Goal: Task Accomplishment & Management: Use online tool/utility

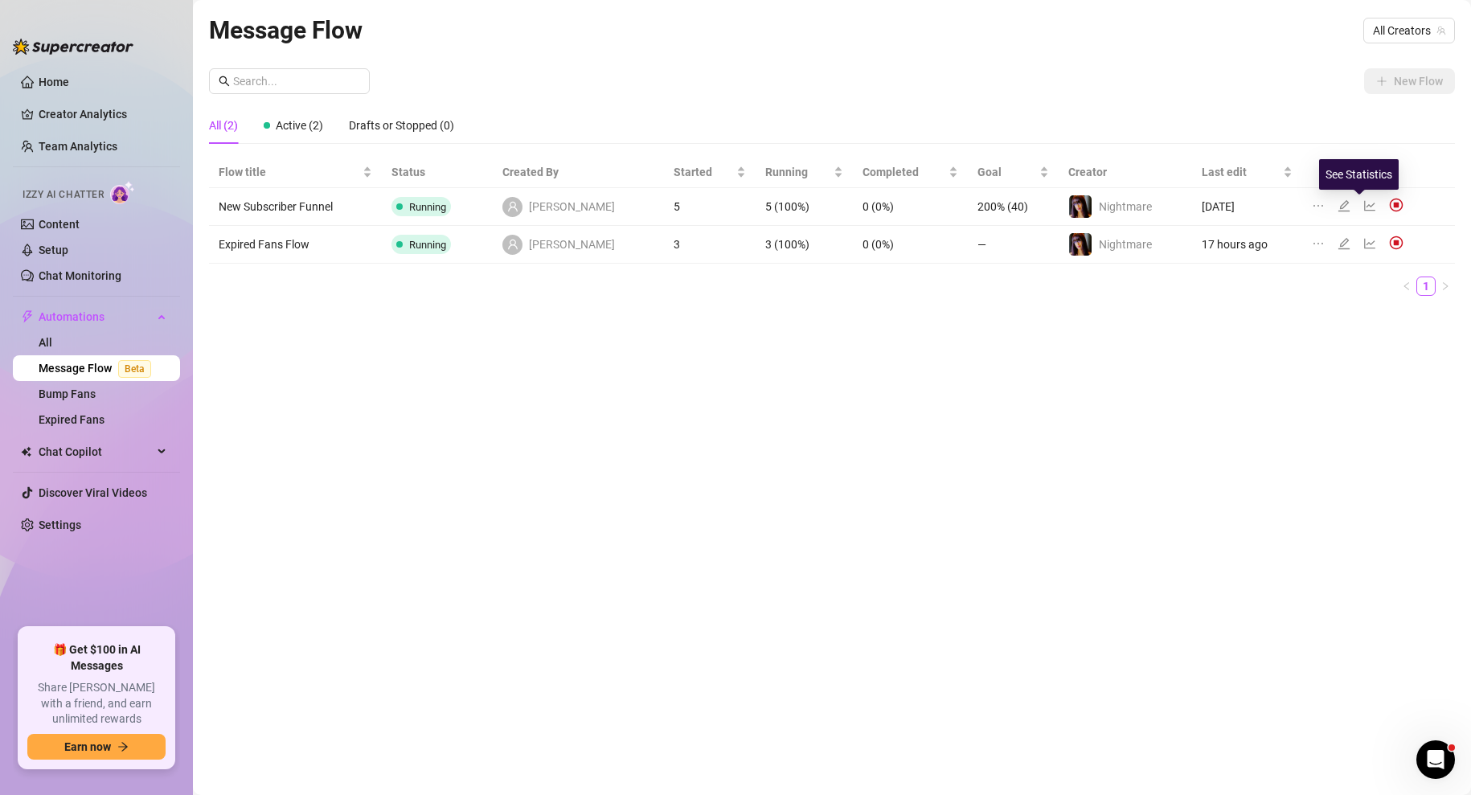
click at [1365, 207] on icon "line-chart" at bounding box center [1370, 206] width 11 height 10
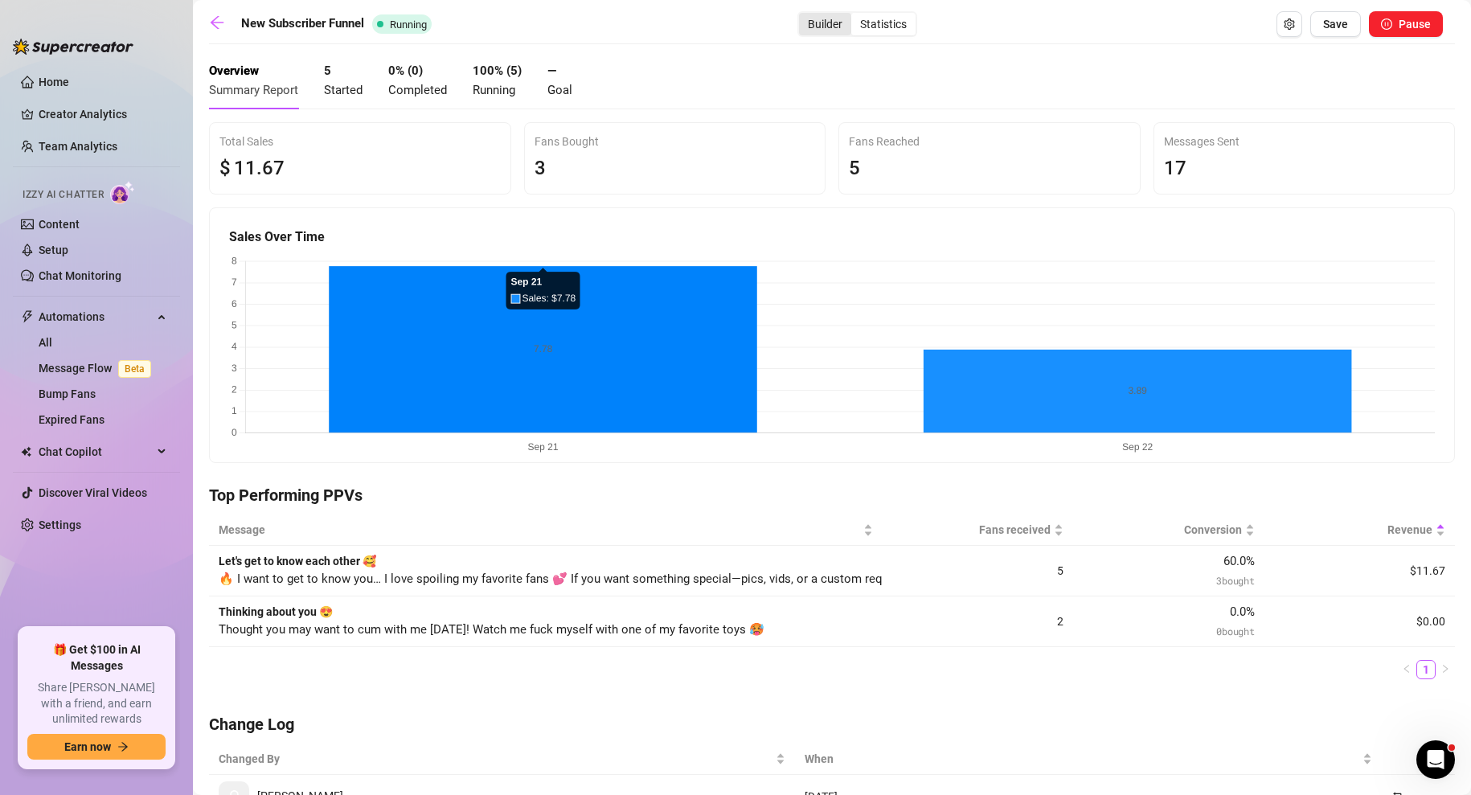
click at [835, 31] on div "Builder" at bounding box center [825, 24] width 52 height 23
click at [803, 15] on input "Builder" at bounding box center [803, 15] width 0 height 0
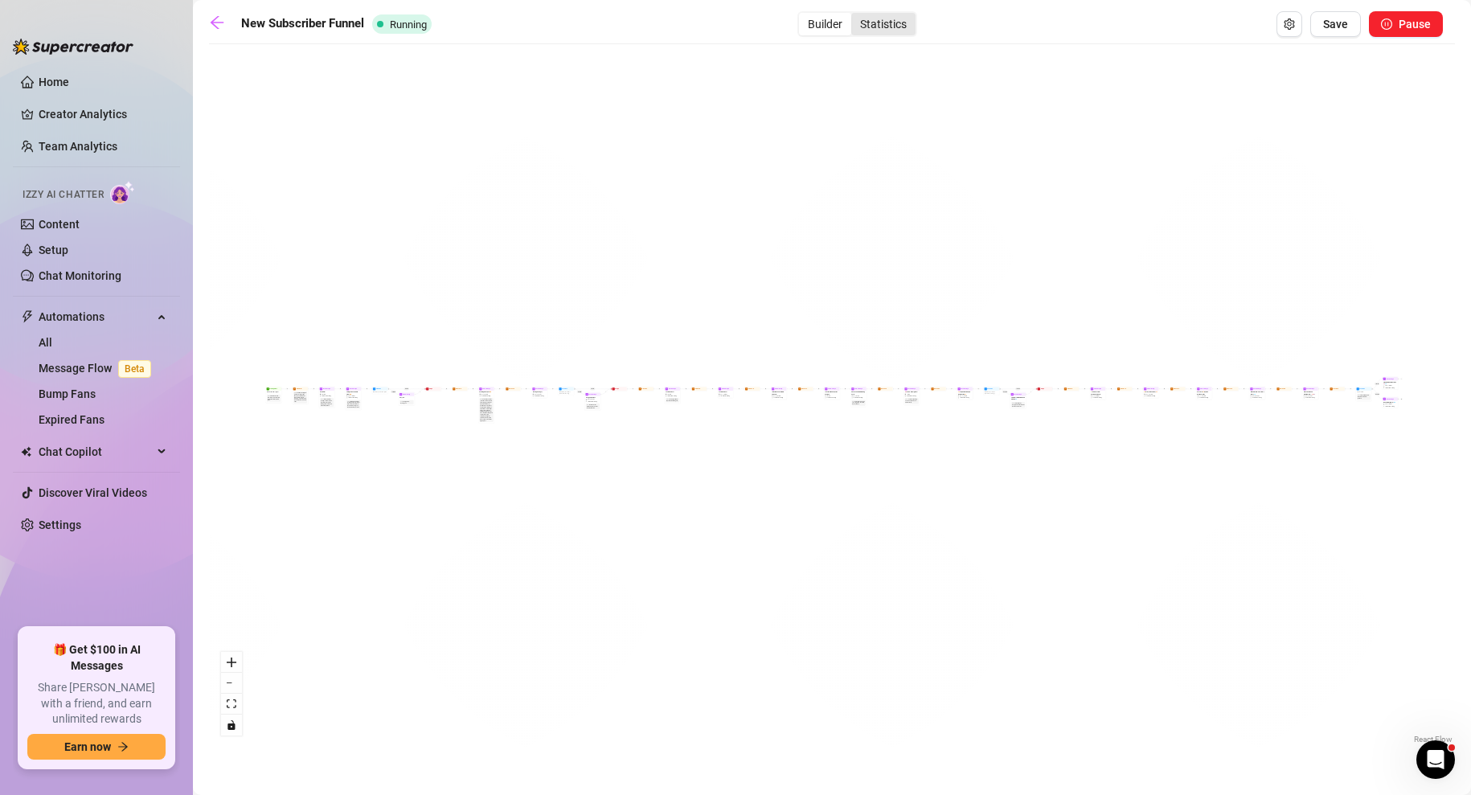
click at [884, 22] on div "Statistics" at bounding box center [883, 24] width 64 height 23
click at [855, 15] on input "Statistics" at bounding box center [855, 15] width 0 height 0
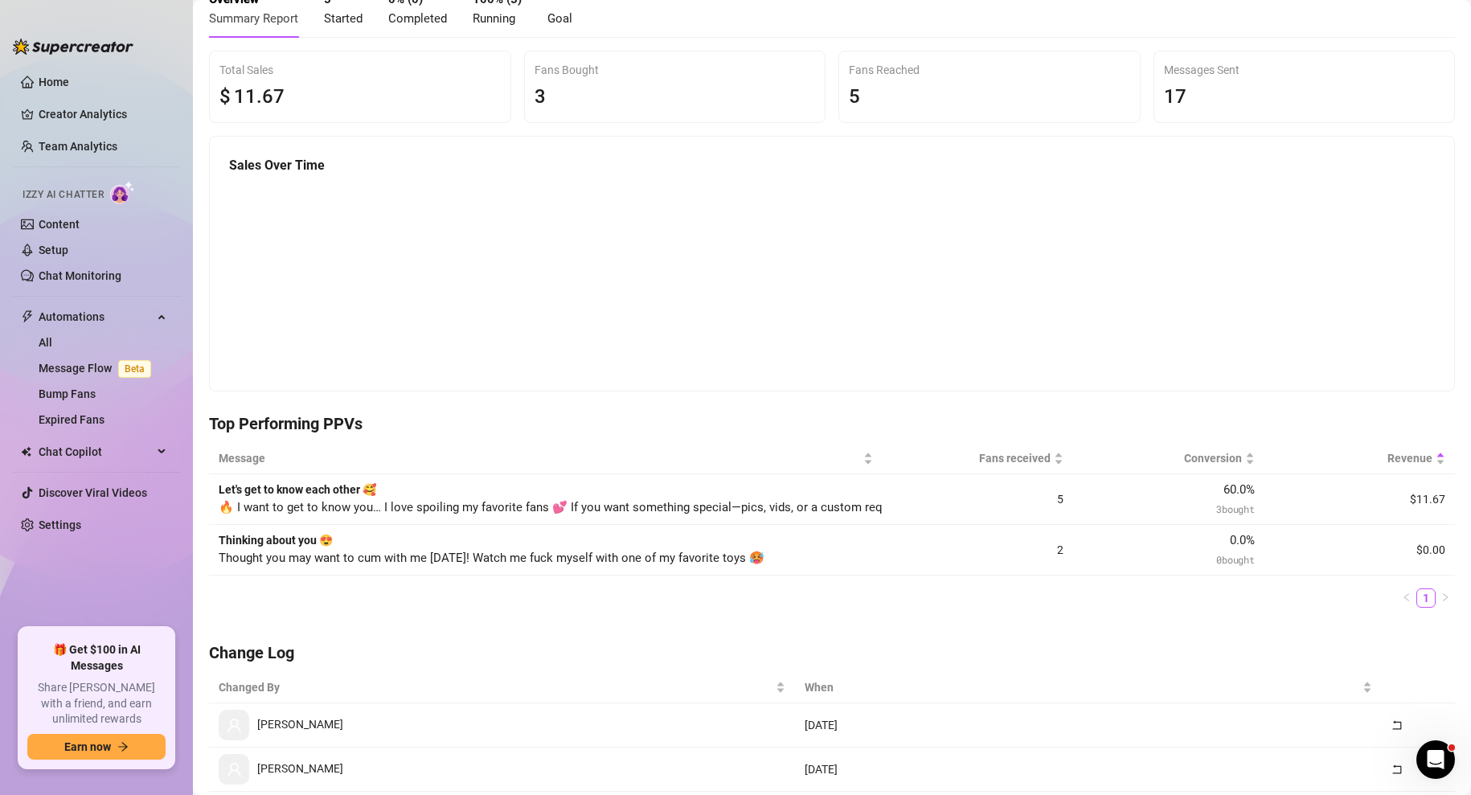
scroll to position [74, 0]
click at [252, 568] on td "Thinking about you 😍 Thought you may want to cum with me [DATE]! Watch me fuck …" at bounding box center [546, 548] width 674 height 51
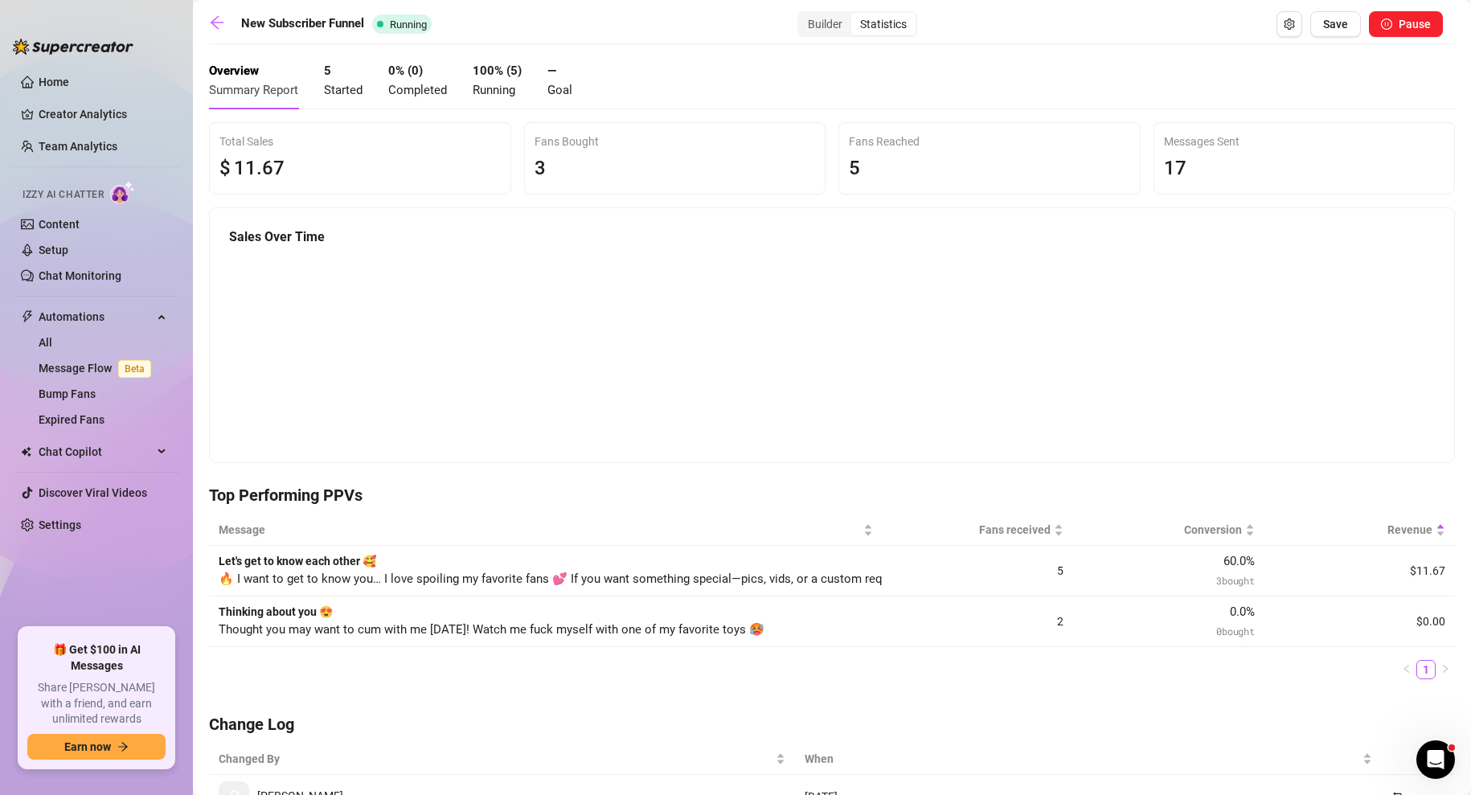
click at [338, 84] on span "Started" at bounding box center [343, 90] width 39 height 14
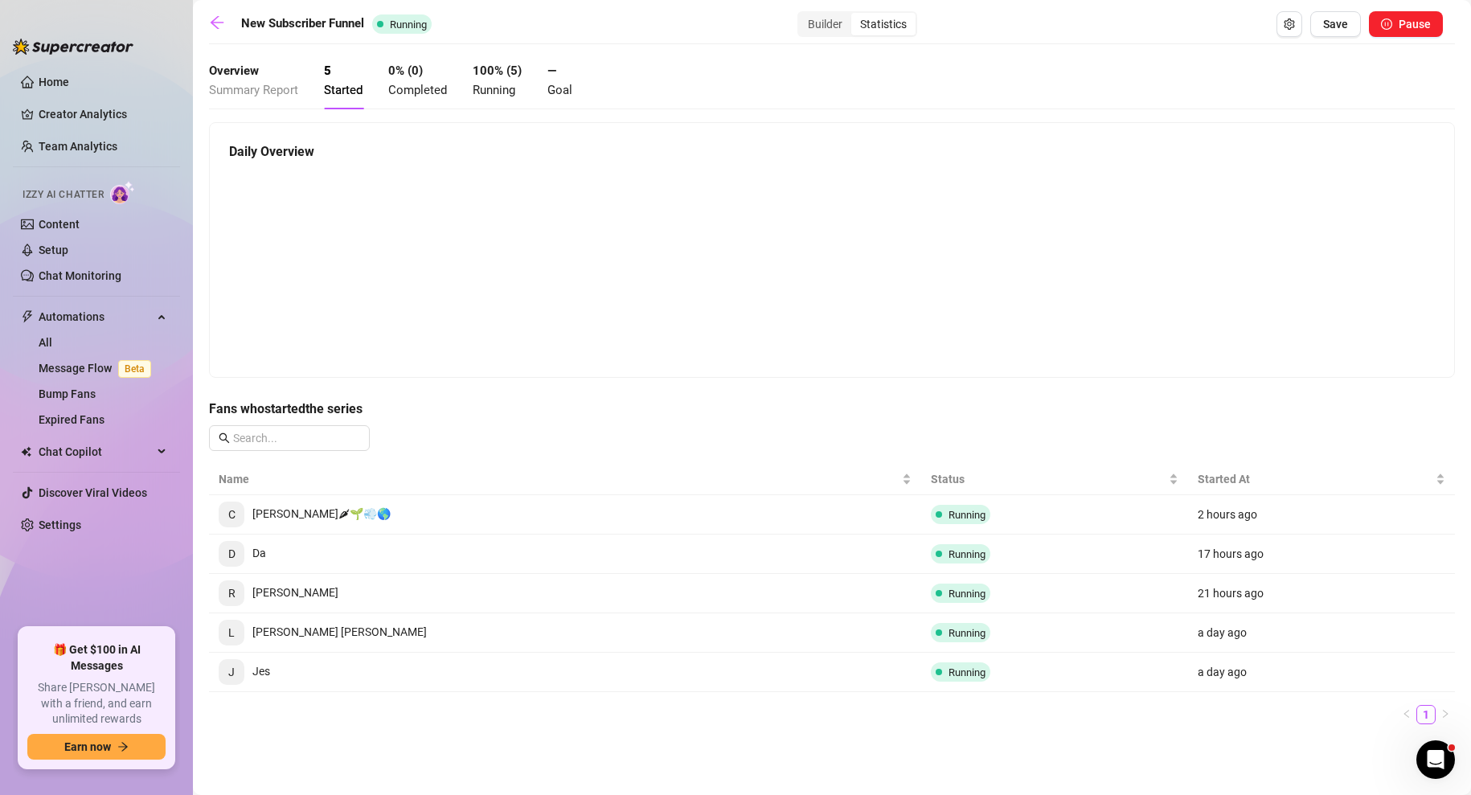
click at [273, 88] on span "Summary Report" at bounding box center [253, 90] width 89 height 14
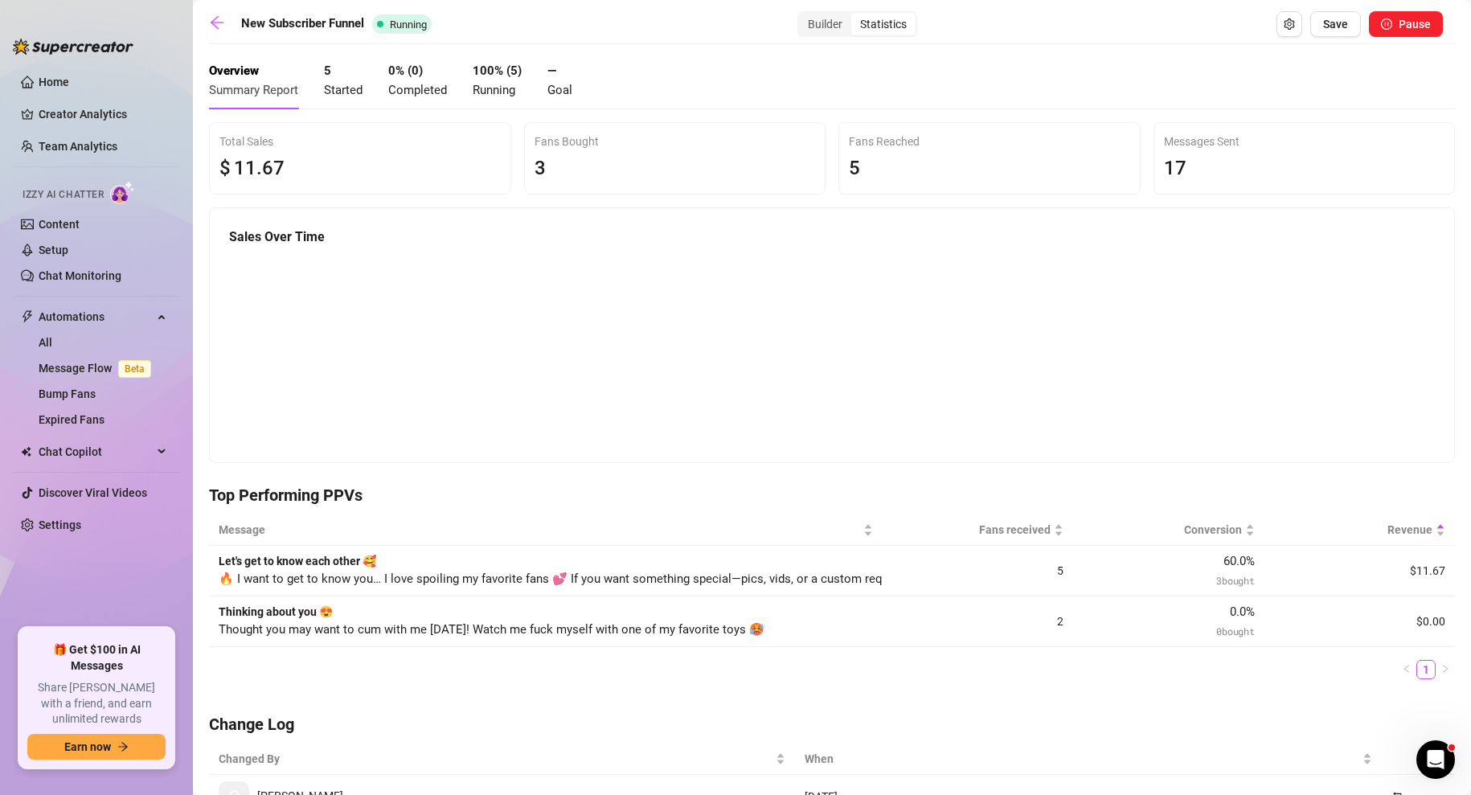
click at [625, 305] on canvas at bounding box center [832, 354] width 1206 height 203
click at [825, 30] on div "Builder" at bounding box center [825, 24] width 52 height 23
click at [803, 15] on input "Builder" at bounding box center [803, 15] width 0 height 0
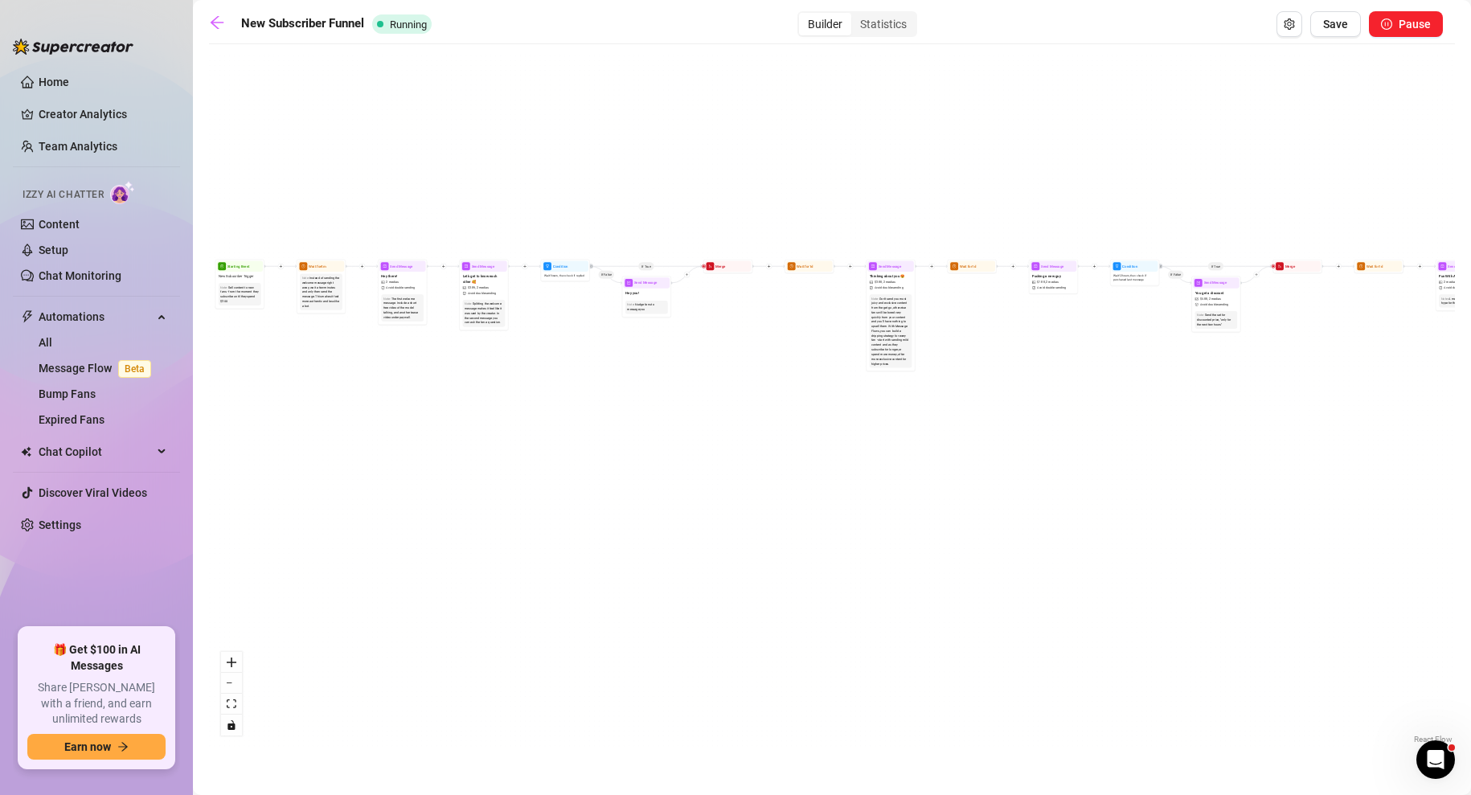
drag, startPoint x: 299, startPoint y: 404, endPoint x: 571, endPoint y: 424, distance: 272.5
click at [571, 424] on div "If True If False If True If False If True If False If True If False Merge Merge…" at bounding box center [832, 399] width 1246 height 695
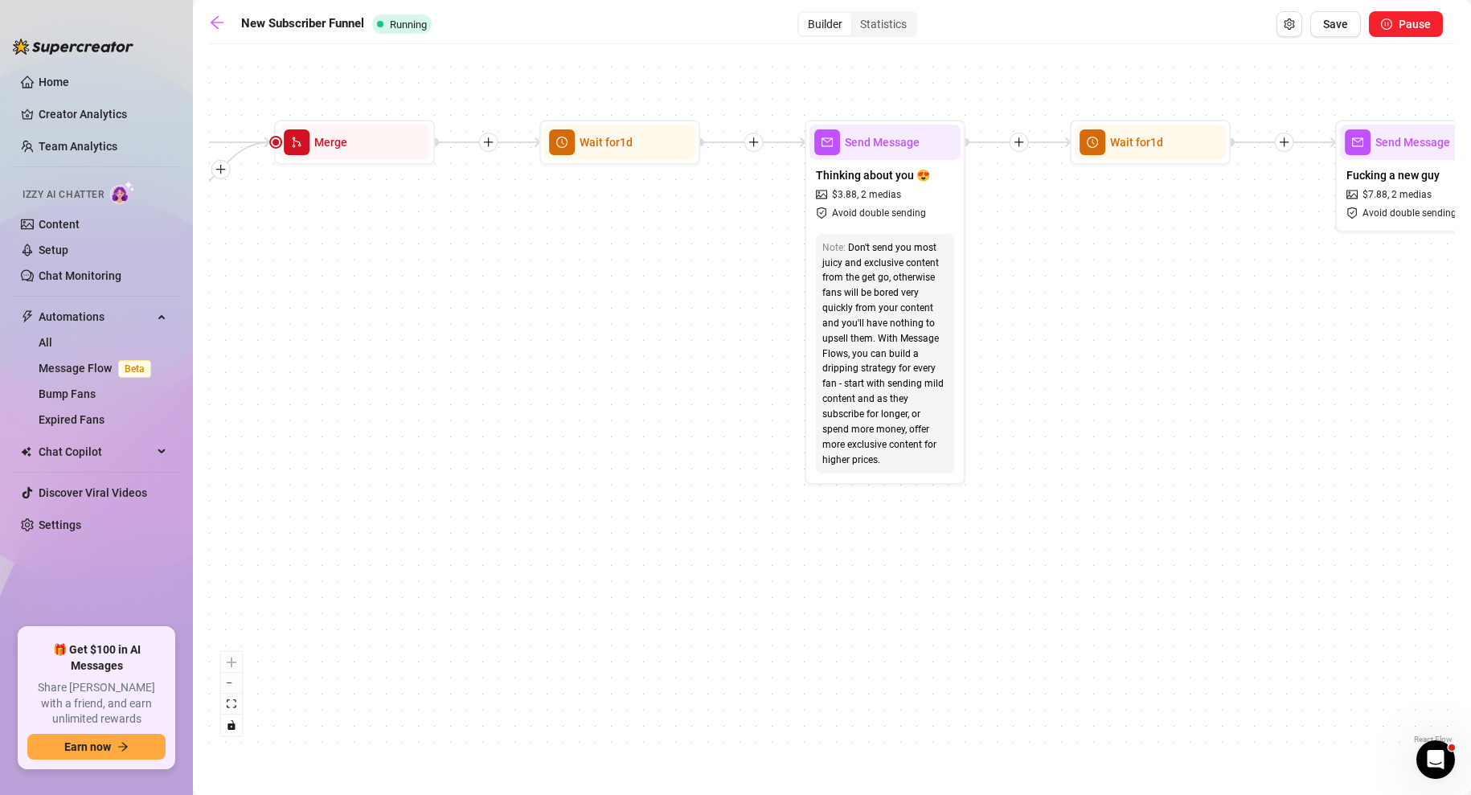
drag, startPoint x: 1055, startPoint y: 326, endPoint x: 330, endPoint y: 487, distance: 742.8
click at [330, 487] on div "If True If False If True If False If True If False If True If False Merge Merge…" at bounding box center [832, 399] width 1246 height 695
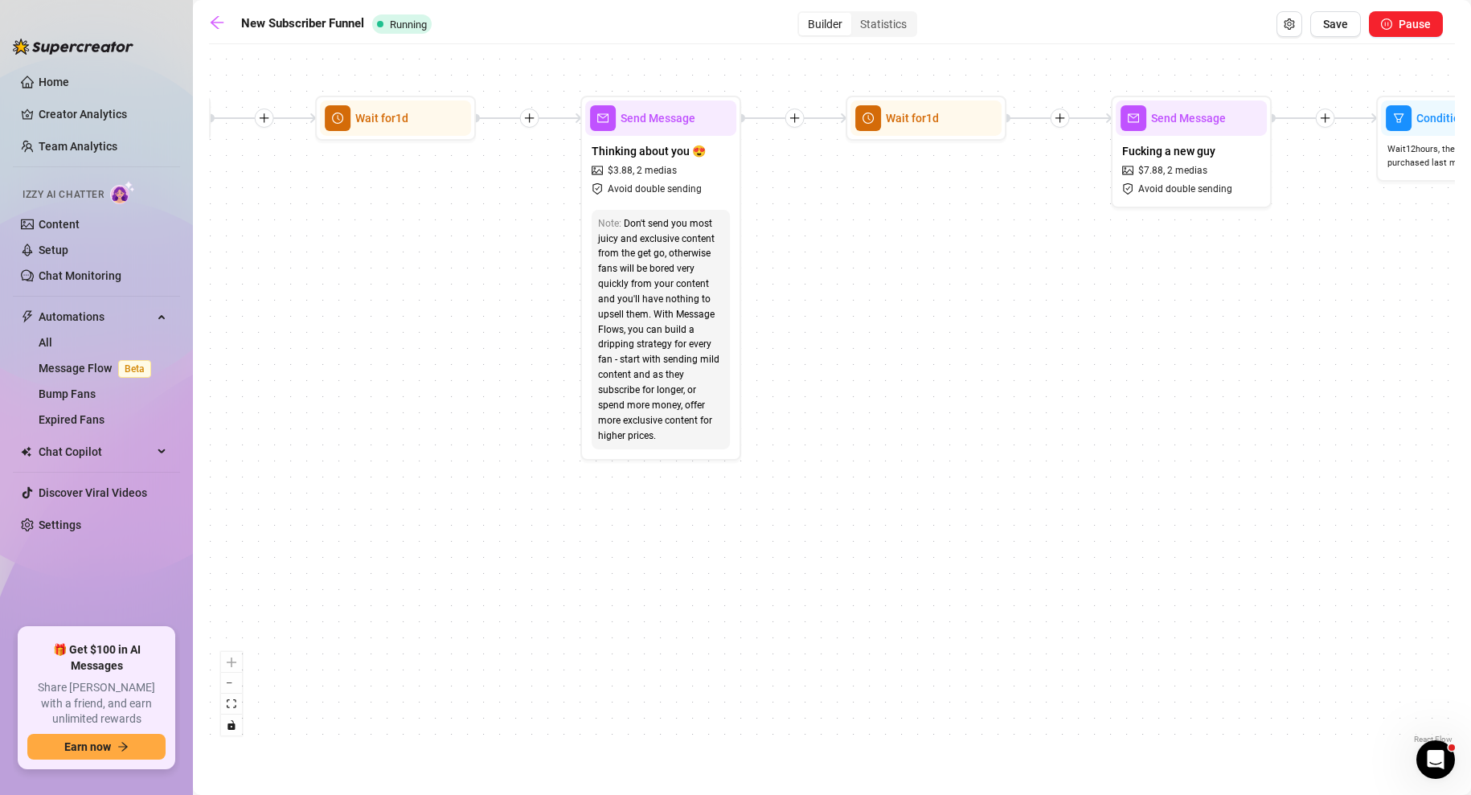
drag, startPoint x: 711, startPoint y: 404, endPoint x: 487, endPoint y: 380, distance: 225.6
click at [487, 380] on div "If True If False If True If False If True If False If True If False Merge Merge…" at bounding box center [832, 399] width 1246 height 695
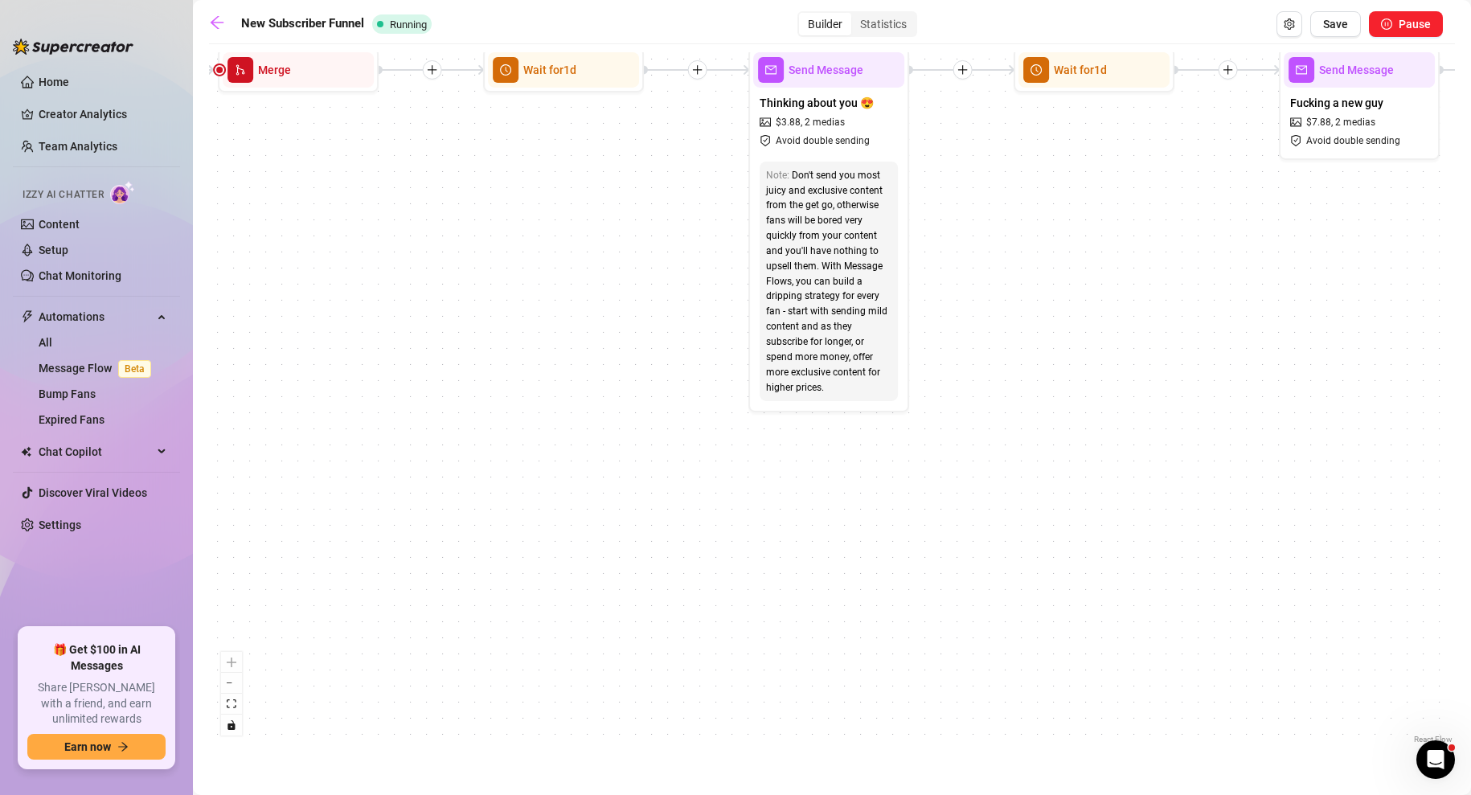
drag, startPoint x: 875, startPoint y: 322, endPoint x: 1043, endPoint y: 274, distance: 174.8
click at [1043, 274] on div "If True If False If True If False If True If False If True If False Merge Merge…" at bounding box center [832, 399] width 1246 height 695
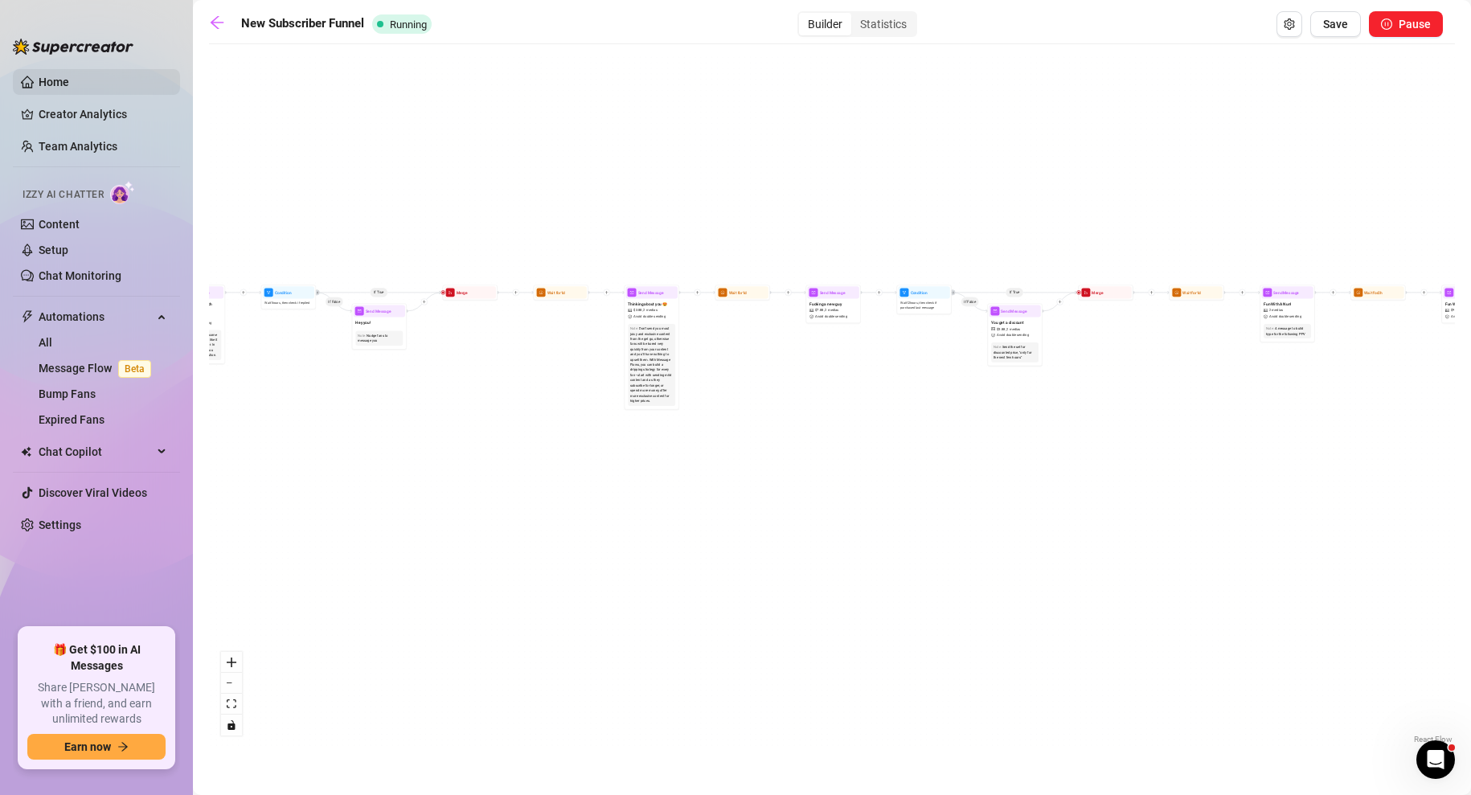
click at [57, 80] on link "Home" at bounding box center [54, 82] width 31 height 13
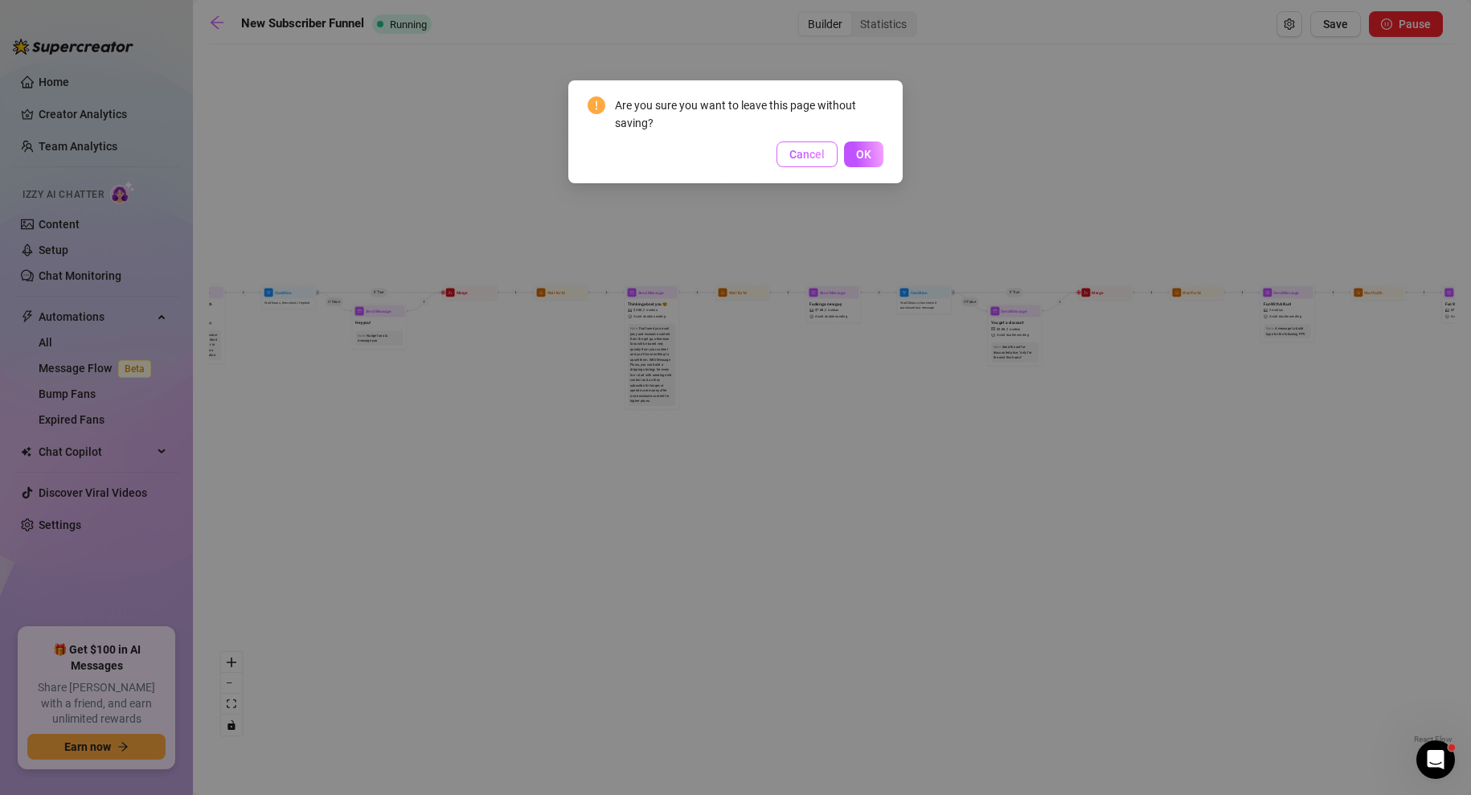
click at [798, 158] on span "Cancel" at bounding box center [806, 154] width 35 height 13
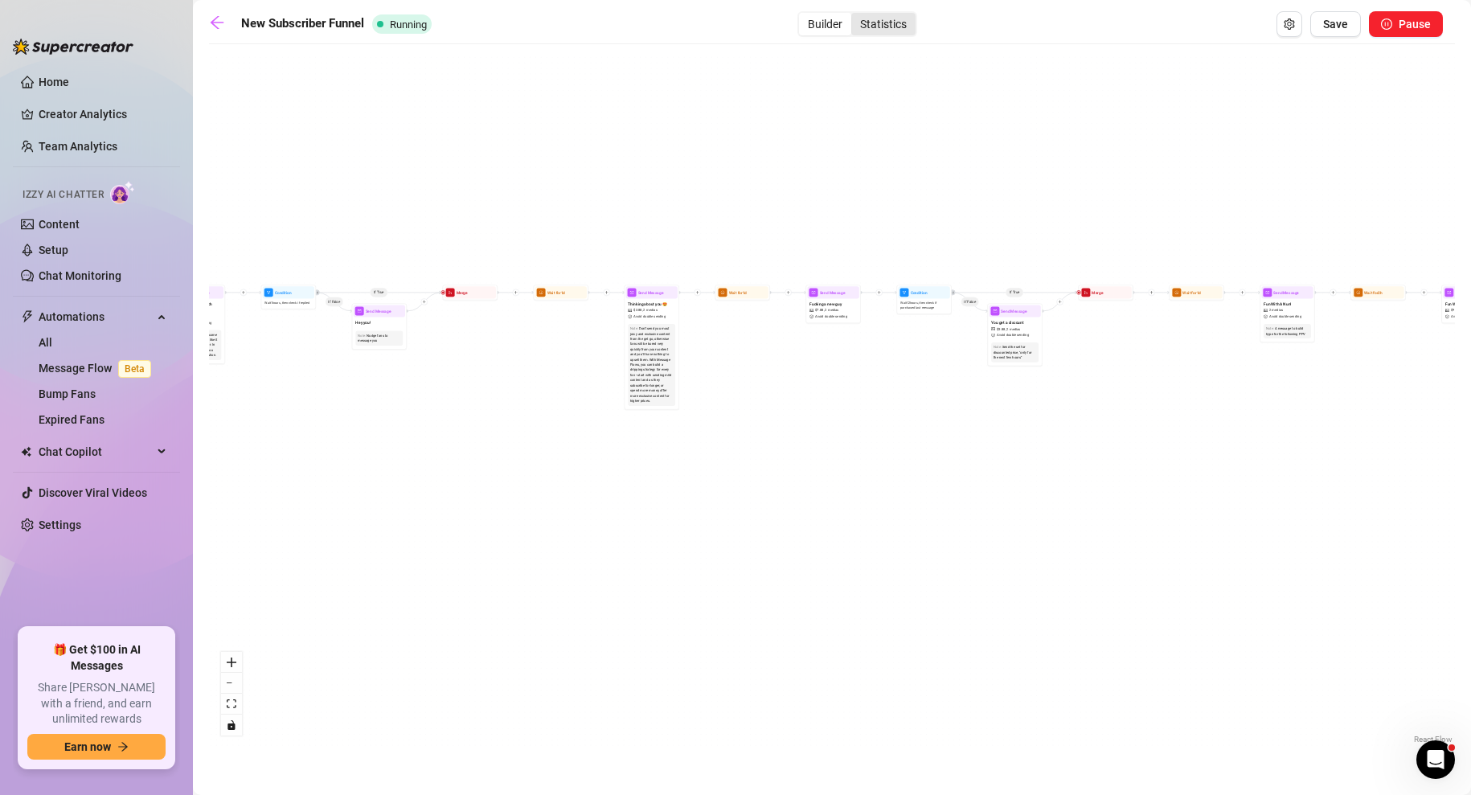
click at [890, 14] on div "Statistics" at bounding box center [883, 24] width 64 height 23
click at [855, 15] on input "Statistics" at bounding box center [855, 15] width 0 height 0
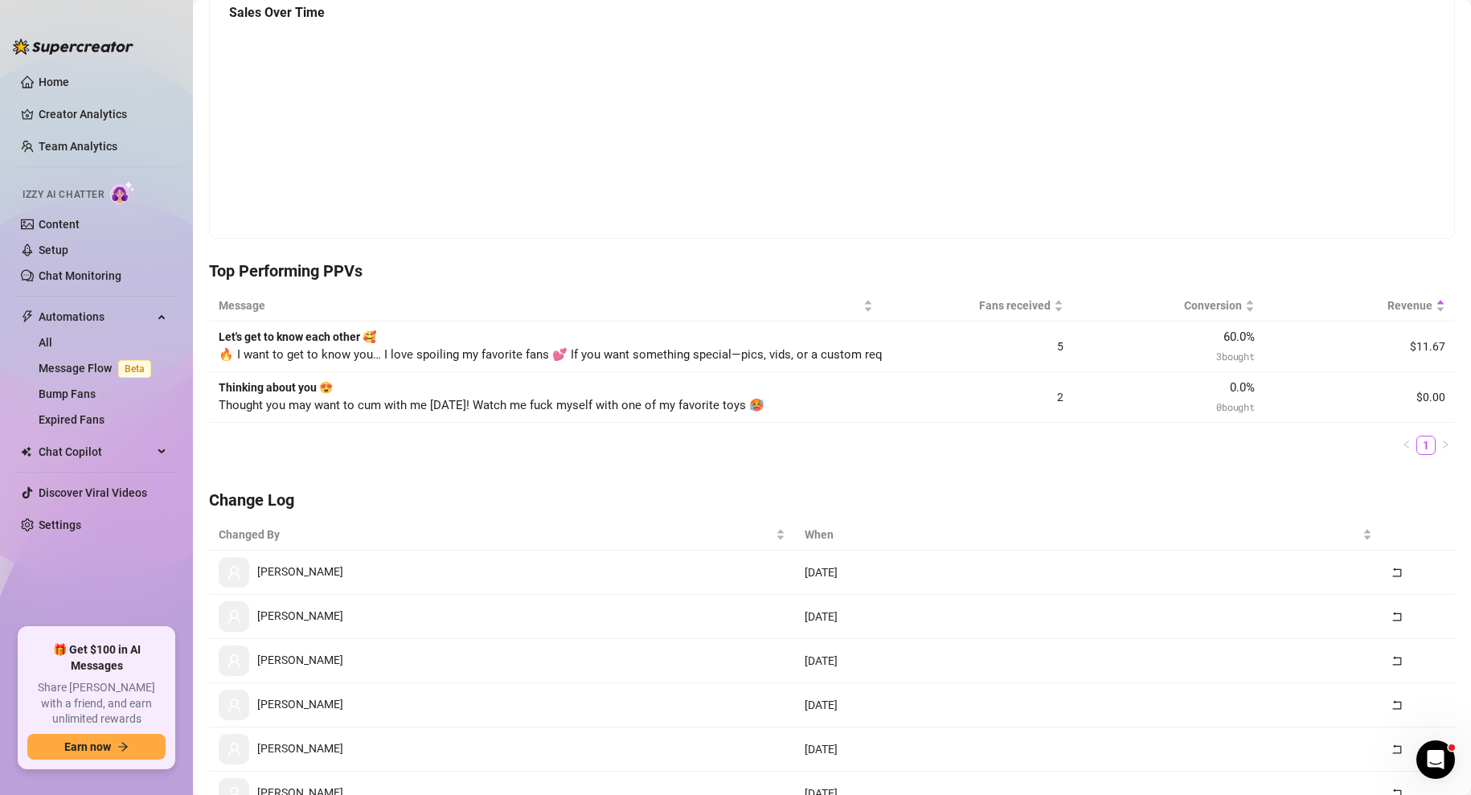
scroll to position [232, 0]
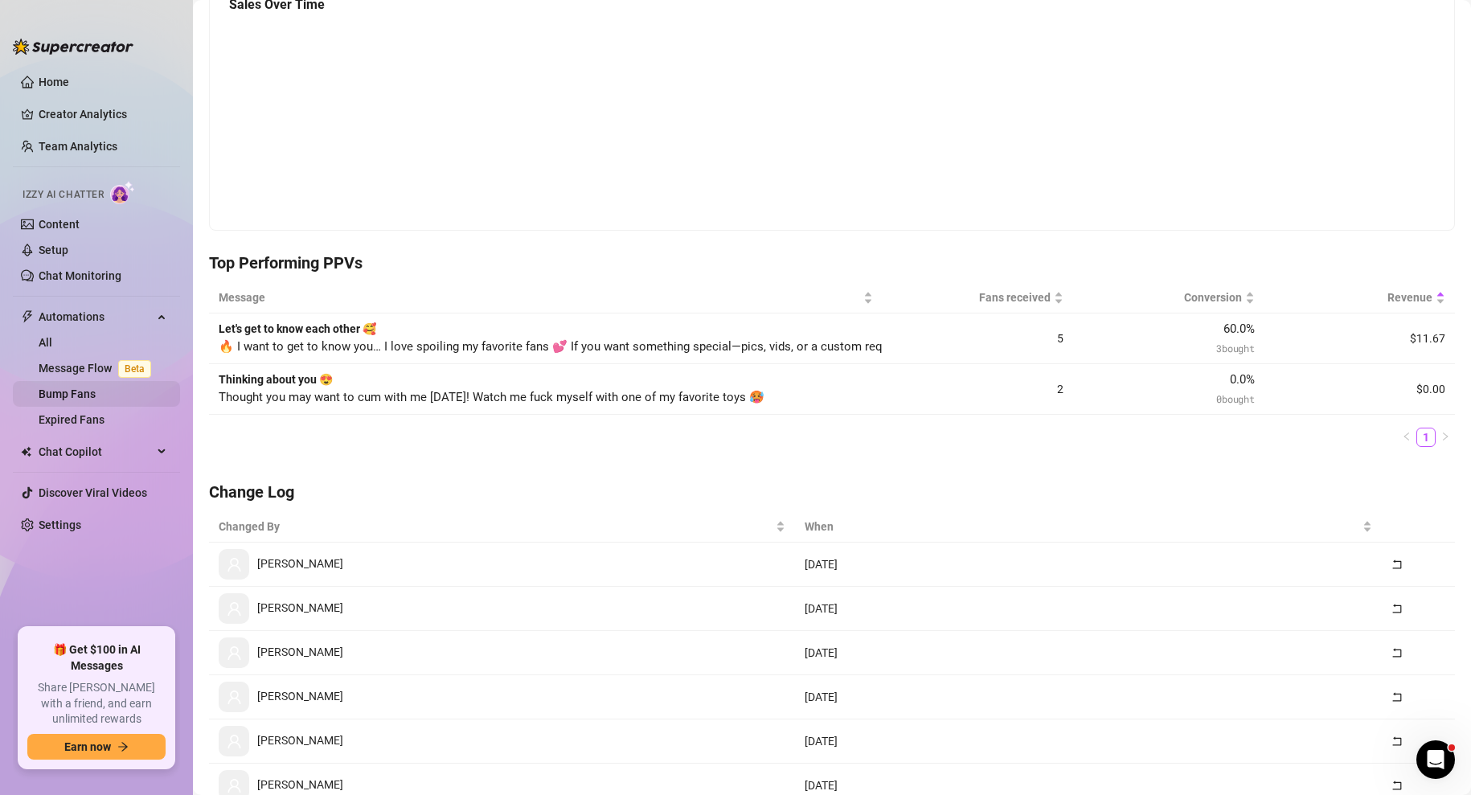
click at [64, 396] on link "Bump Fans" at bounding box center [67, 393] width 57 height 13
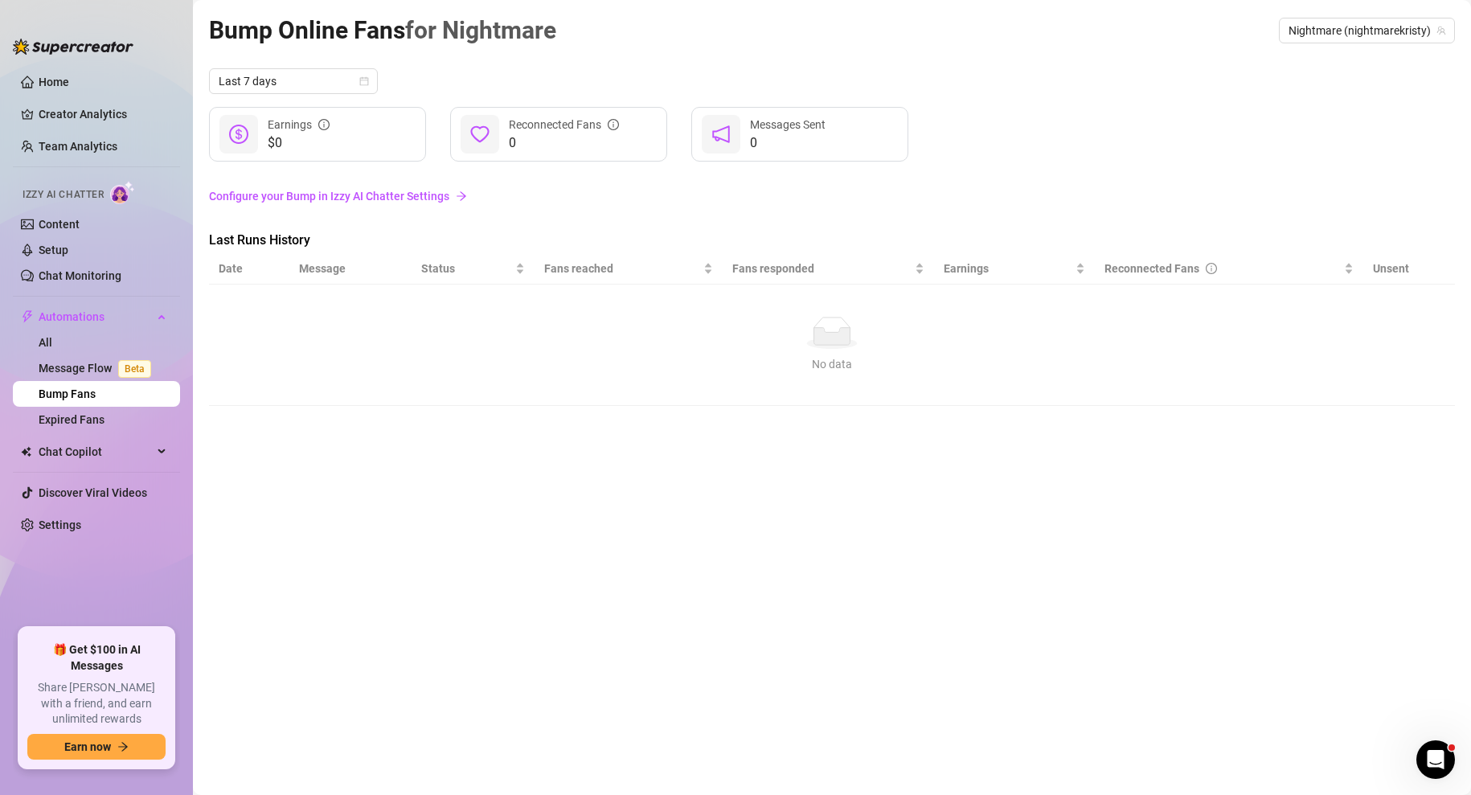
click at [439, 195] on link "Configure your Bump in Izzy AI Chatter Settings" at bounding box center [832, 196] width 1246 height 18
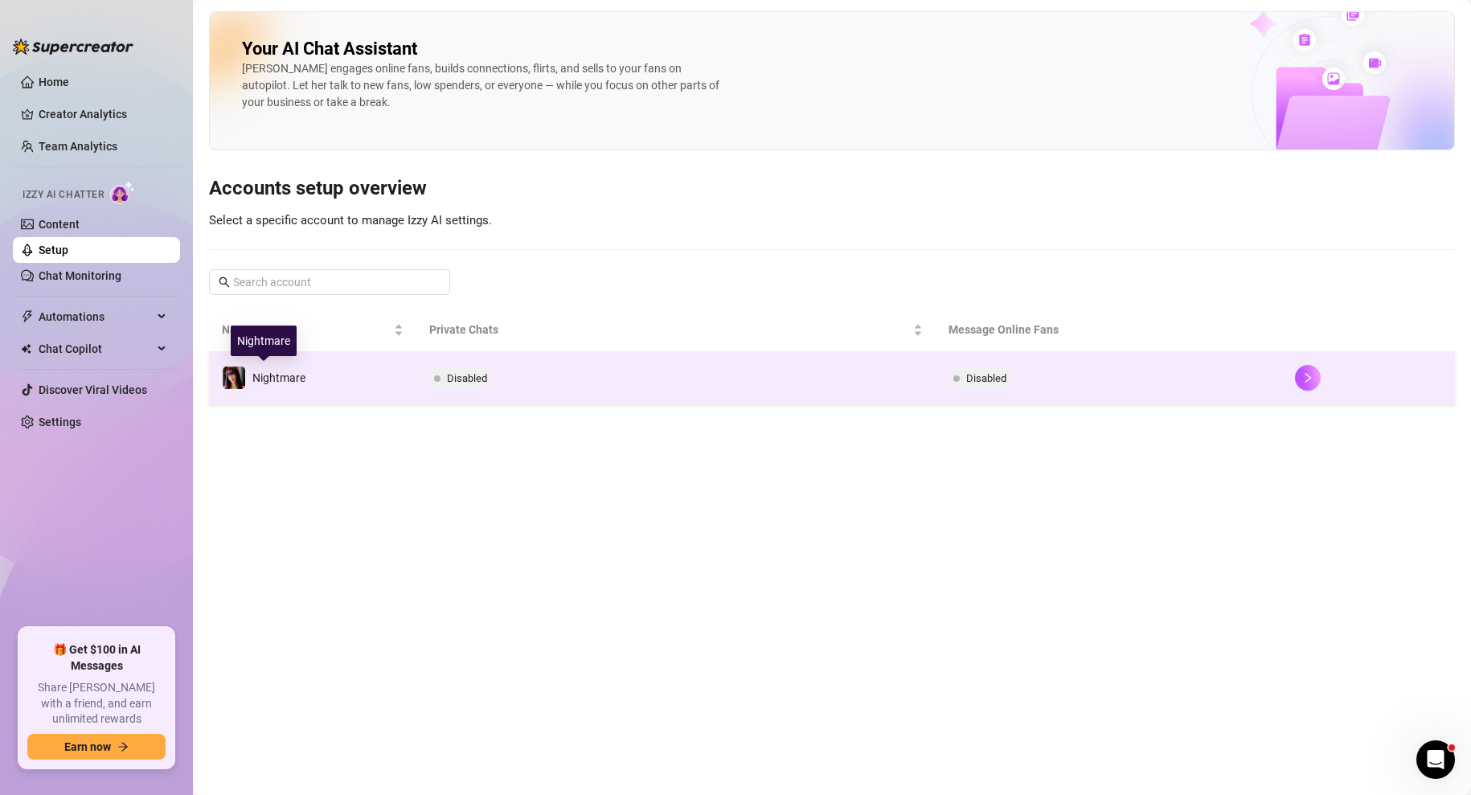
click at [296, 375] on span "Nightmare" at bounding box center [278, 377] width 53 height 13
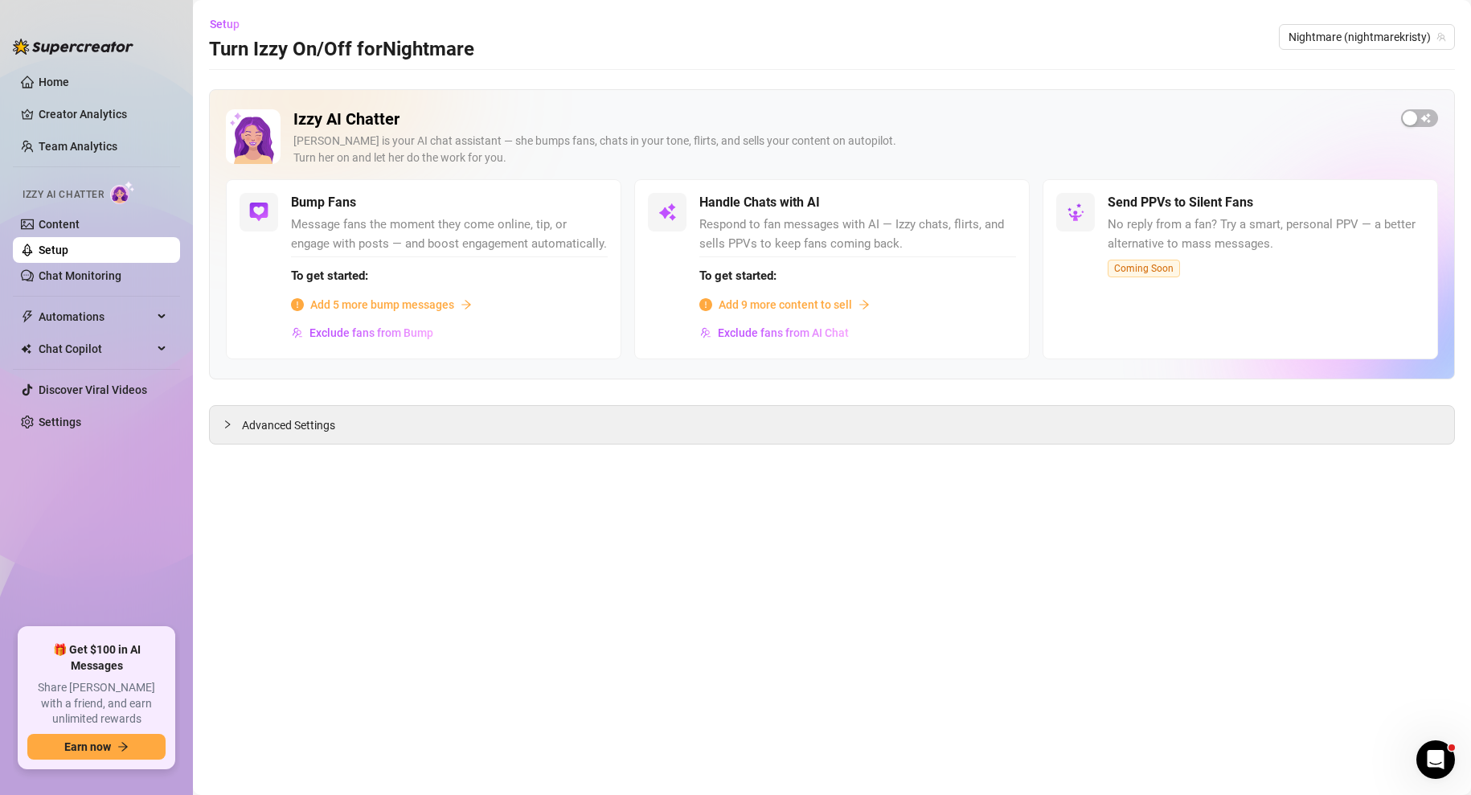
click at [422, 301] on span "Add 5 more bump messages" at bounding box center [382, 305] width 144 height 18
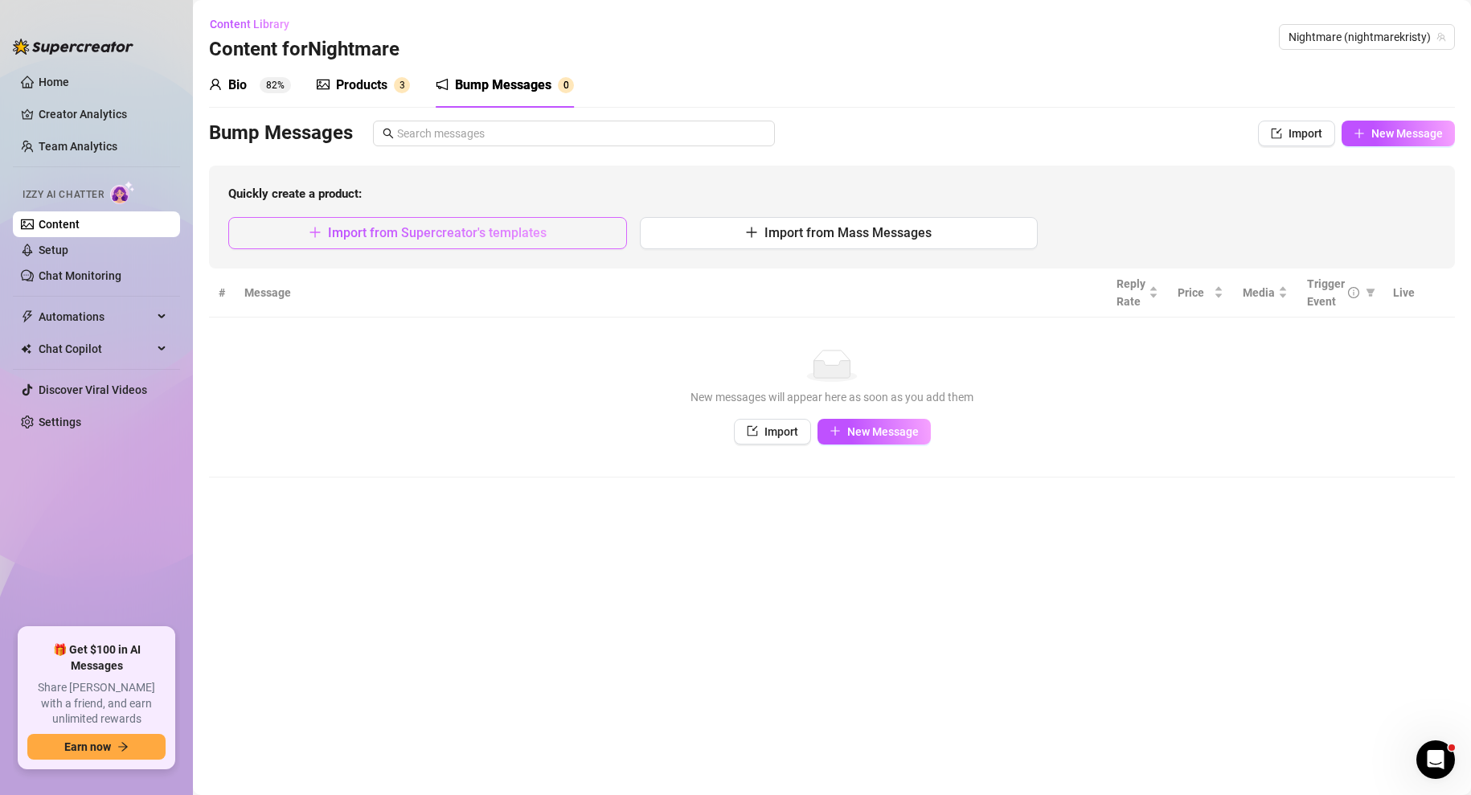
click at [465, 236] on span "Import from Supercreator's templates" at bounding box center [437, 232] width 219 height 15
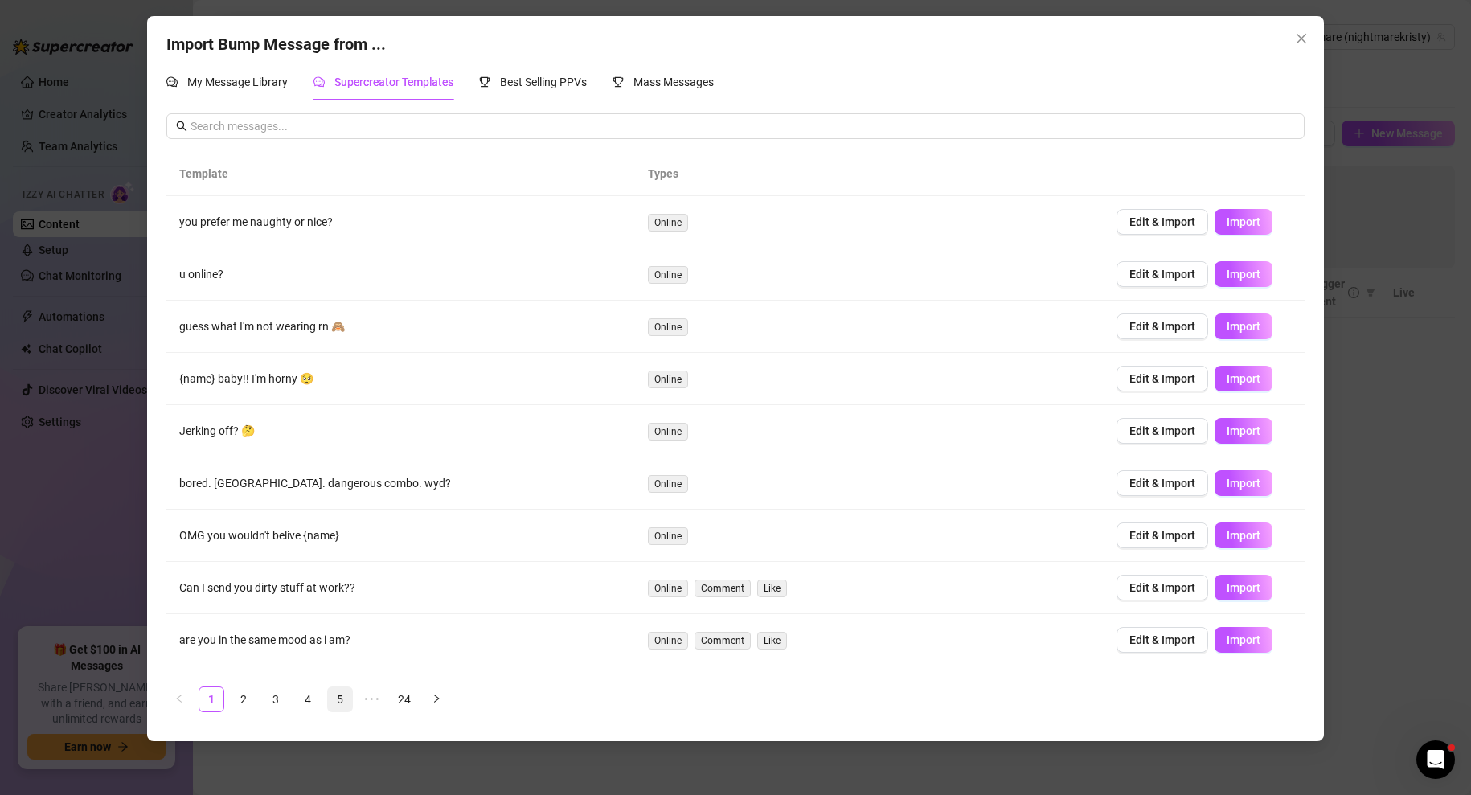
click at [334, 699] on link "5" at bounding box center [340, 699] width 24 height 24
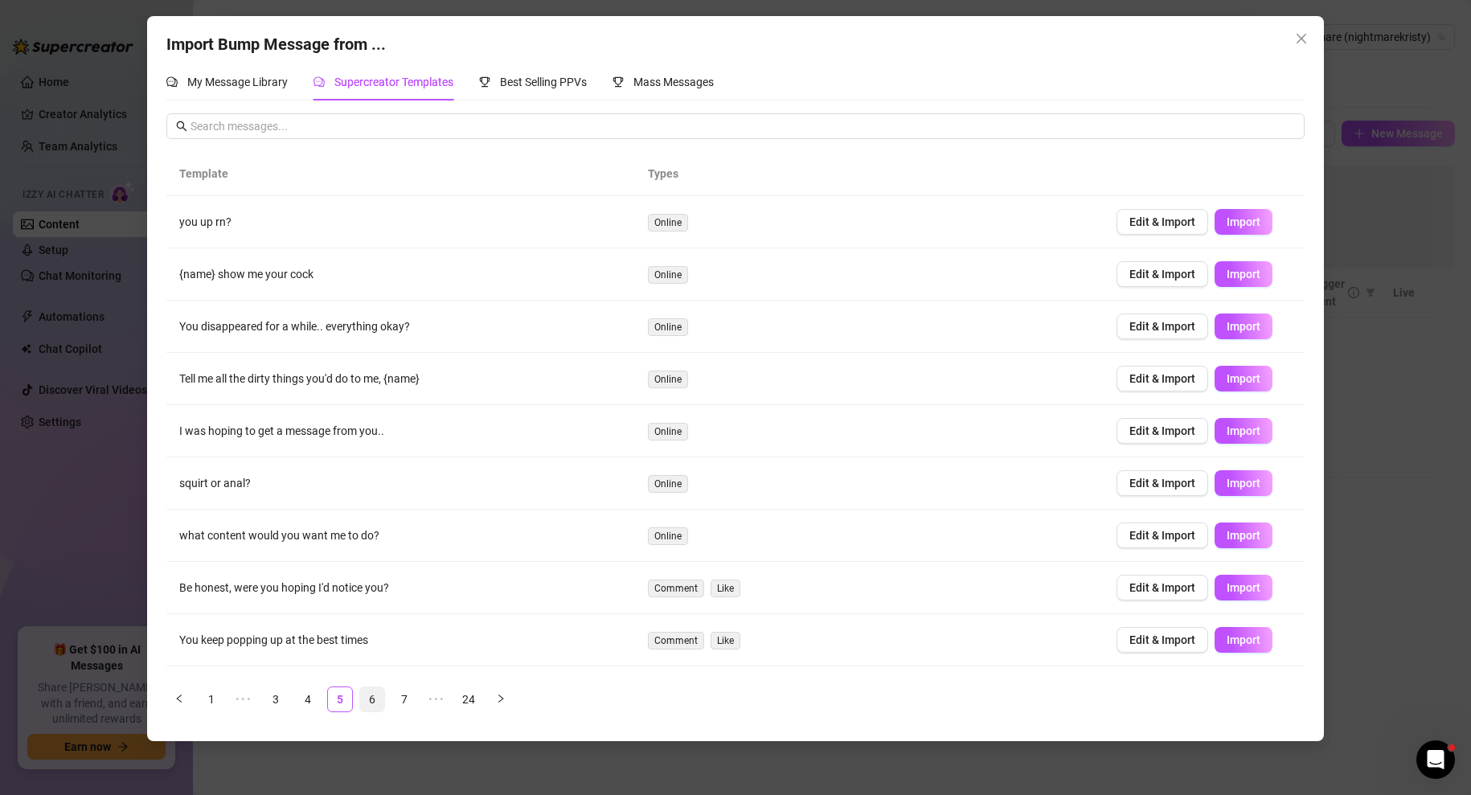
click at [373, 696] on link "6" at bounding box center [372, 699] width 24 height 24
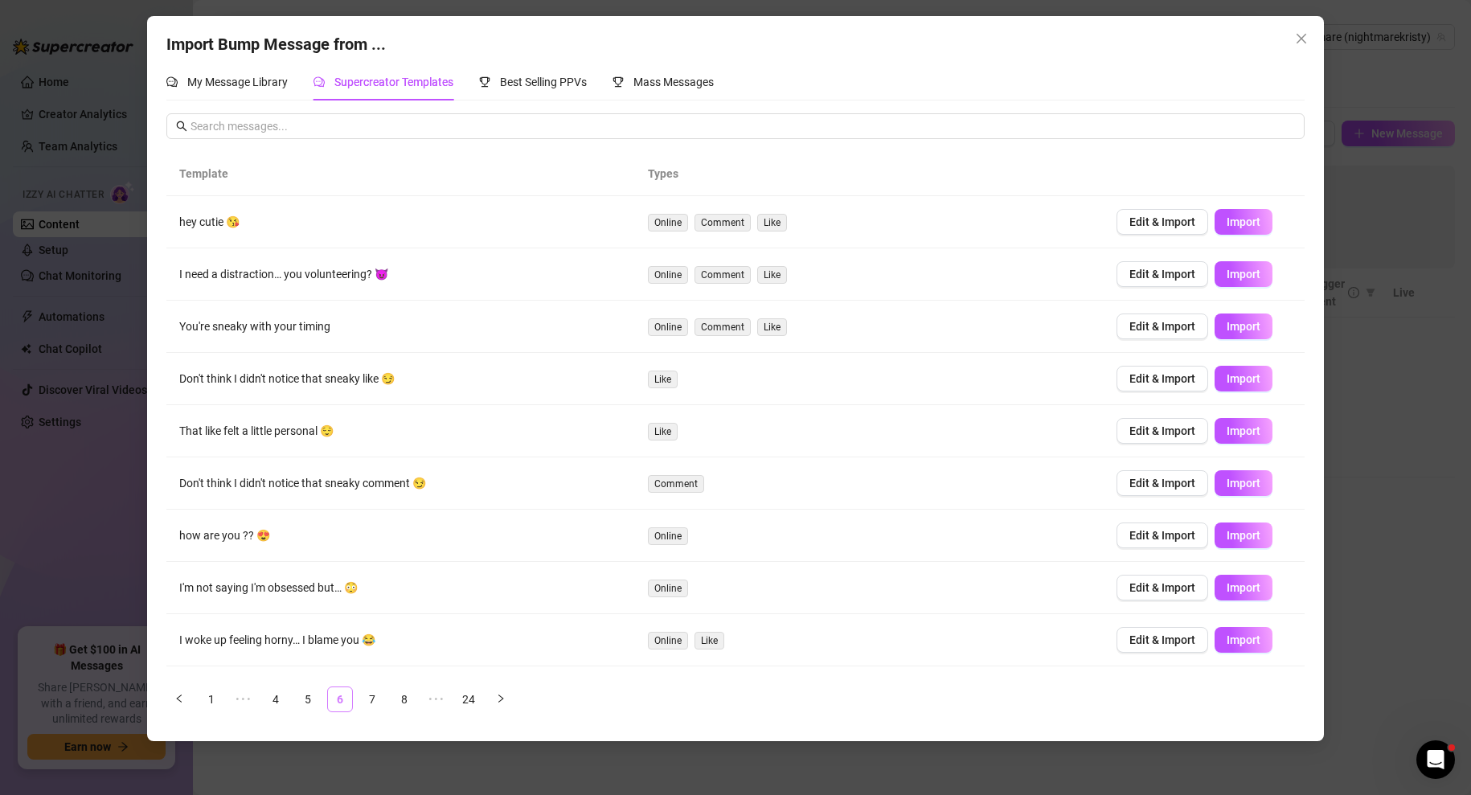
click at [373, 696] on link "7" at bounding box center [372, 699] width 24 height 24
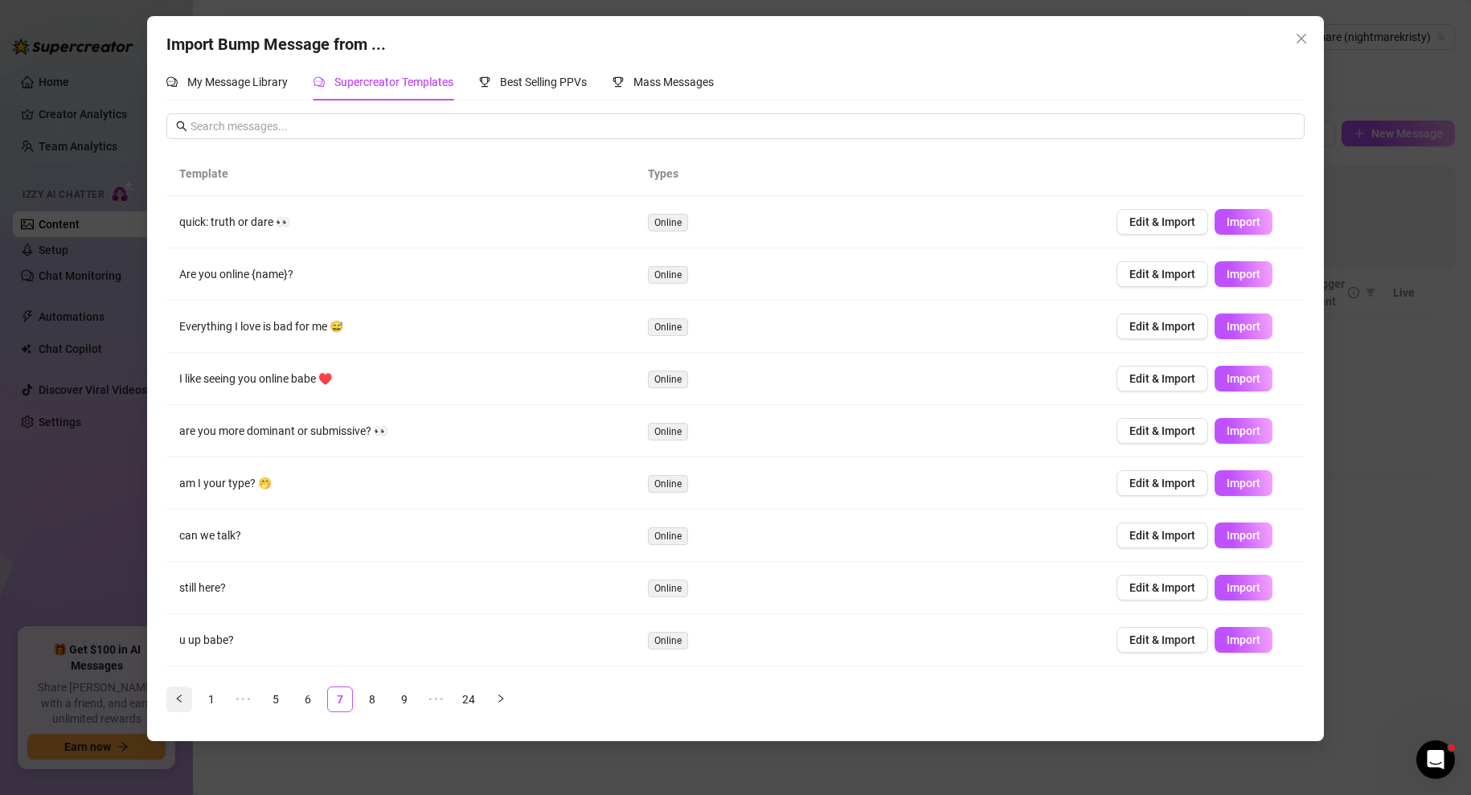
click at [178, 697] on icon "left" at bounding box center [178, 699] width 5 height 8
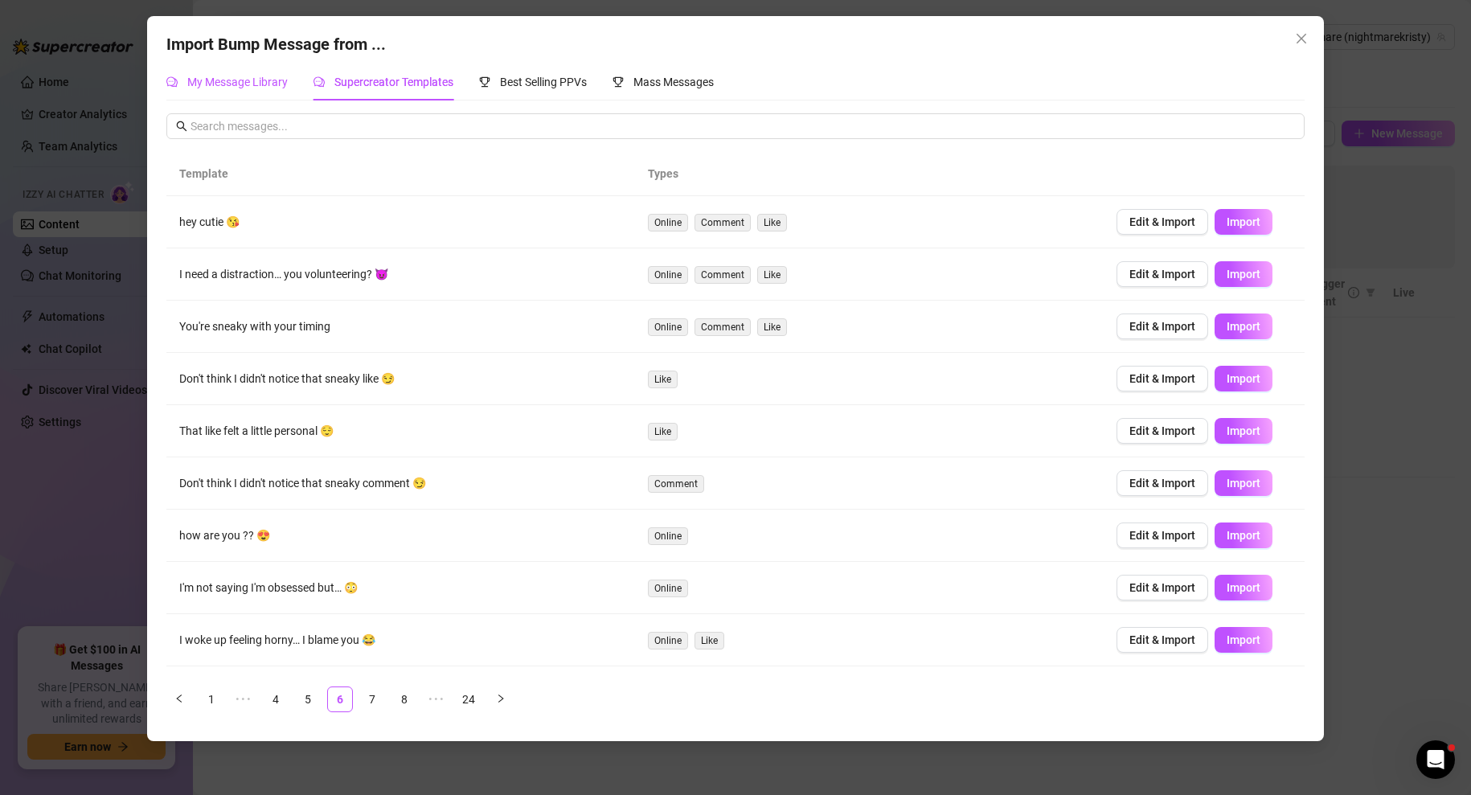
click at [232, 79] on span "My Message Library" at bounding box center [237, 82] width 100 height 13
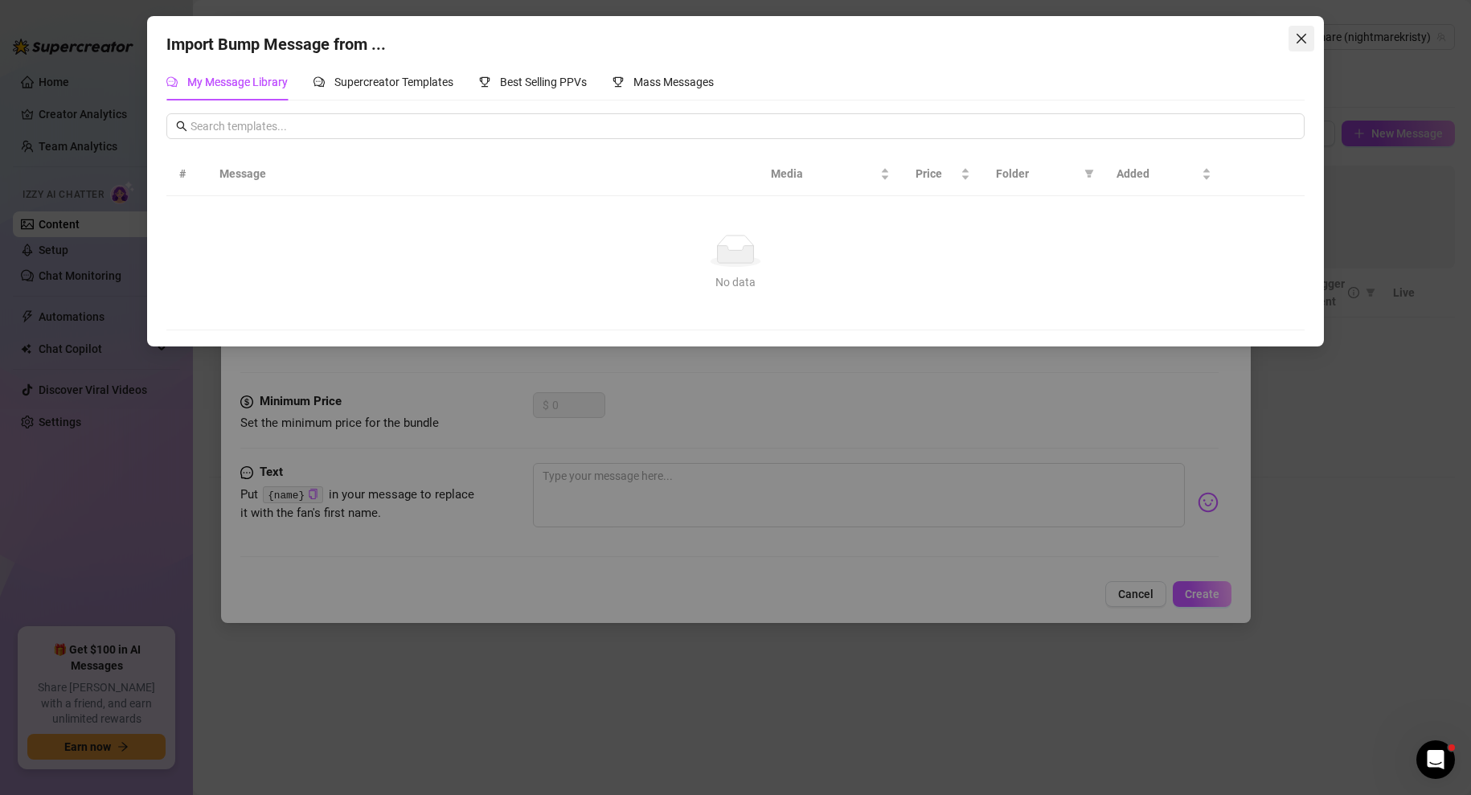
click at [1310, 38] on span "Close" at bounding box center [1302, 38] width 26 height 13
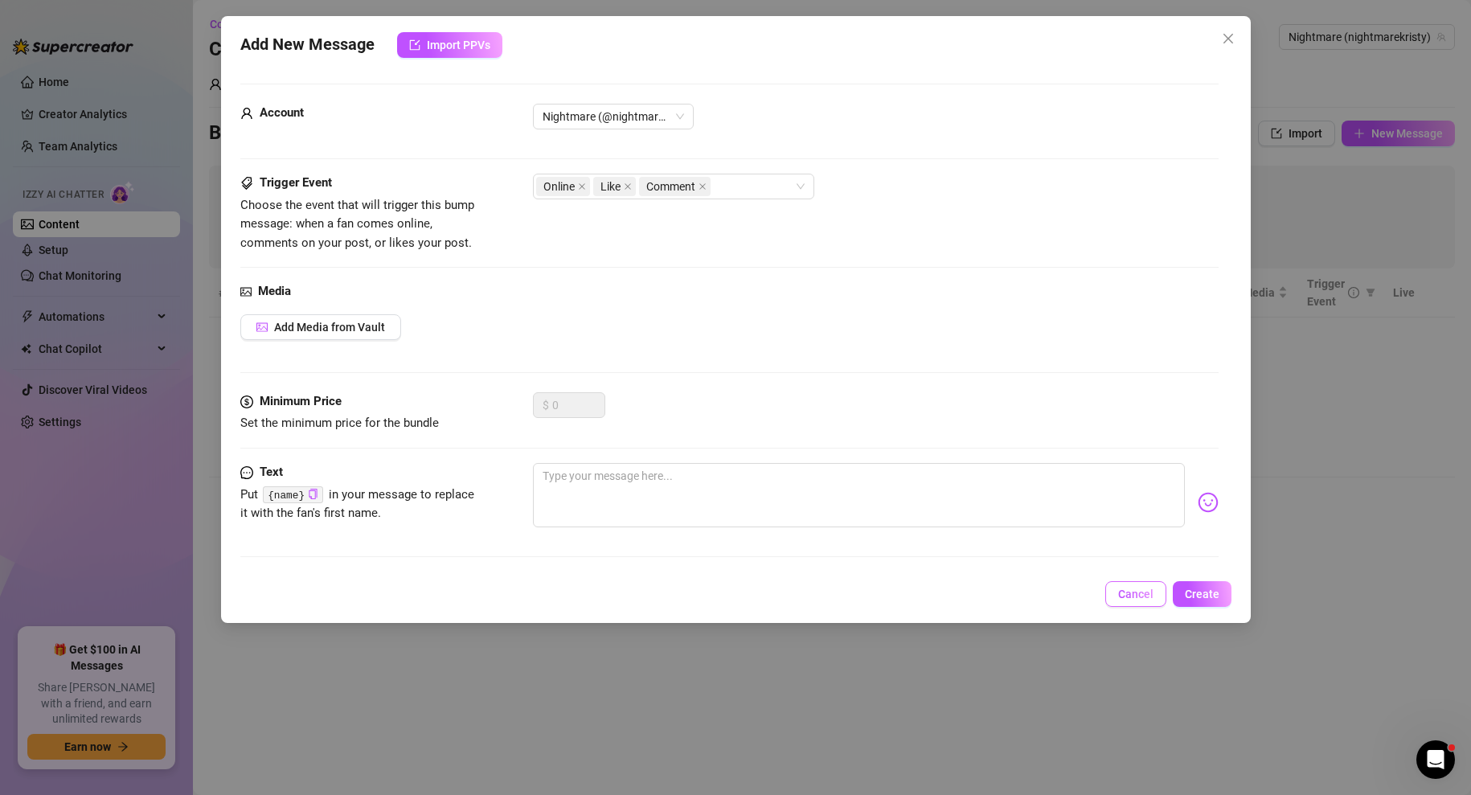
click at [1145, 600] on span "Cancel" at bounding box center [1135, 594] width 35 height 13
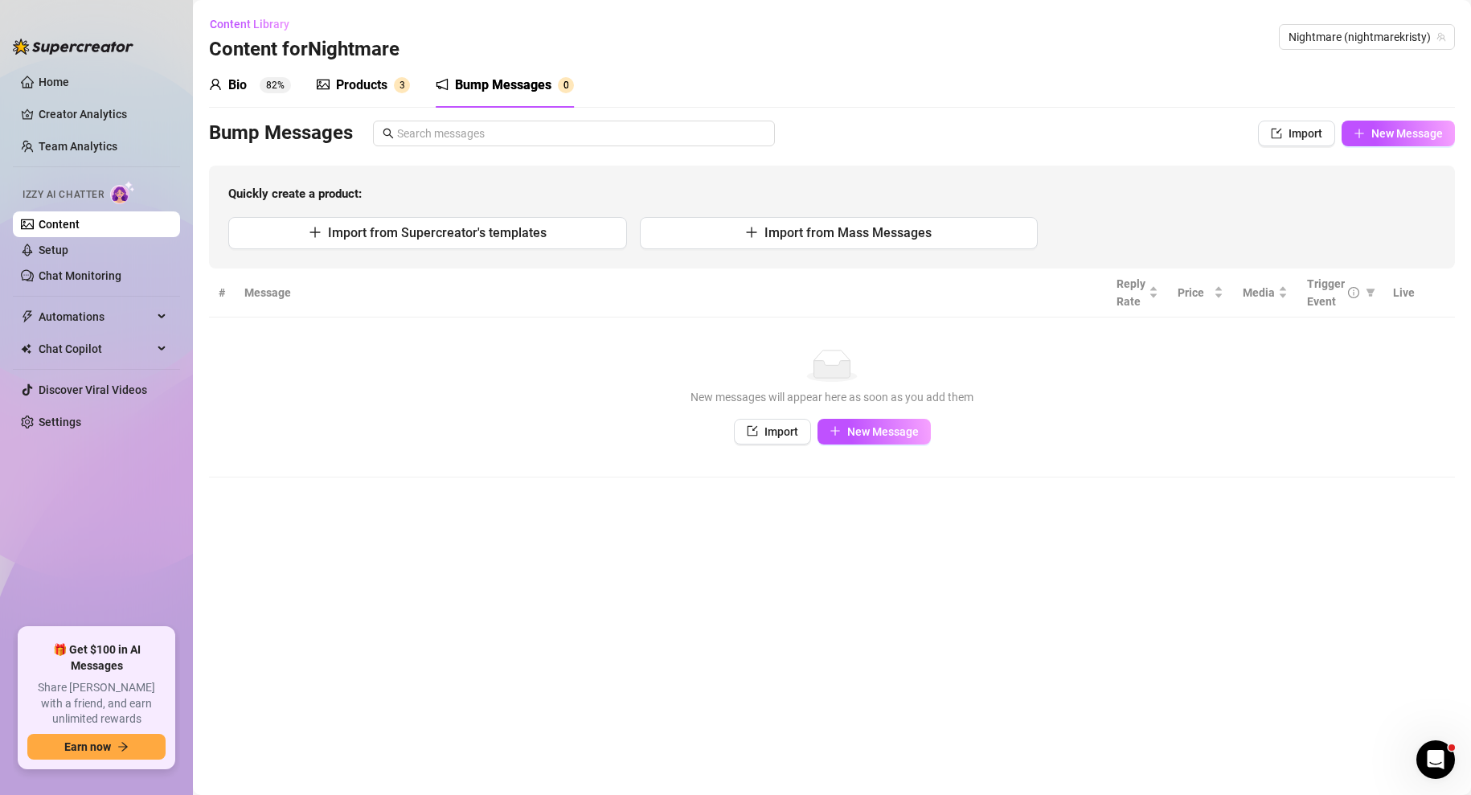
click at [355, 81] on div "Products" at bounding box center [361, 85] width 51 height 19
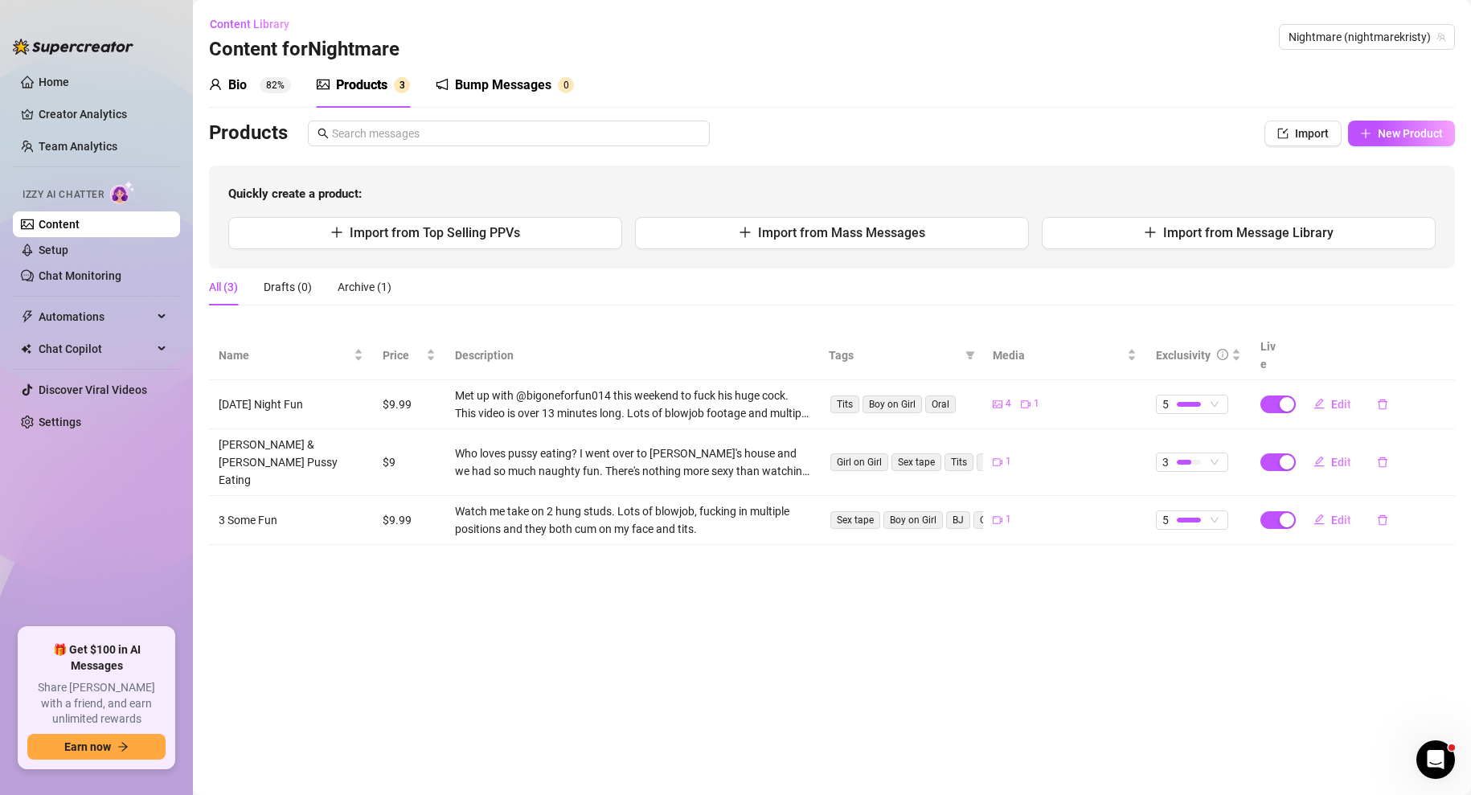
click at [269, 88] on sup "82%" at bounding box center [275, 85] width 31 height 16
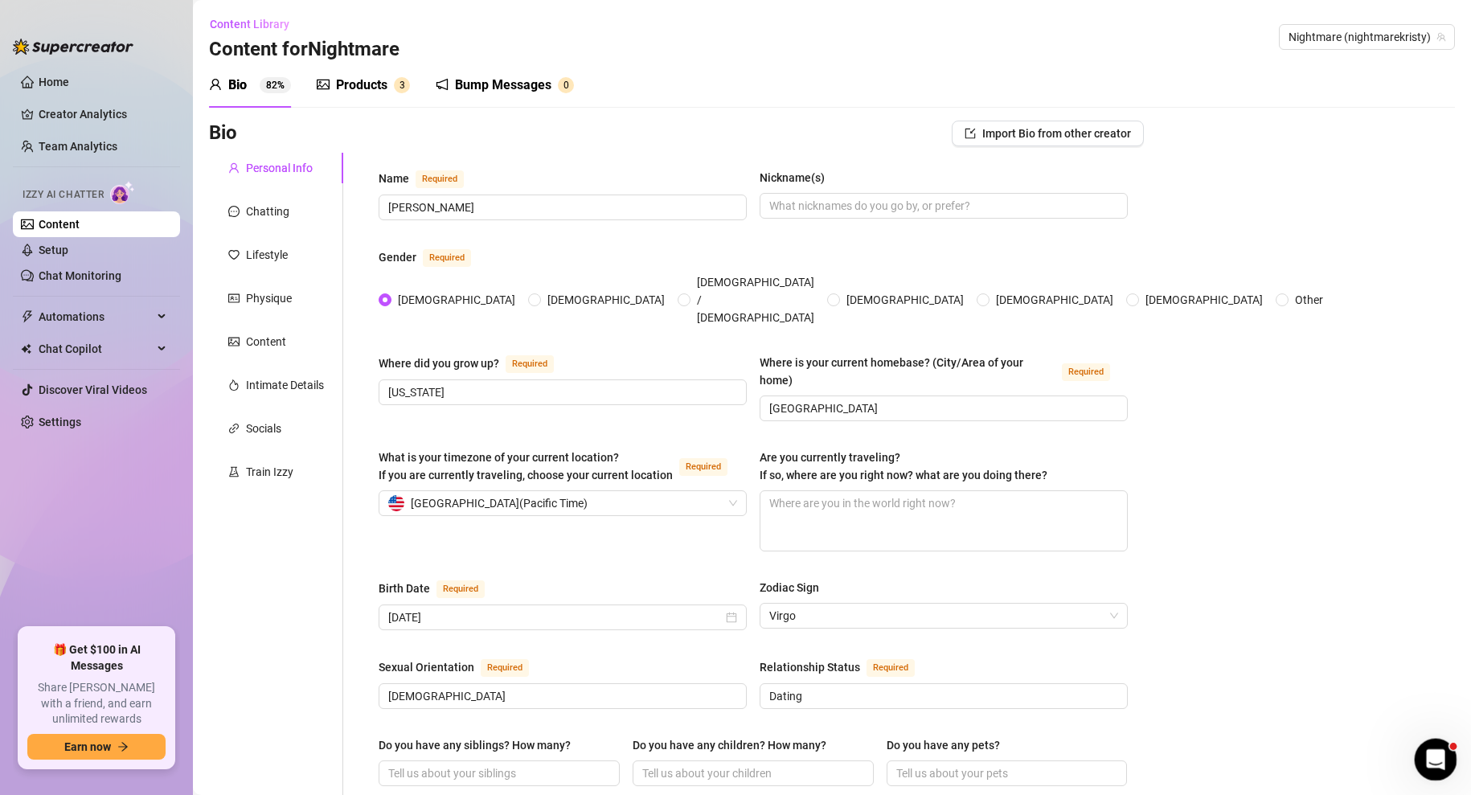
click at [1419, 753] on div "Open Intercom Messenger" at bounding box center [1433, 757] width 53 height 53
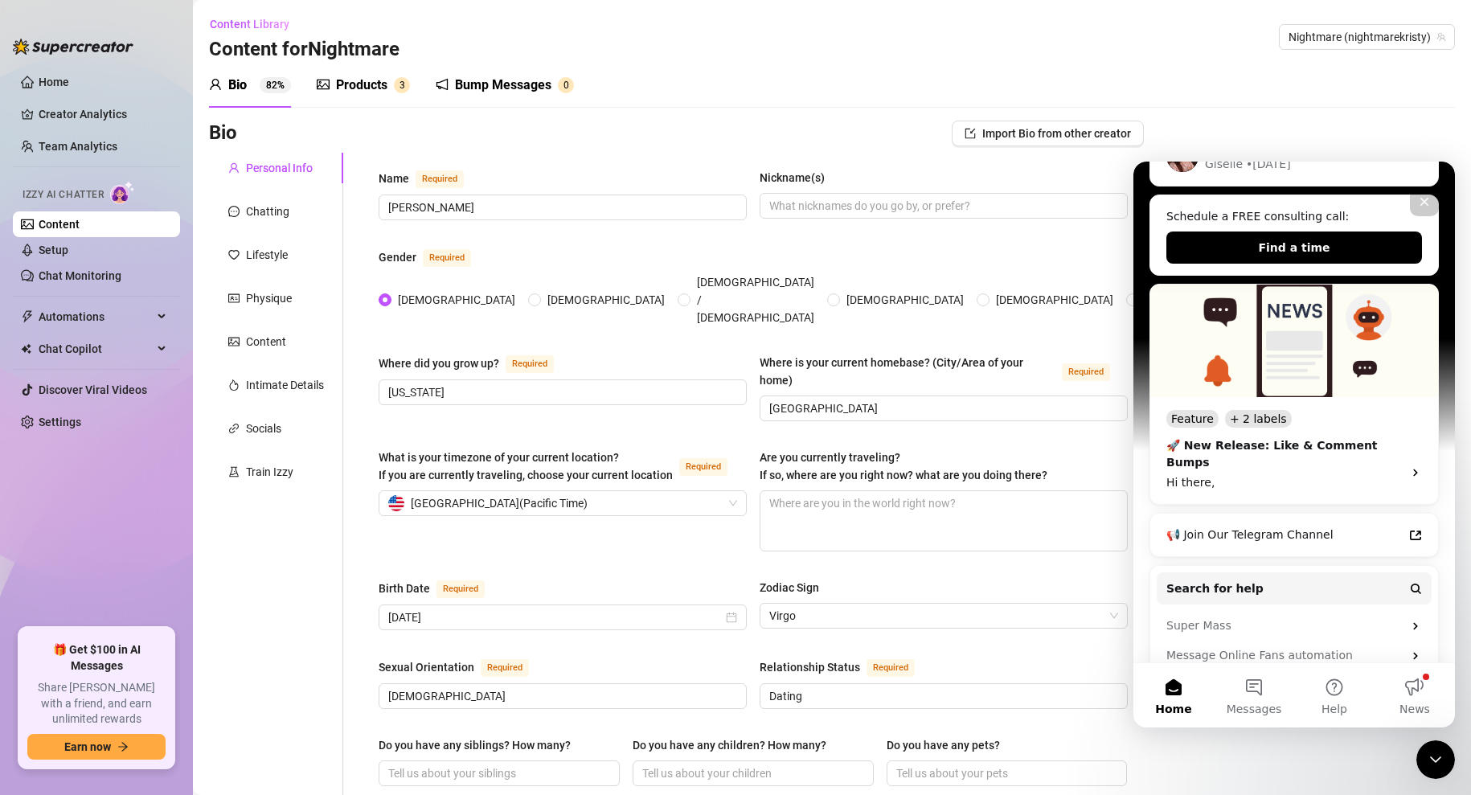
scroll to position [314, 0]
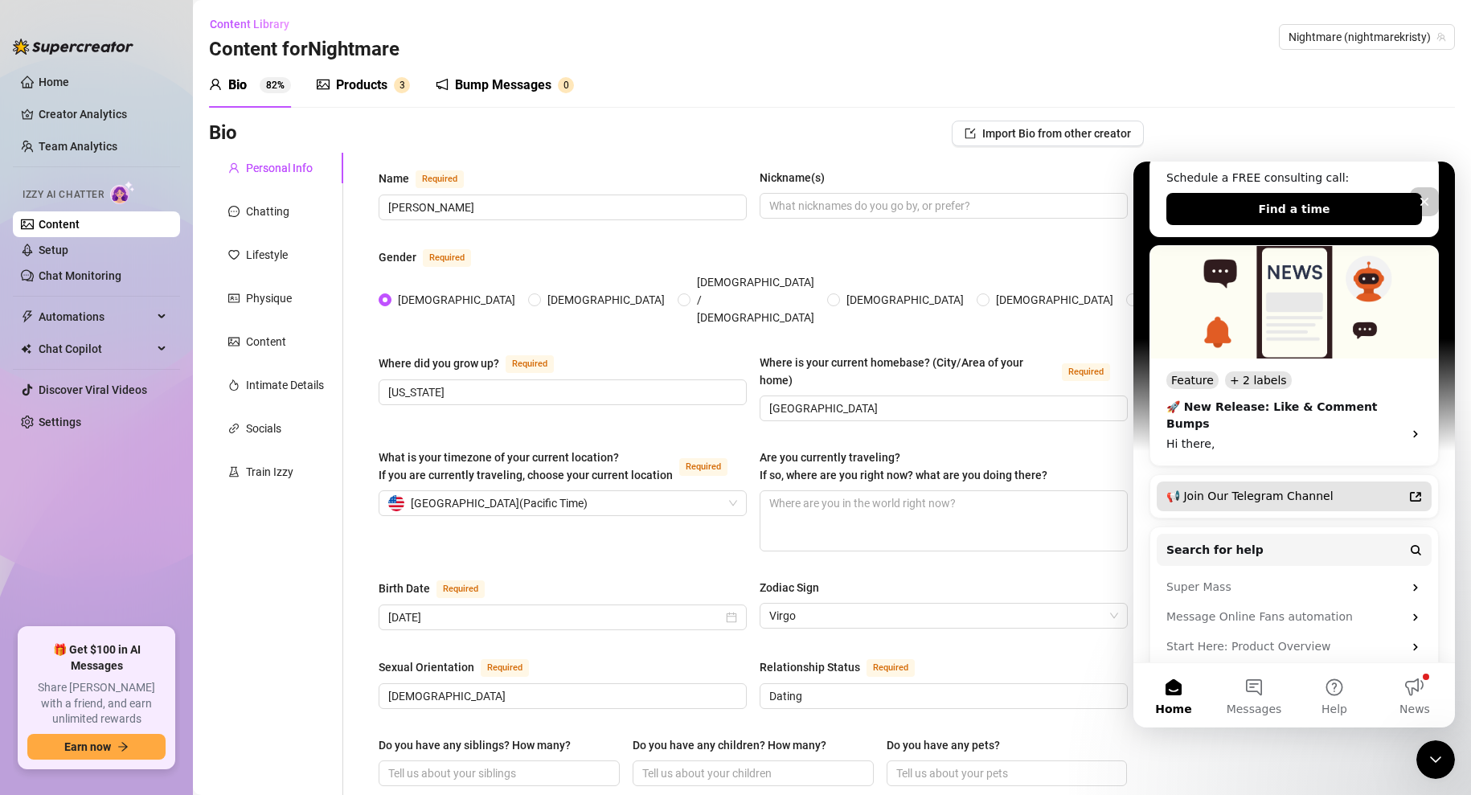
click at [1303, 488] on div "📢 Join Our Telegram Channel" at bounding box center [1285, 496] width 236 height 17
click at [267, 470] on div "Train Izzy" at bounding box center [269, 472] width 47 height 18
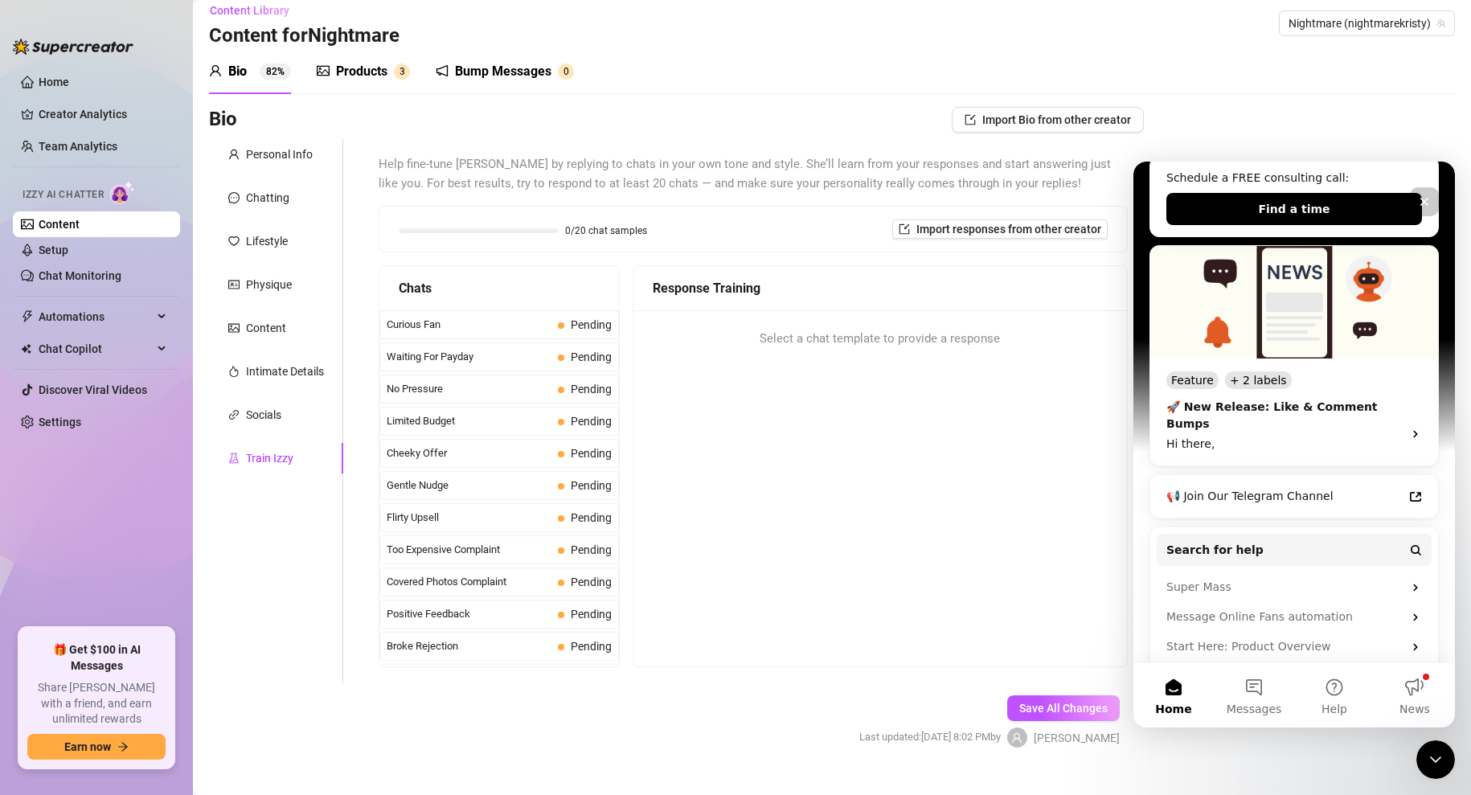
scroll to position [0, 0]
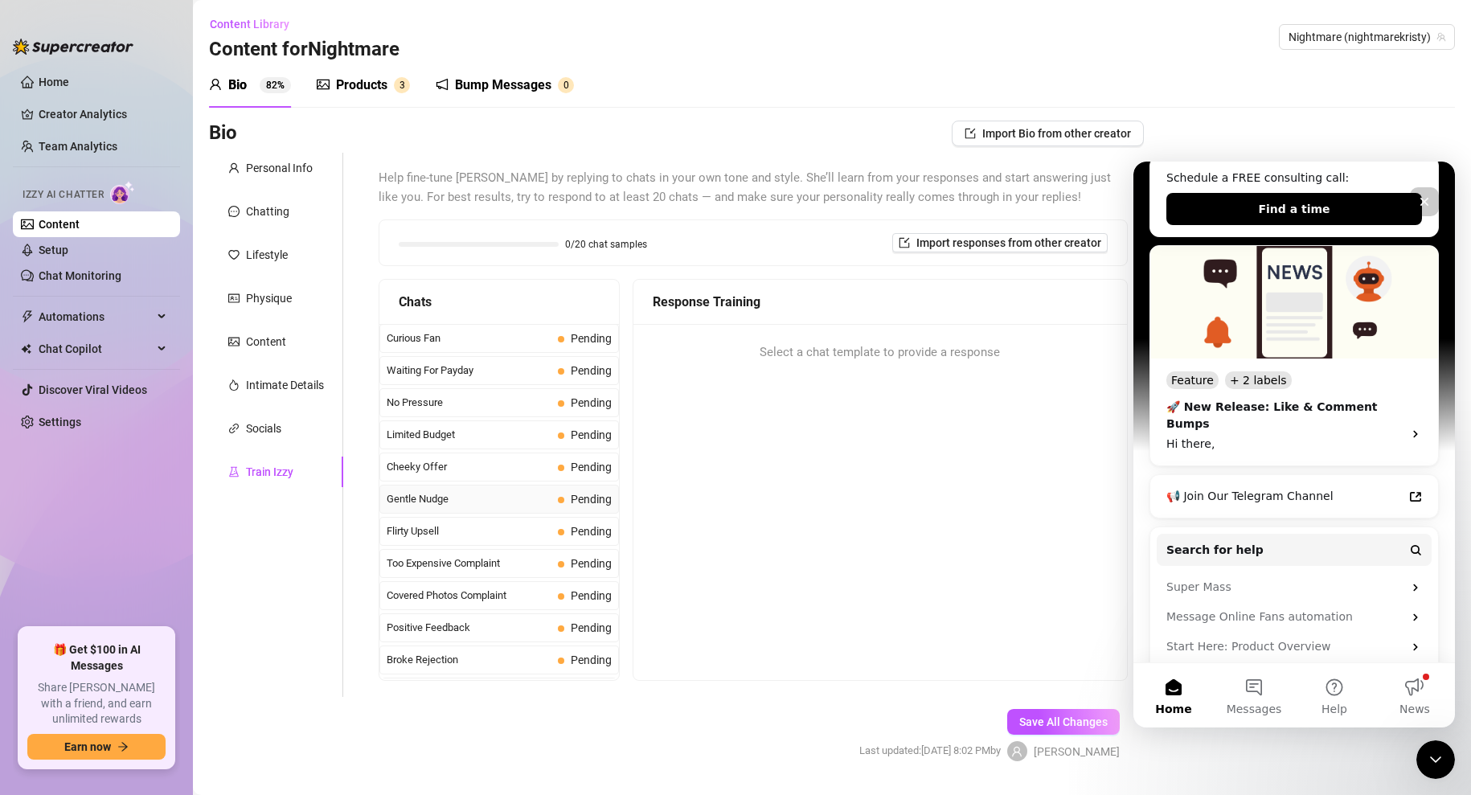
click at [509, 498] on span "Gentle Nudge" at bounding box center [469, 499] width 165 height 16
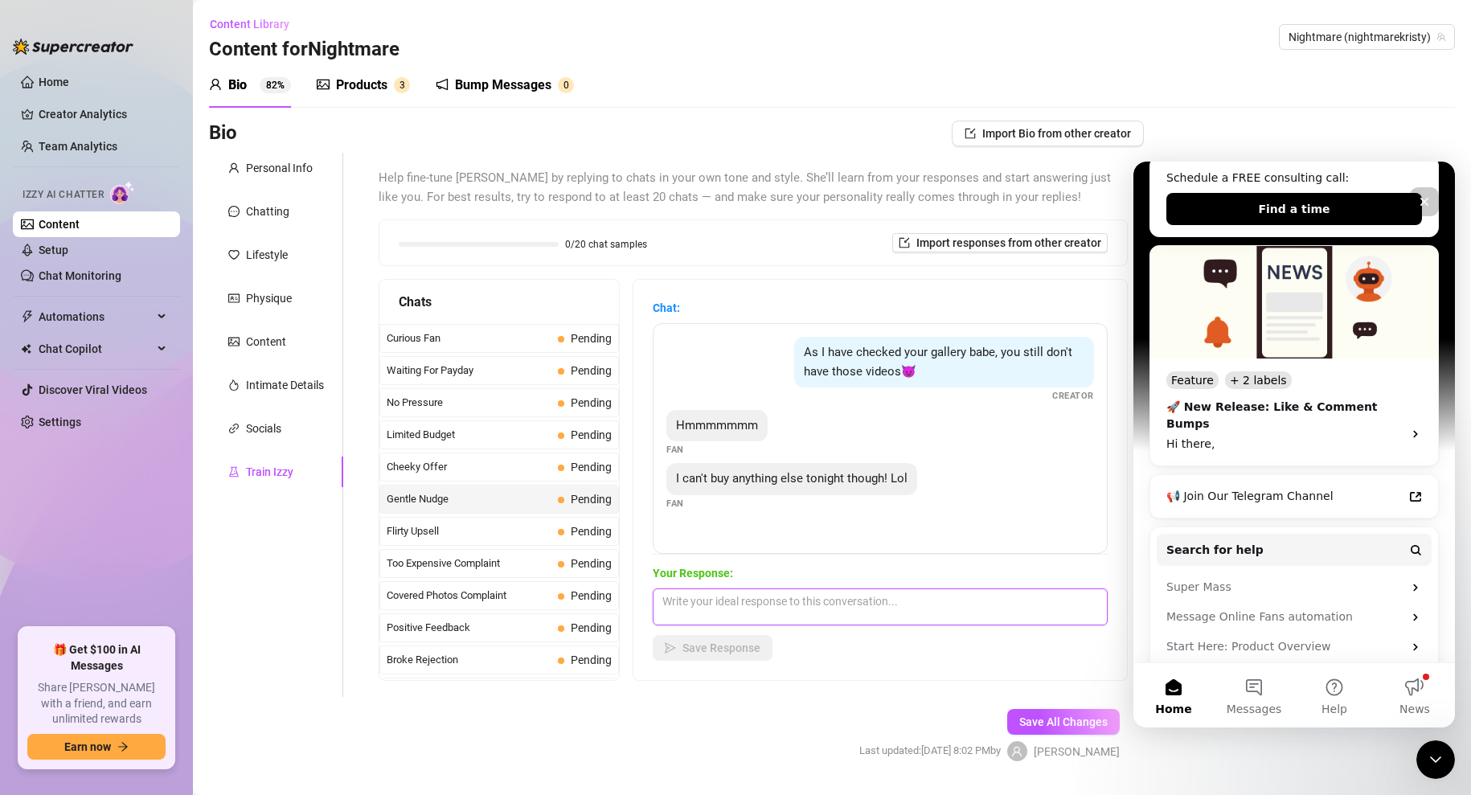
click at [827, 603] on textarea at bounding box center [880, 606] width 455 height 37
type textarea "I"
type textarea "Ok. Let's talk [DATE] 🥰"
click at [688, 638] on button "Save Response" at bounding box center [713, 648] width 120 height 26
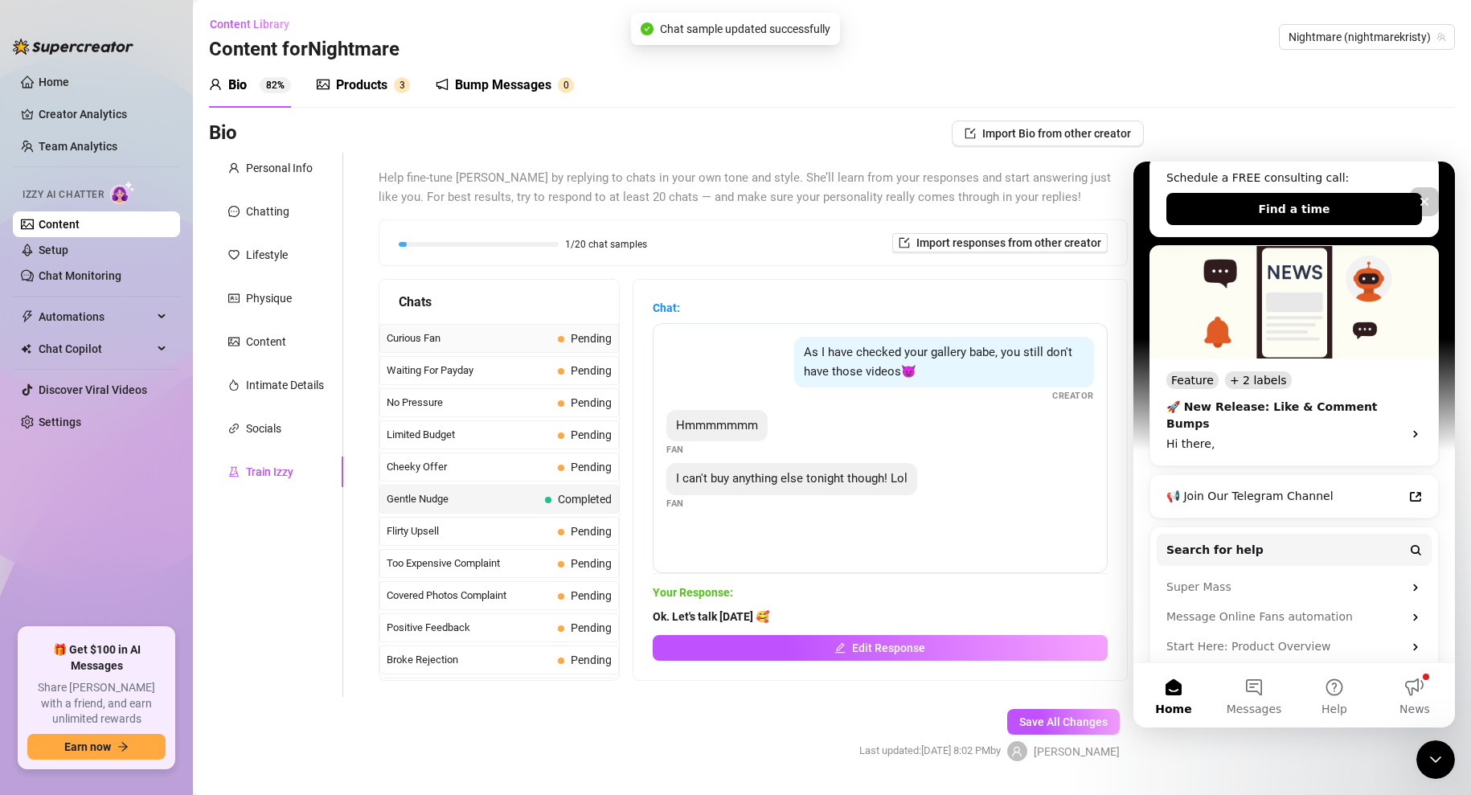
click at [533, 339] on span "Curious Fan" at bounding box center [469, 338] width 165 height 16
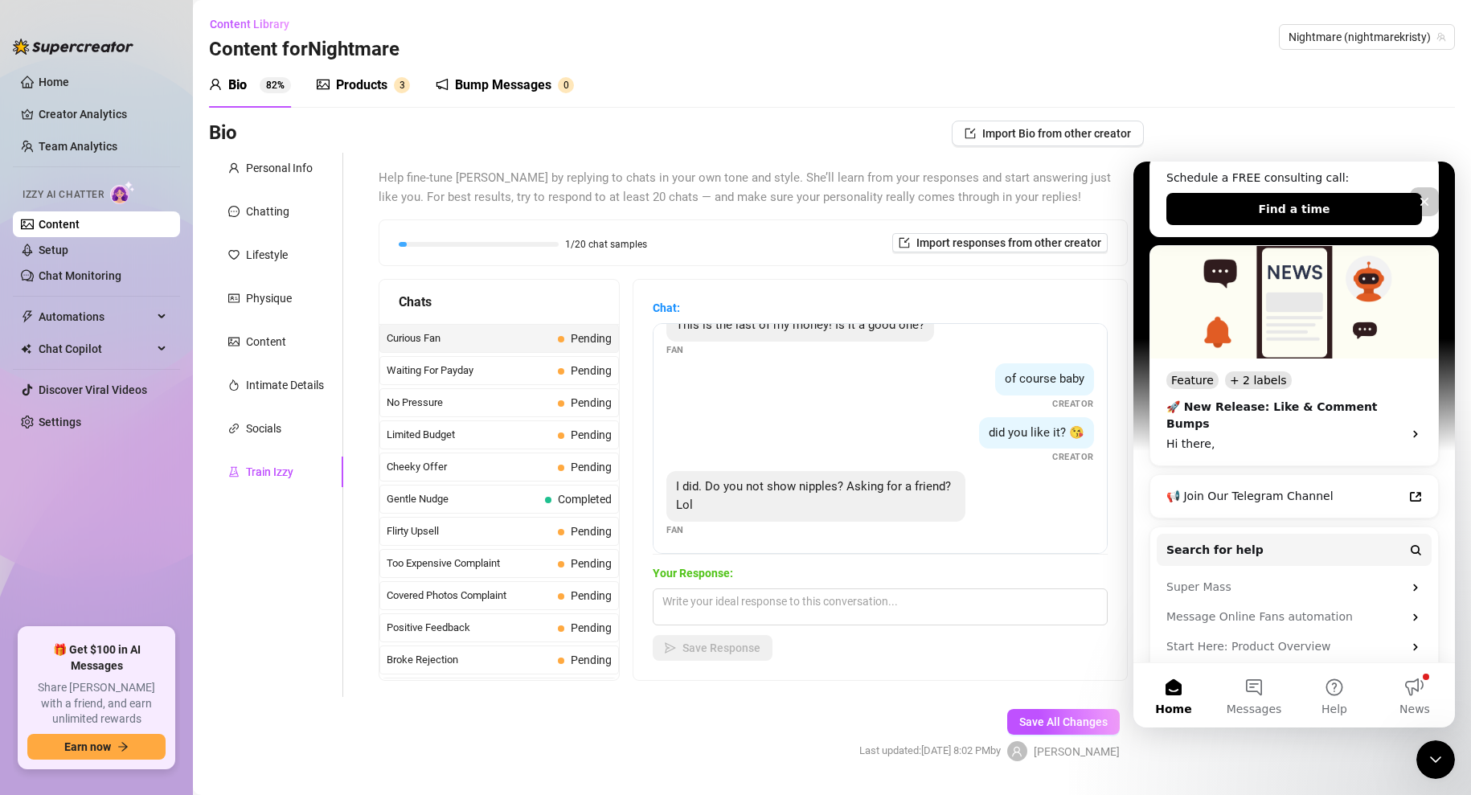
scroll to position [31, 0]
click at [736, 605] on textarea at bounding box center [880, 606] width 455 height 37
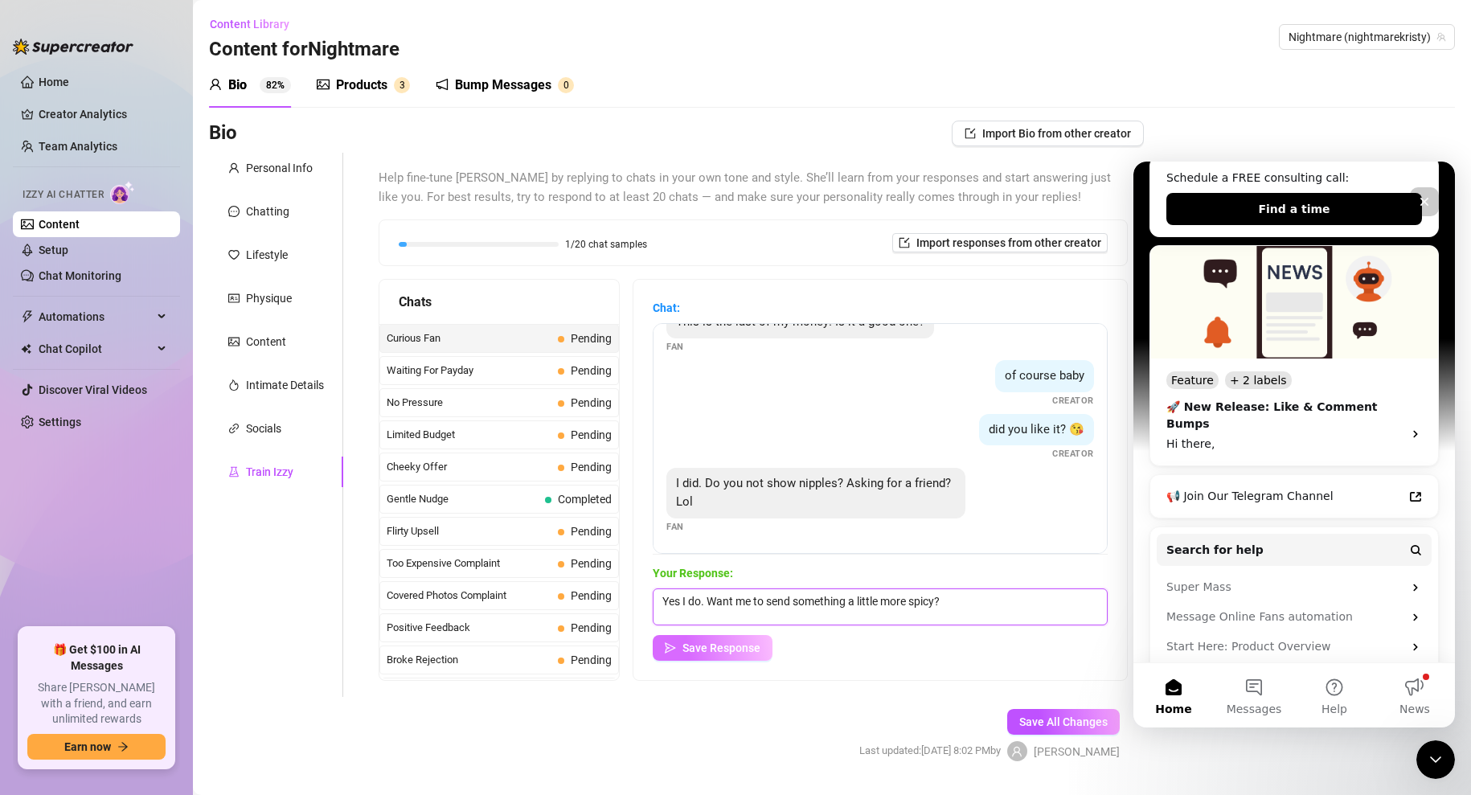
type textarea "Yes I do. Want me to send something a little more spicy?"
click at [725, 655] on button "Save Response" at bounding box center [713, 648] width 120 height 26
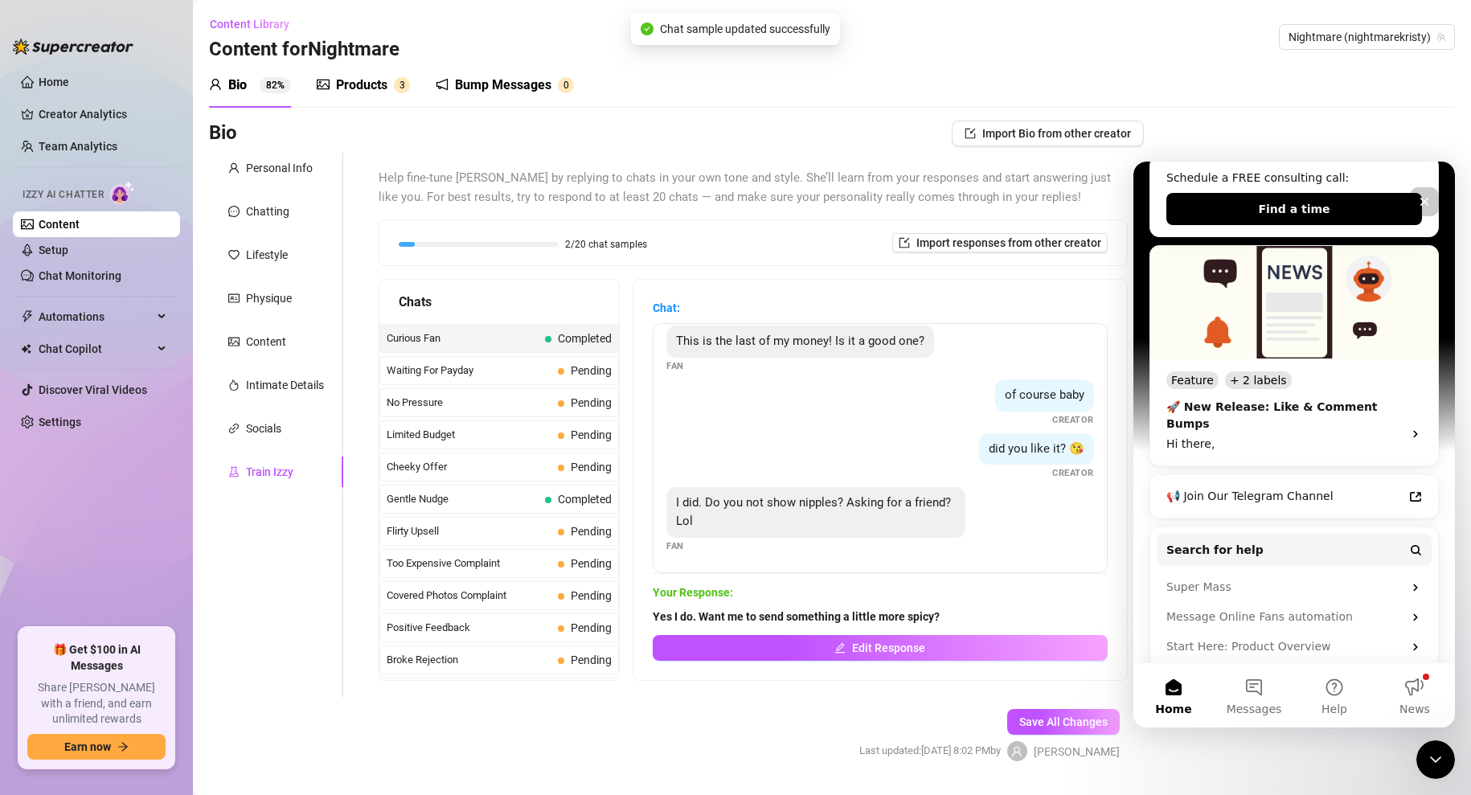
scroll to position [11, 0]
click at [562, 368] on span at bounding box center [561, 371] width 6 height 6
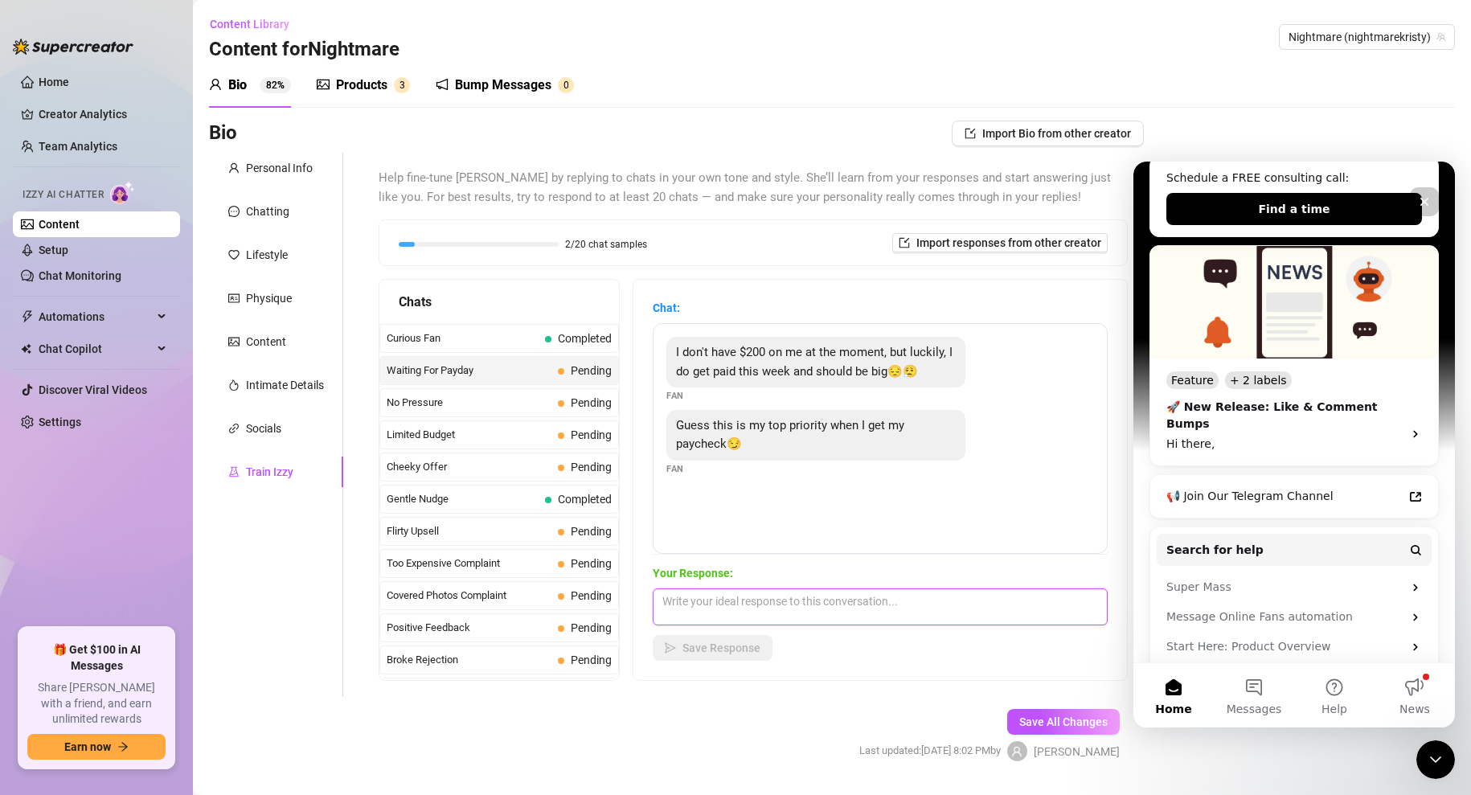
click at [724, 603] on textarea at bounding box center [880, 606] width 455 height 37
type textarea "Ok! Let's talk on pay day! 😍"
click at [700, 650] on span "Save Response" at bounding box center [722, 648] width 78 height 13
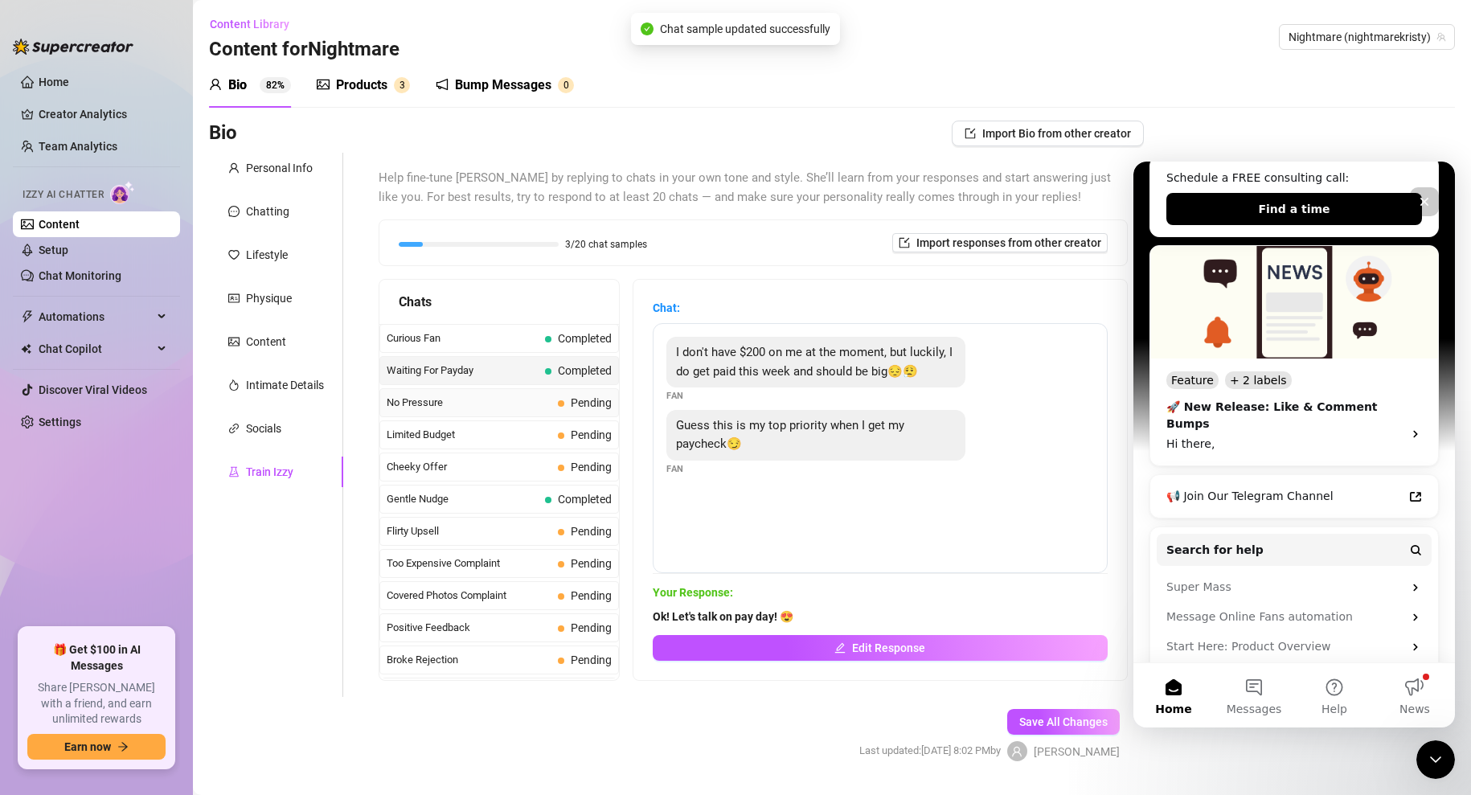
click at [494, 403] on span "No Pressure" at bounding box center [469, 403] width 165 height 16
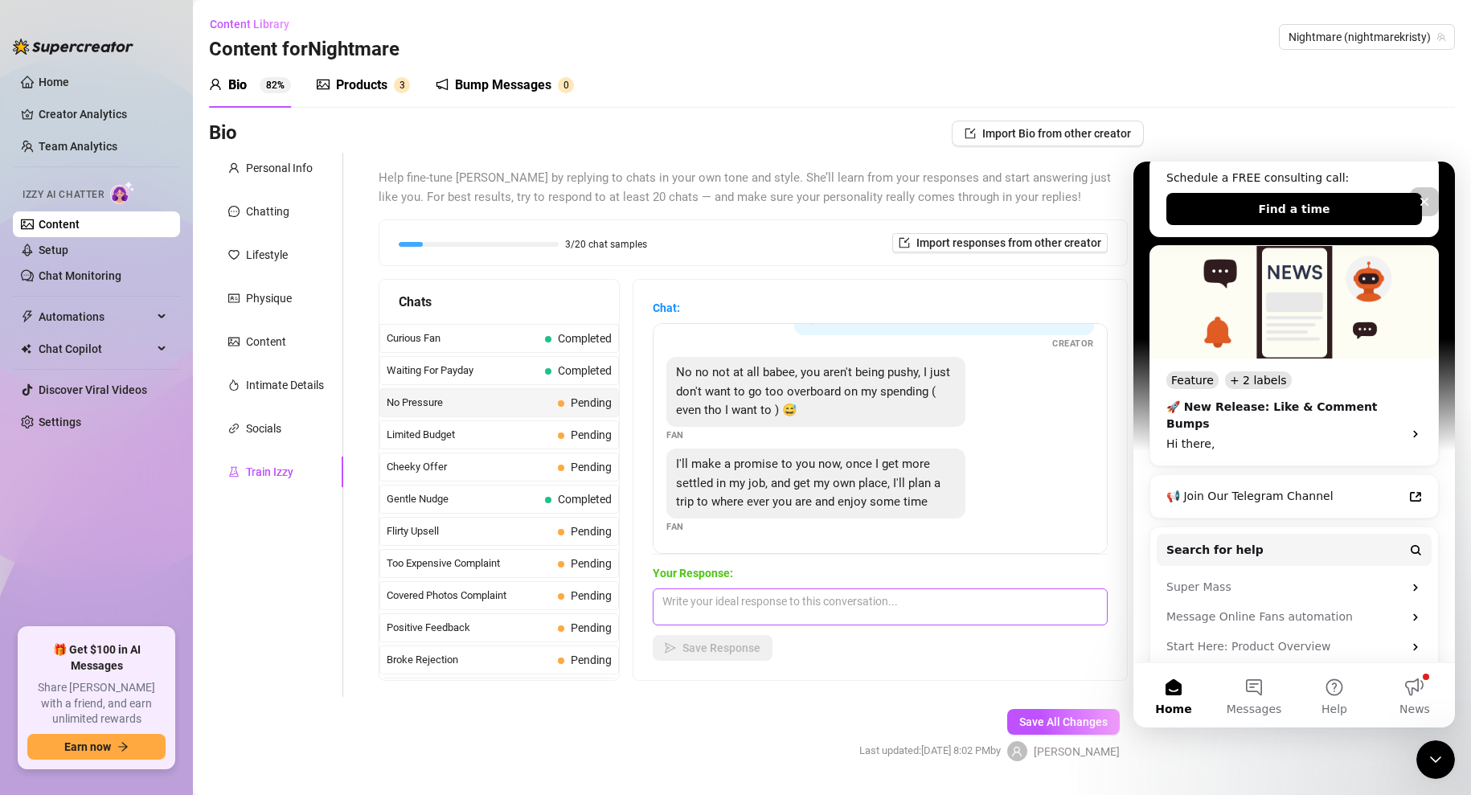
scroll to position [43, 0]
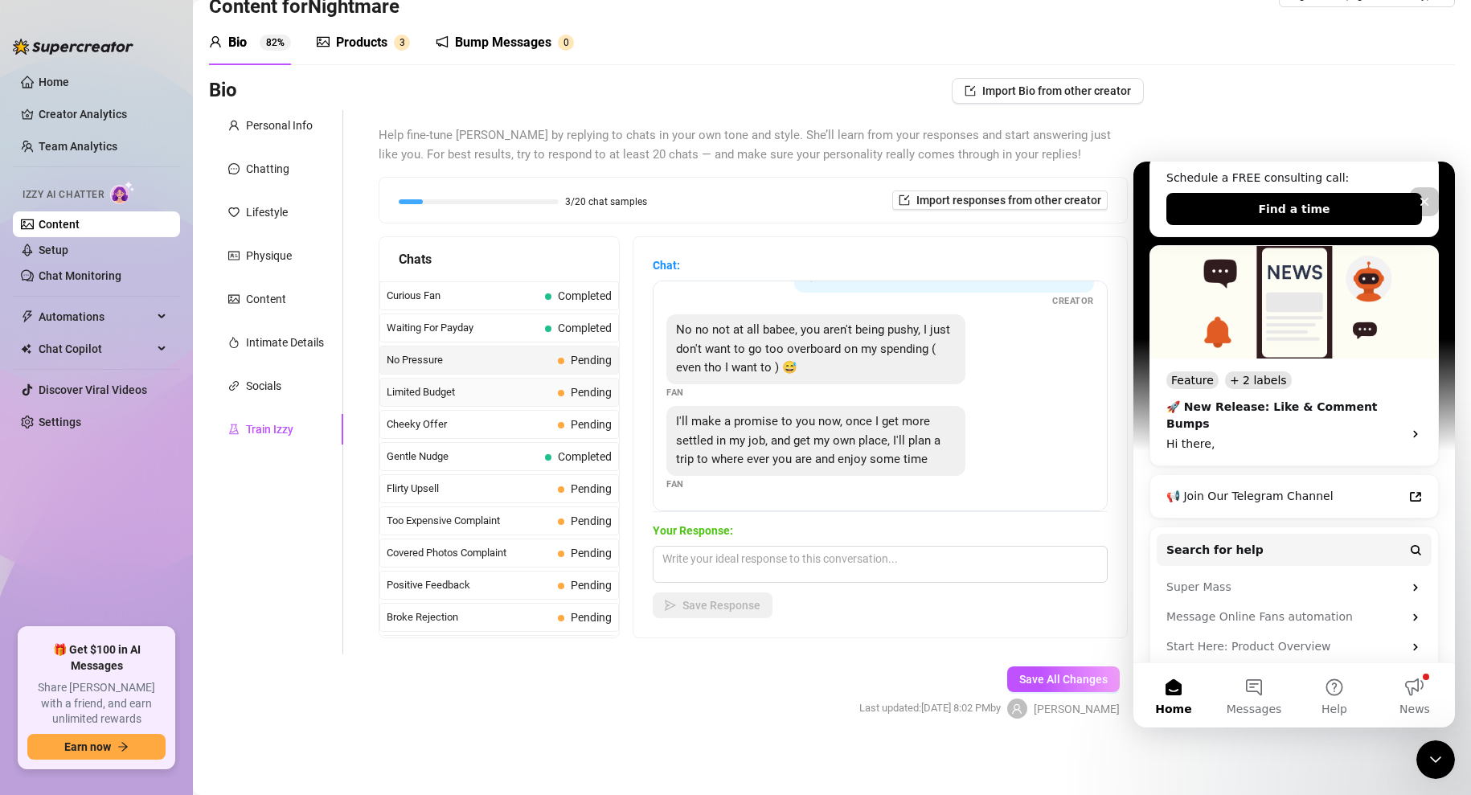
click at [483, 392] on span "Limited Budget" at bounding box center [469, 392] width 165 height 16
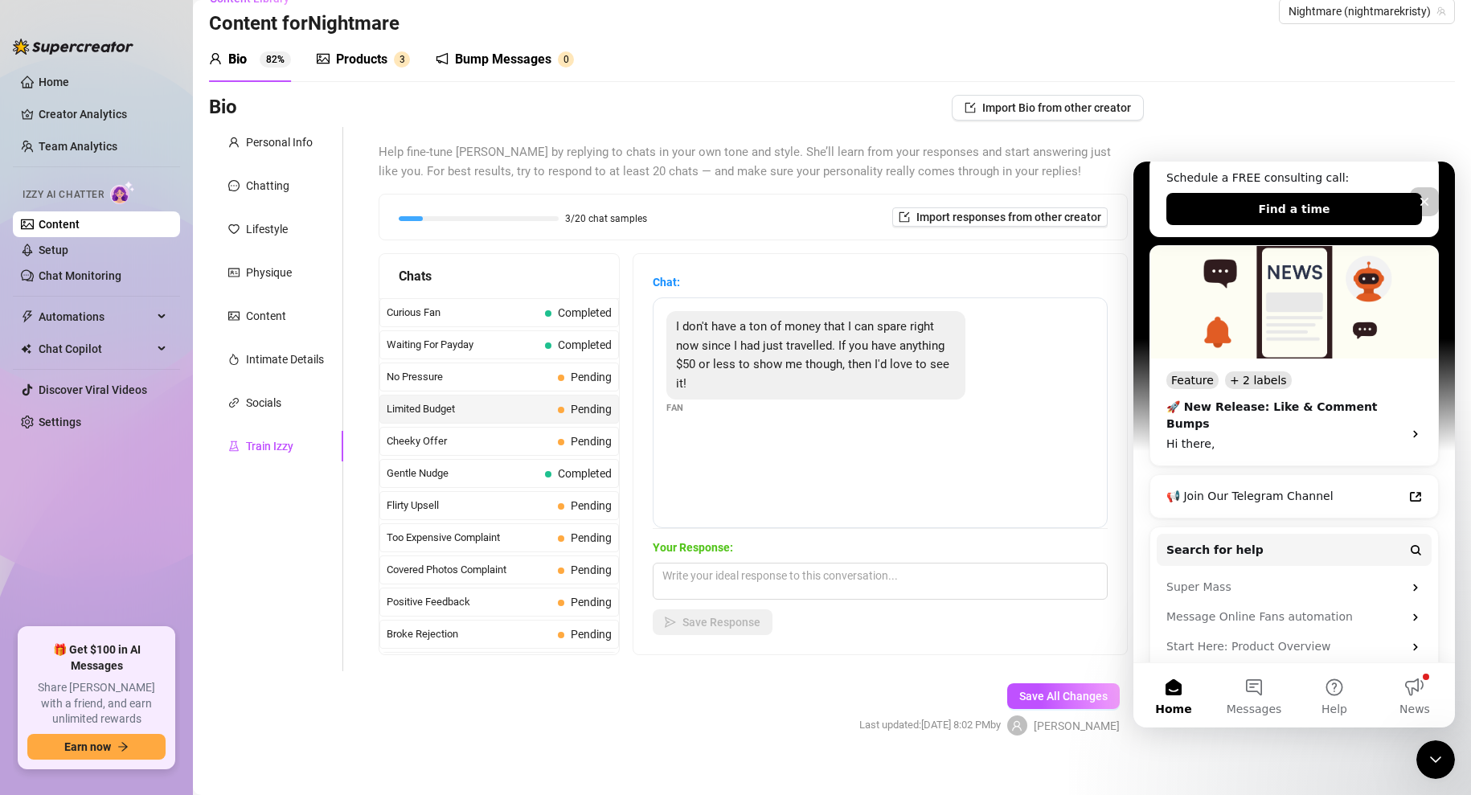
scroll to position [29, 0]
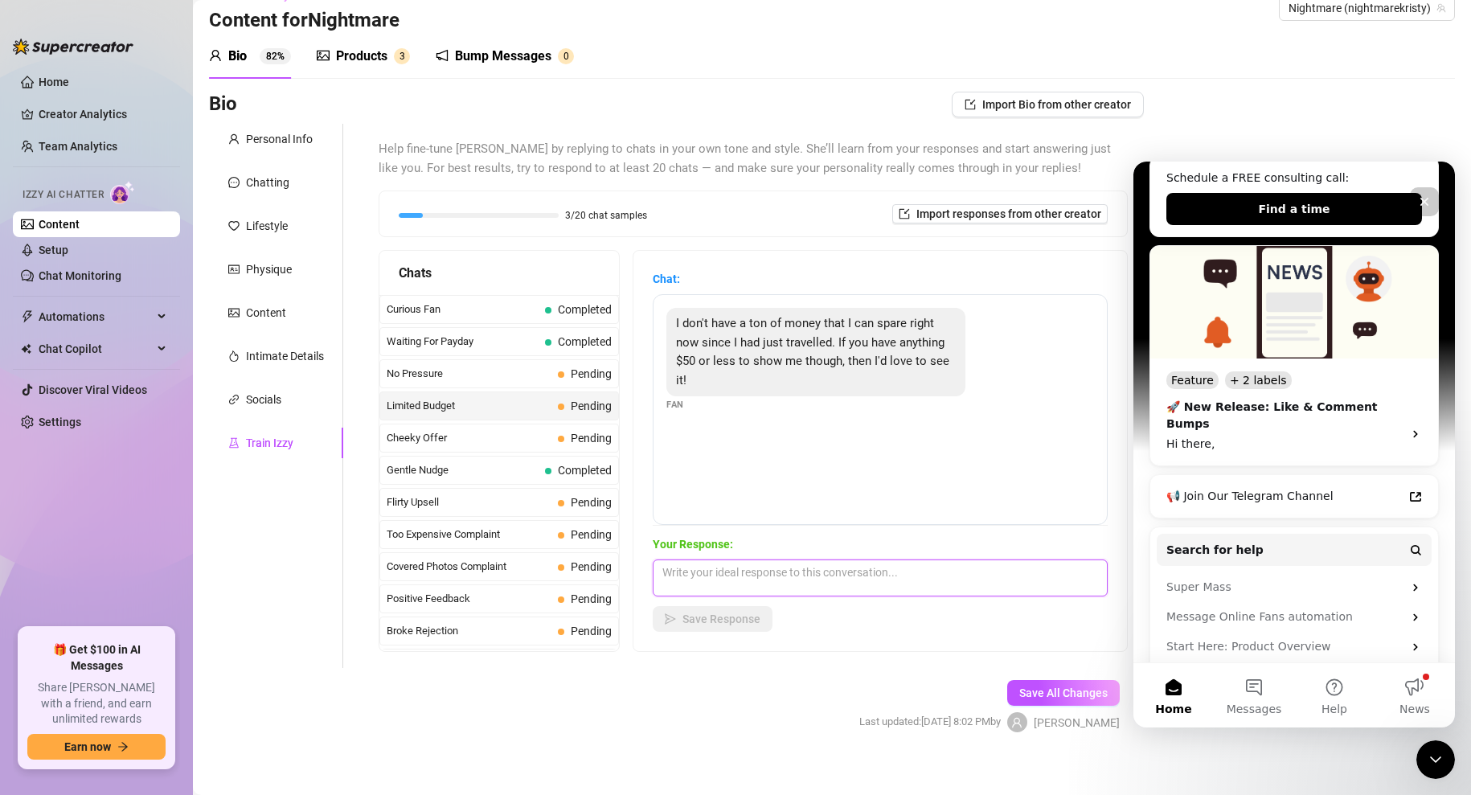
click at [737, 573] on textarea at bounding box center [880, 578] width 455 height 37
type textarea "Ok. No problem 🥰"
click at [723, 617] on span "Save Response" at bounding box center [722, 619] width 78 height 13
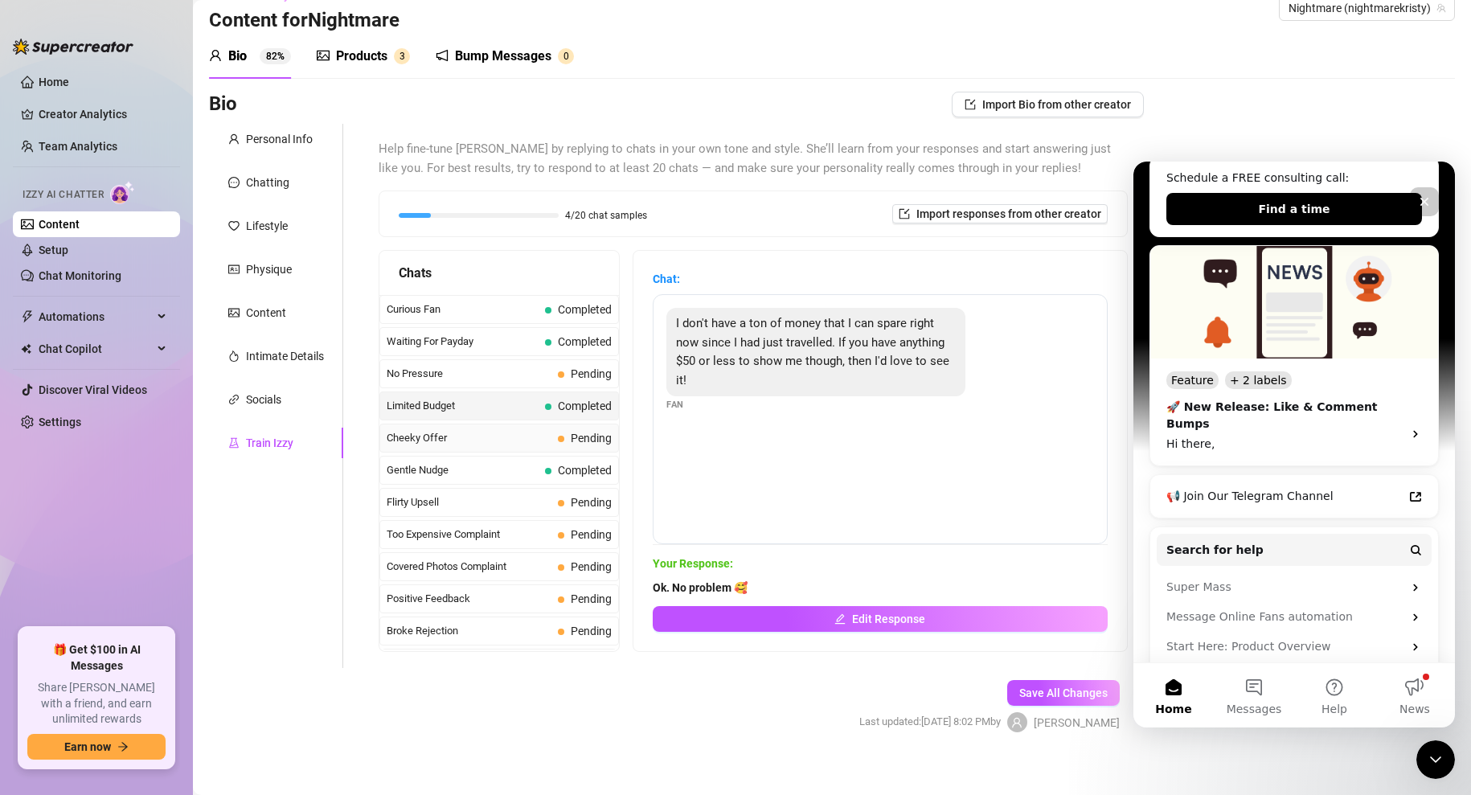
click at [492, 437] on span "Cheeky Offer" at bounding box center [469, 438] width 165 height 16
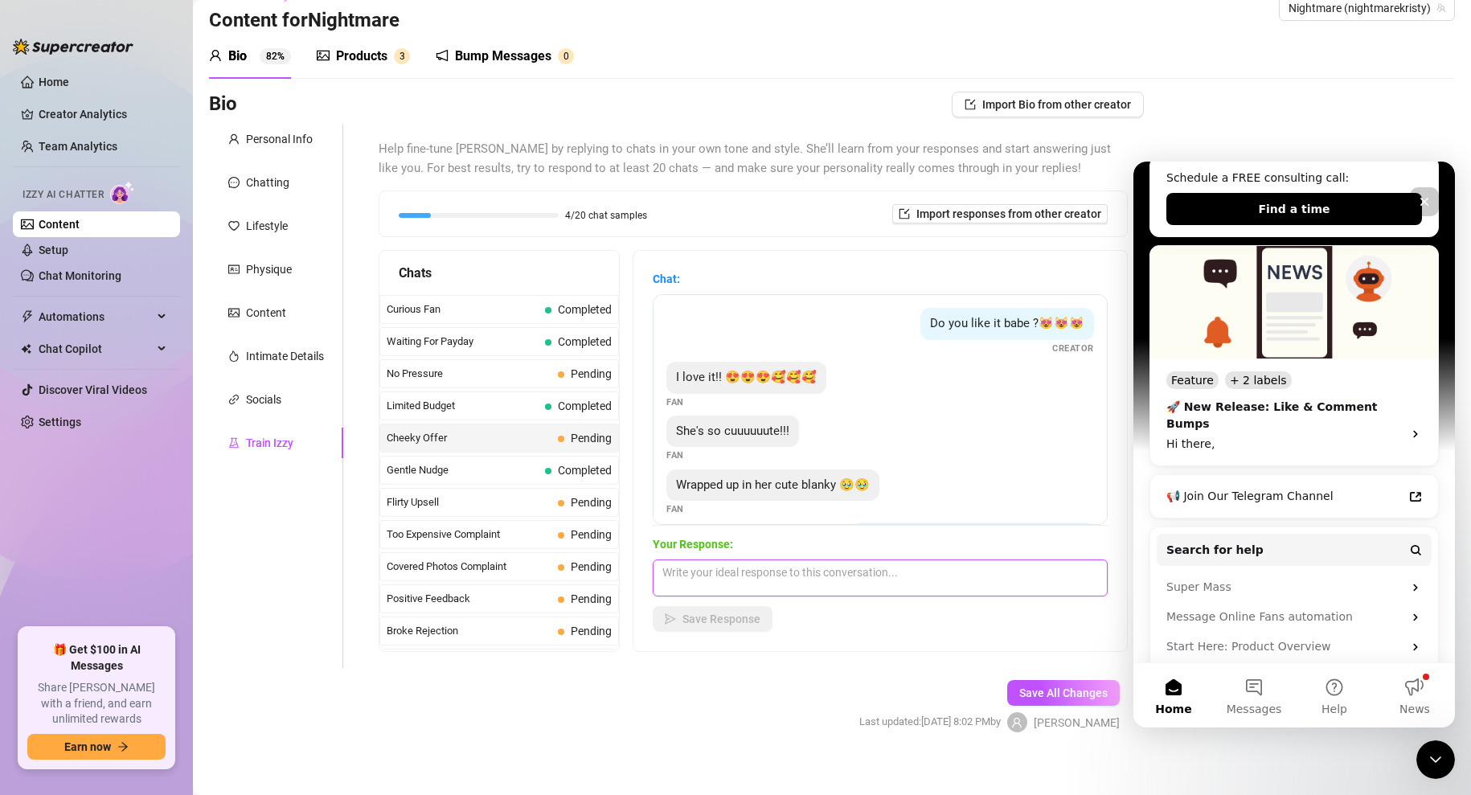
click at [711, 583] on textarea at bounding box center [880, 578] width 455 height 37
type textarea "Want to see more? 😏"
click at [714, 616] on span "Save Response" at bounding box center [722, 619] width 78 height 13
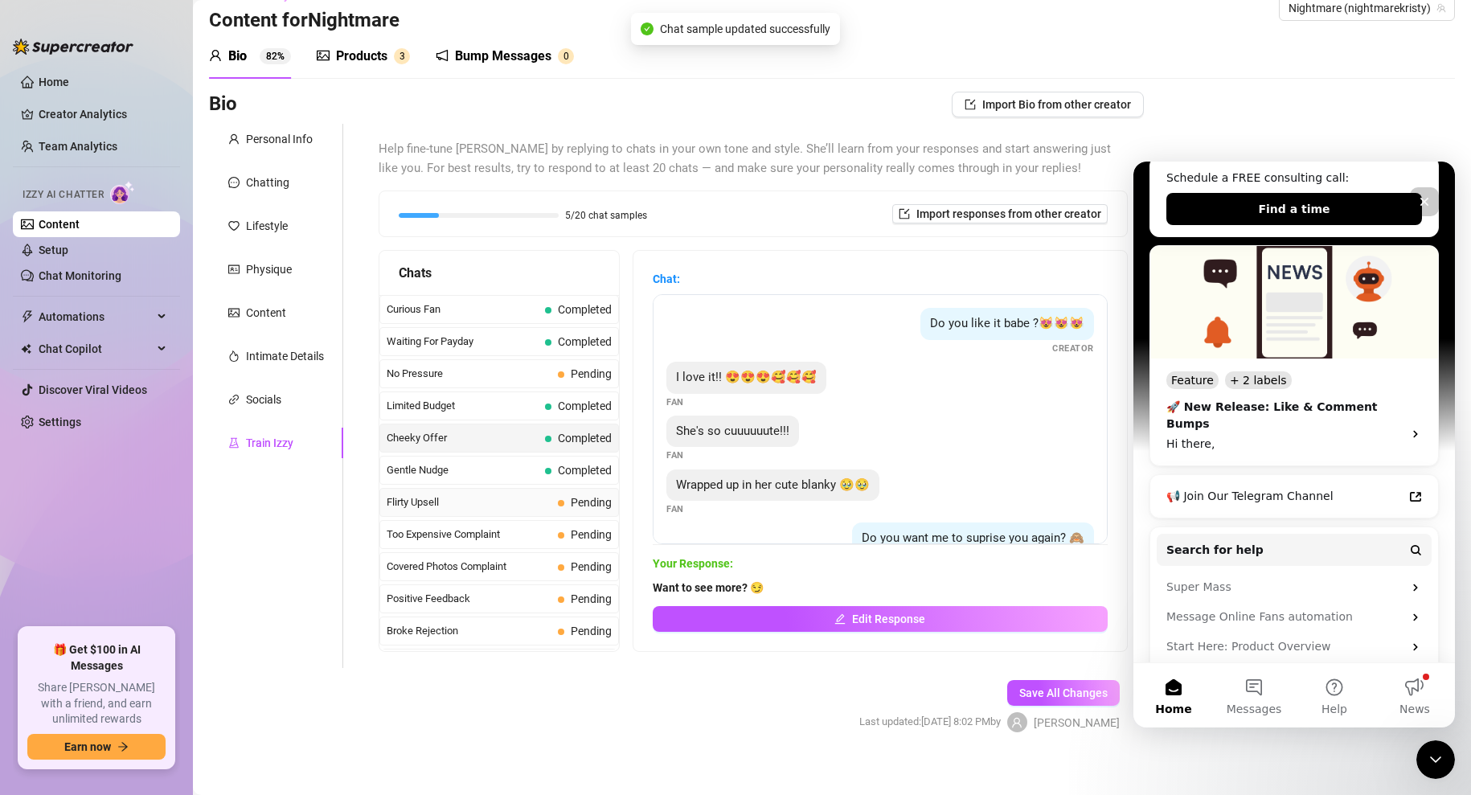
click at [492, 506] on span "Flirty Upsell" at bounding box center [469, 502] width 165 height 16
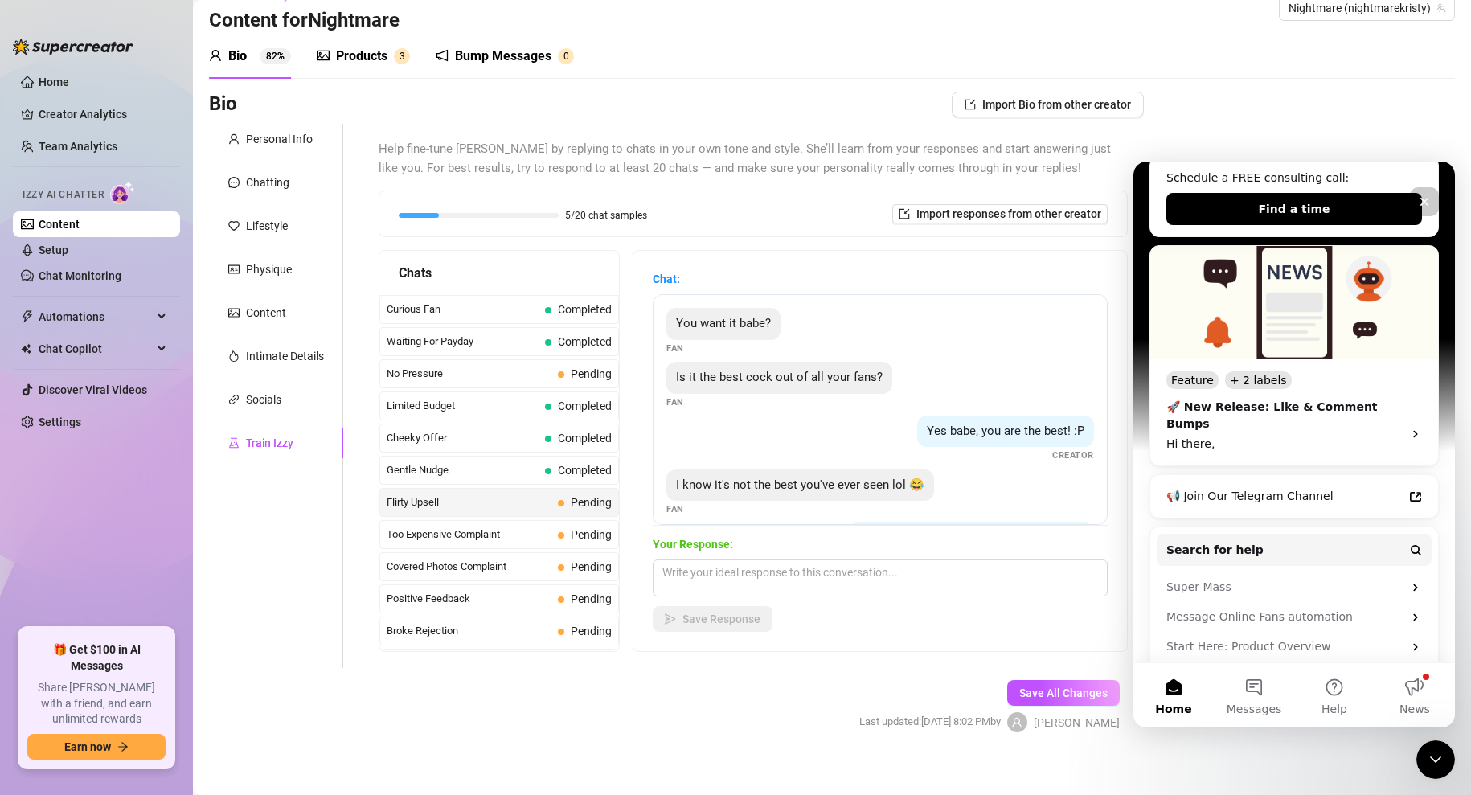
click at [731, 597] on div "Your Response: Save Response" at bounding box center [880, 583] width 455 height 96
click at [728, 579] on textarea at bounding box center [880, 578] width 455 height 37
click at [711, 572] on textarea "It is definitly" at bounding box center [880, 578] width 455 height 37
click at [727, 572] on textarea "It is definitely Top 10!" at bounding box center [880, 578] width 455 height 37
click at [814, 575] on textarea "It is definitely in my Top 10!" at bounding box center [880, 578] width 455 height 37
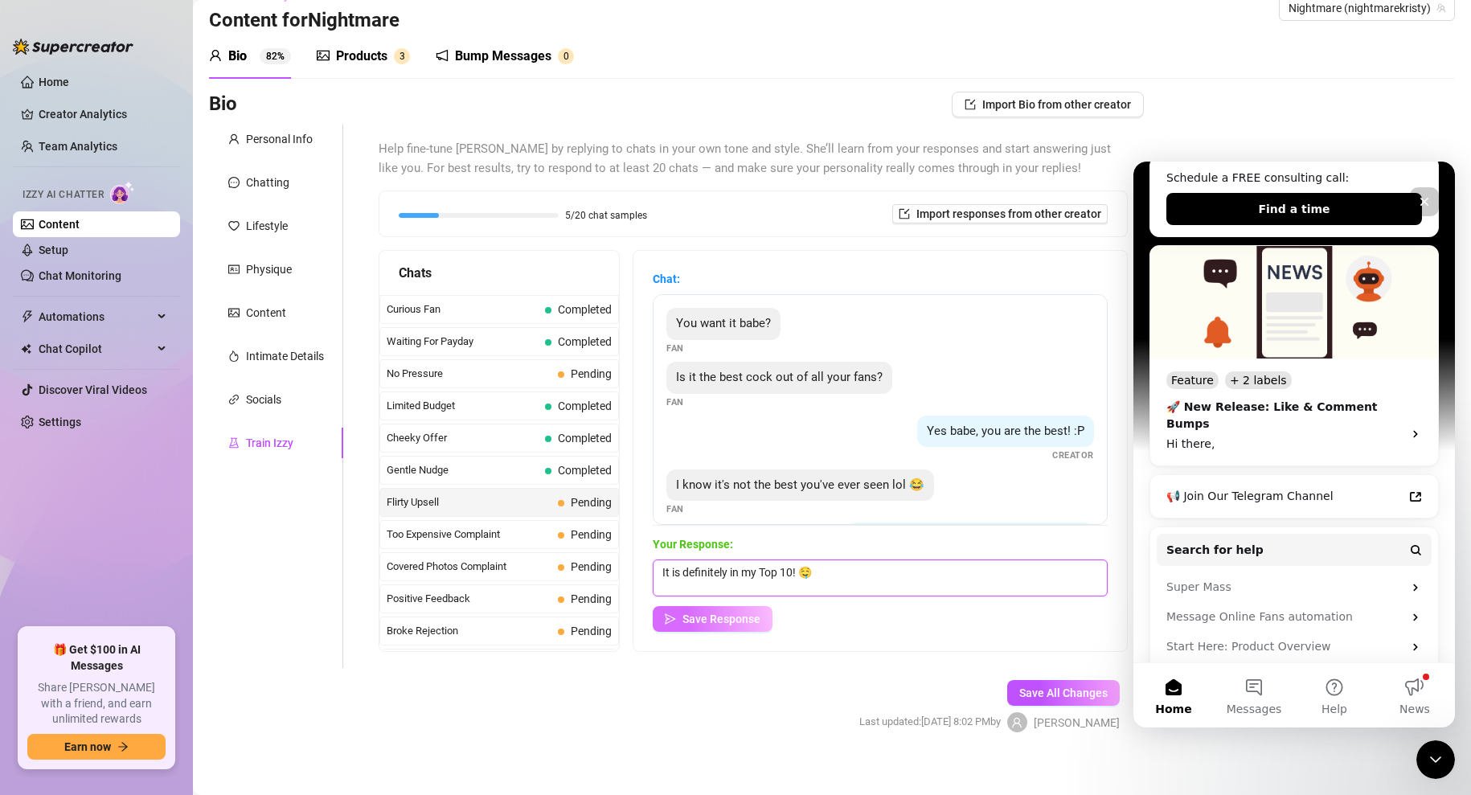
type textarea "It is definitely in my Top 10! 🤤"
click at [699, 615] on span "Save Response" at bounding box center [722, 619] width 78 height 13
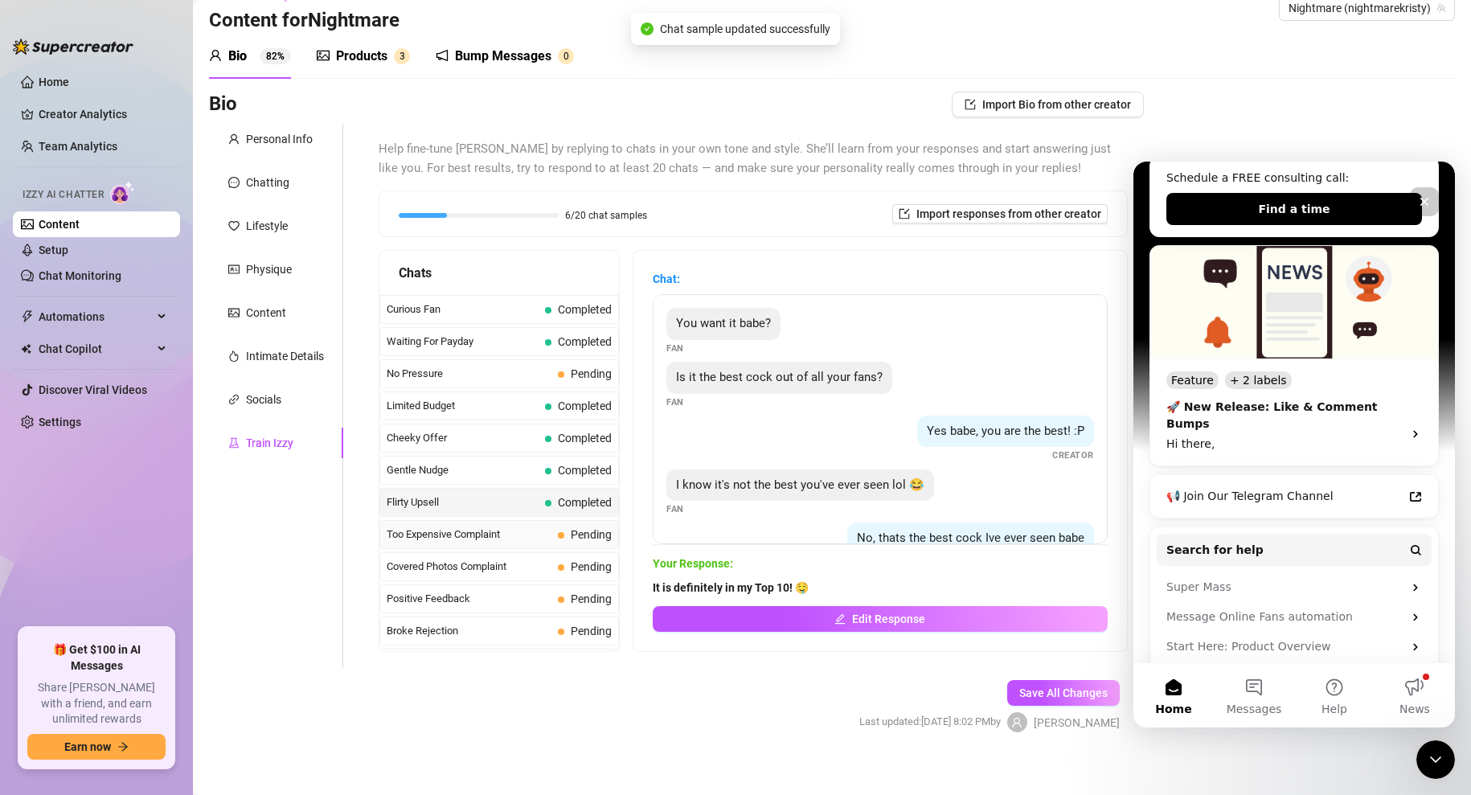
click at [448, 532] on span "Too Expensive Complaint" at bounding box center [469, 535] width 165 height 16
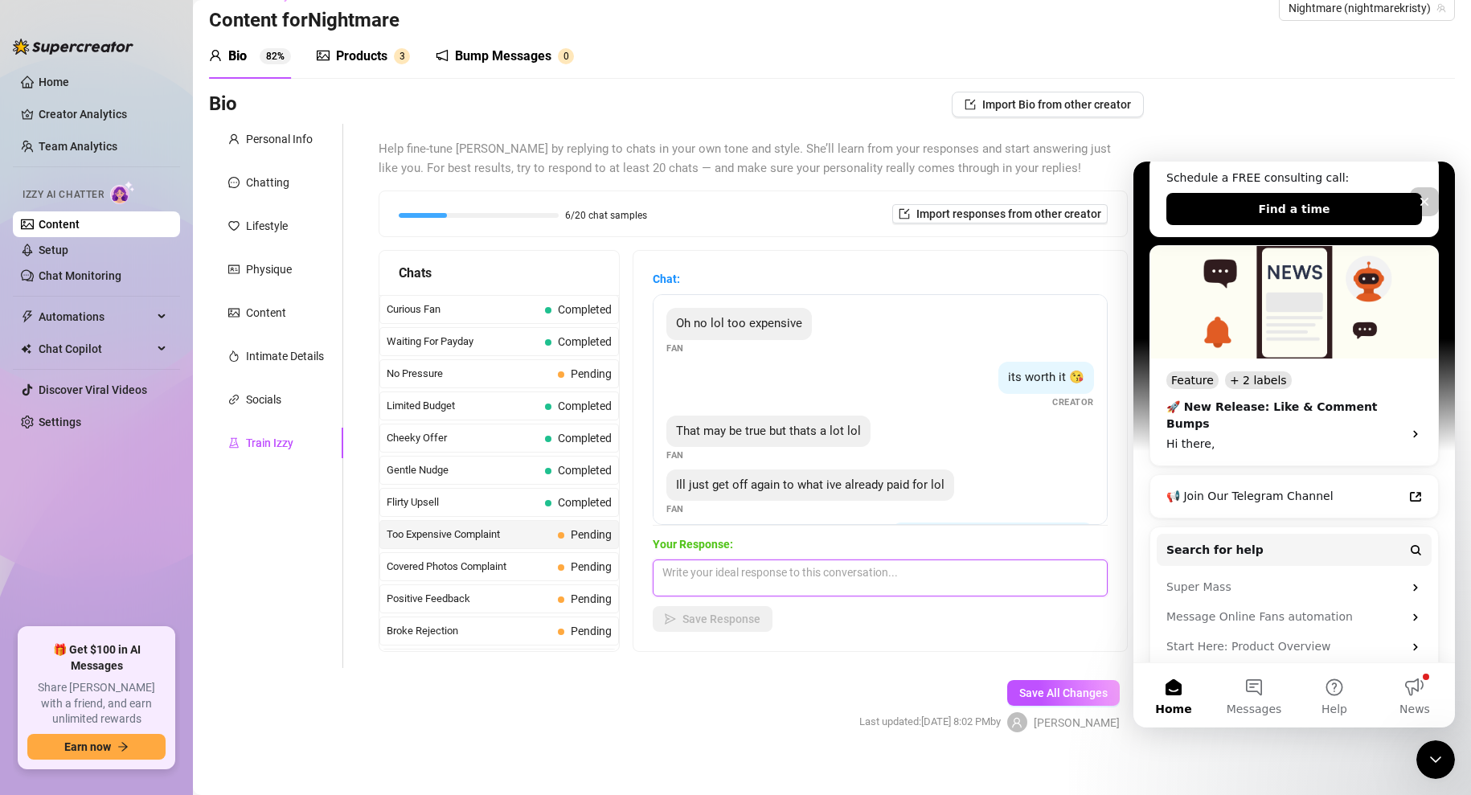
click at [705, 581] on textarea at bounding box center [880, 578] width 455 height 37
click at [947, 212] on span "Import responses from other creator" at bounding box center [1008, 213] width 185 height 13
click at [987, 261] on input "search" at bounding box center [992, 256] width 127 height 24
click at [804, 213] on div "6/20 chat samples Import responses from other creator" at bounding box center [753, 213] width 709 height 19
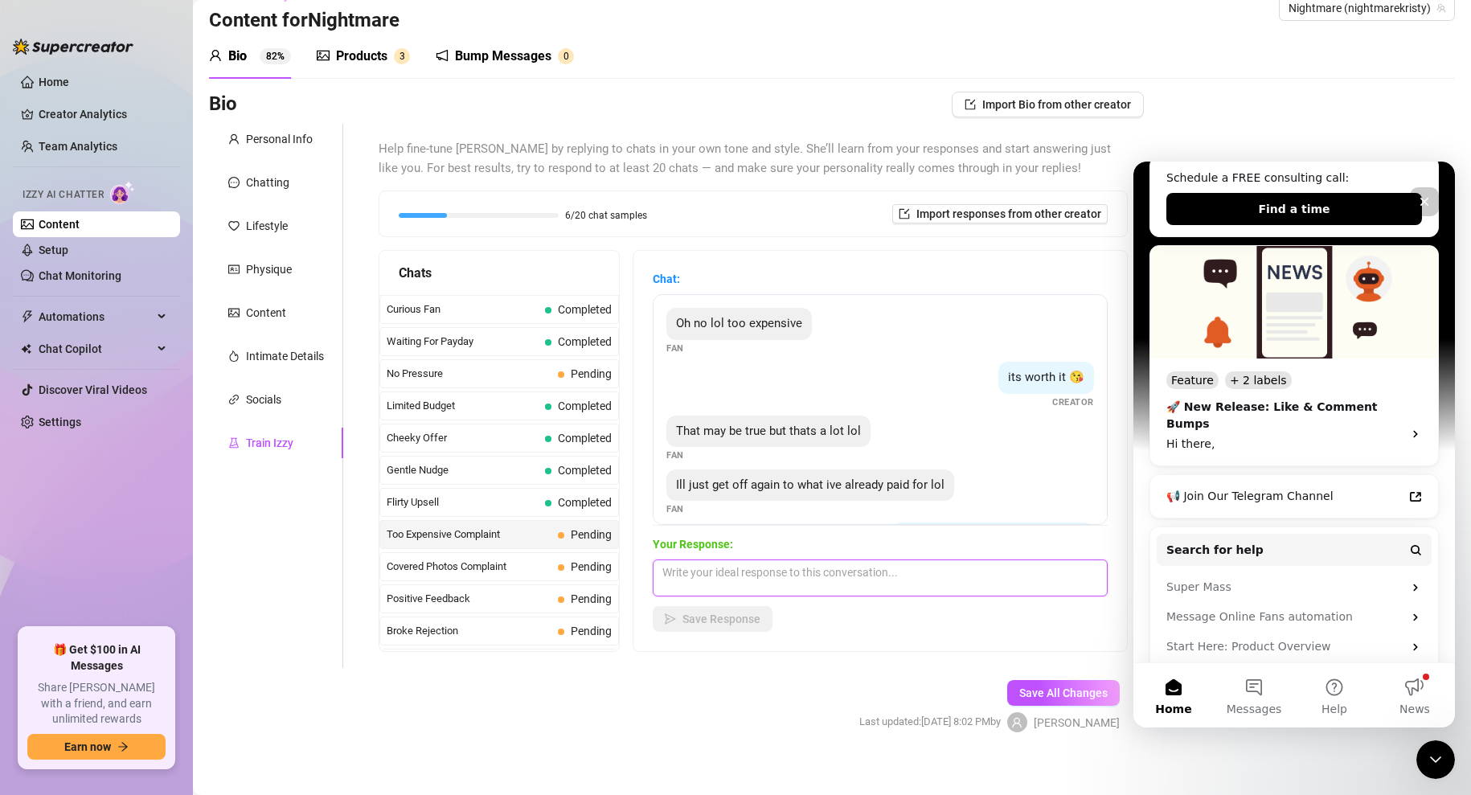
click at [743, 579] on textarea at bounding box center [880, 578] width 455 height 37
type textarea "The good stuff costs a little more 😻"
click at [727, 619] on span "Save Response" at bounding box center [722, 619] width 78 height 13
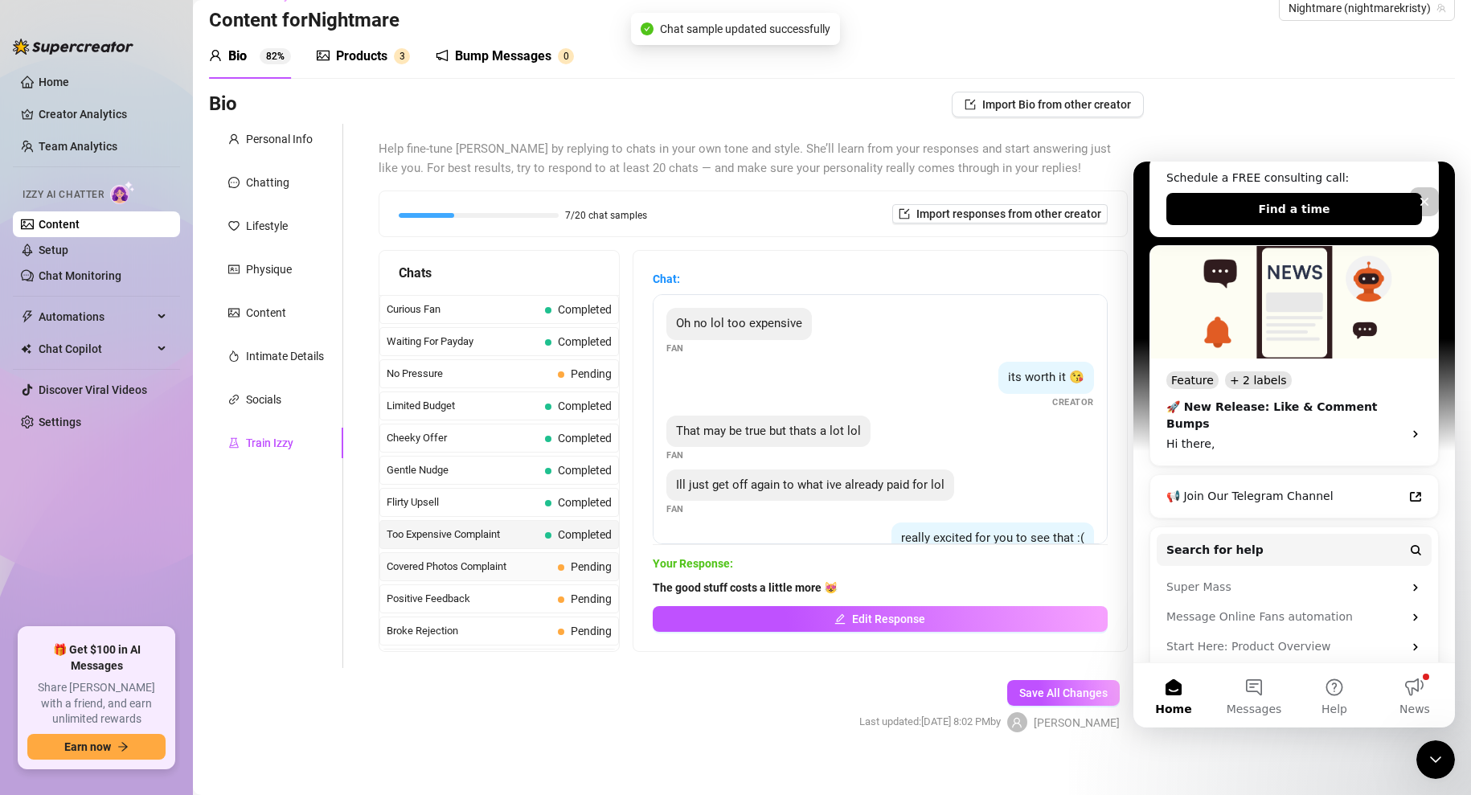
click at [509, 567] on span "Covered Photos Complaint" at bounding box center [469, 567] width 165 height 16
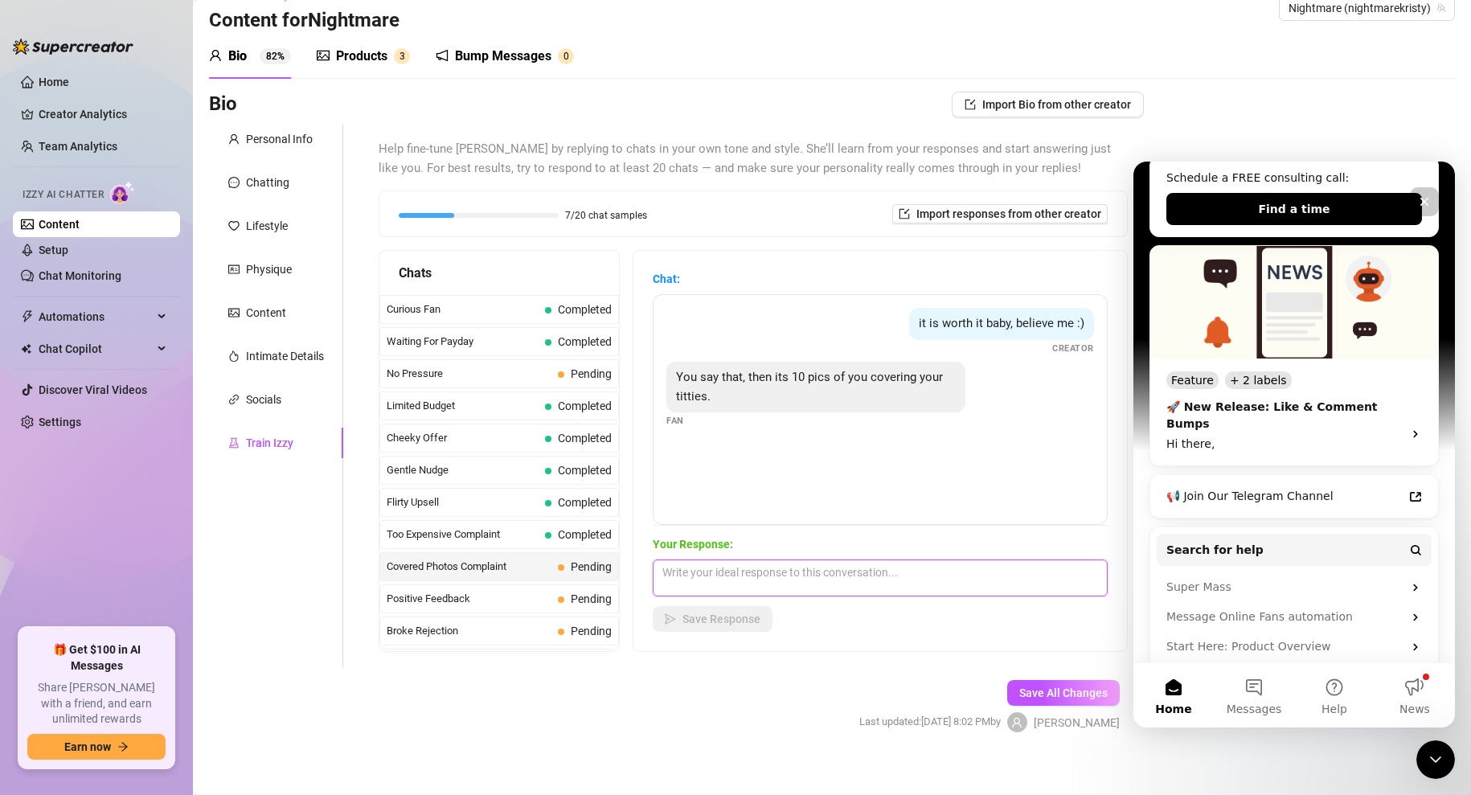
click at [751, 571] on textarea at bounding box center [880, 578] width 455 height 37
type textarea "Want something a little more revealing?"
click at [730, 625] on button "Save Response" at bounding box center [713, 619] width 120 height 26
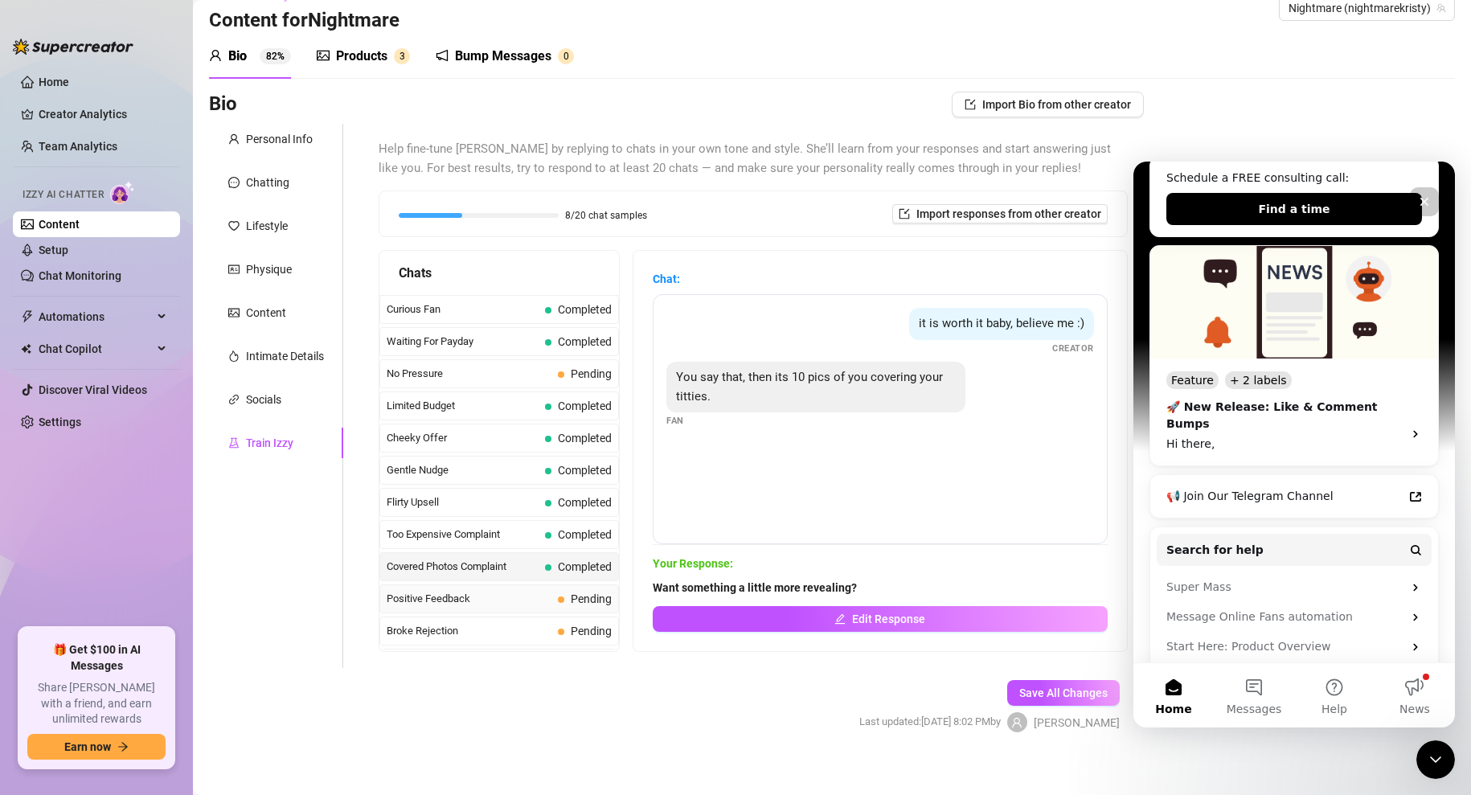
click at [439, 597] on span "Positive Feedback" at bounding box center [469, 599] width 165 height 16
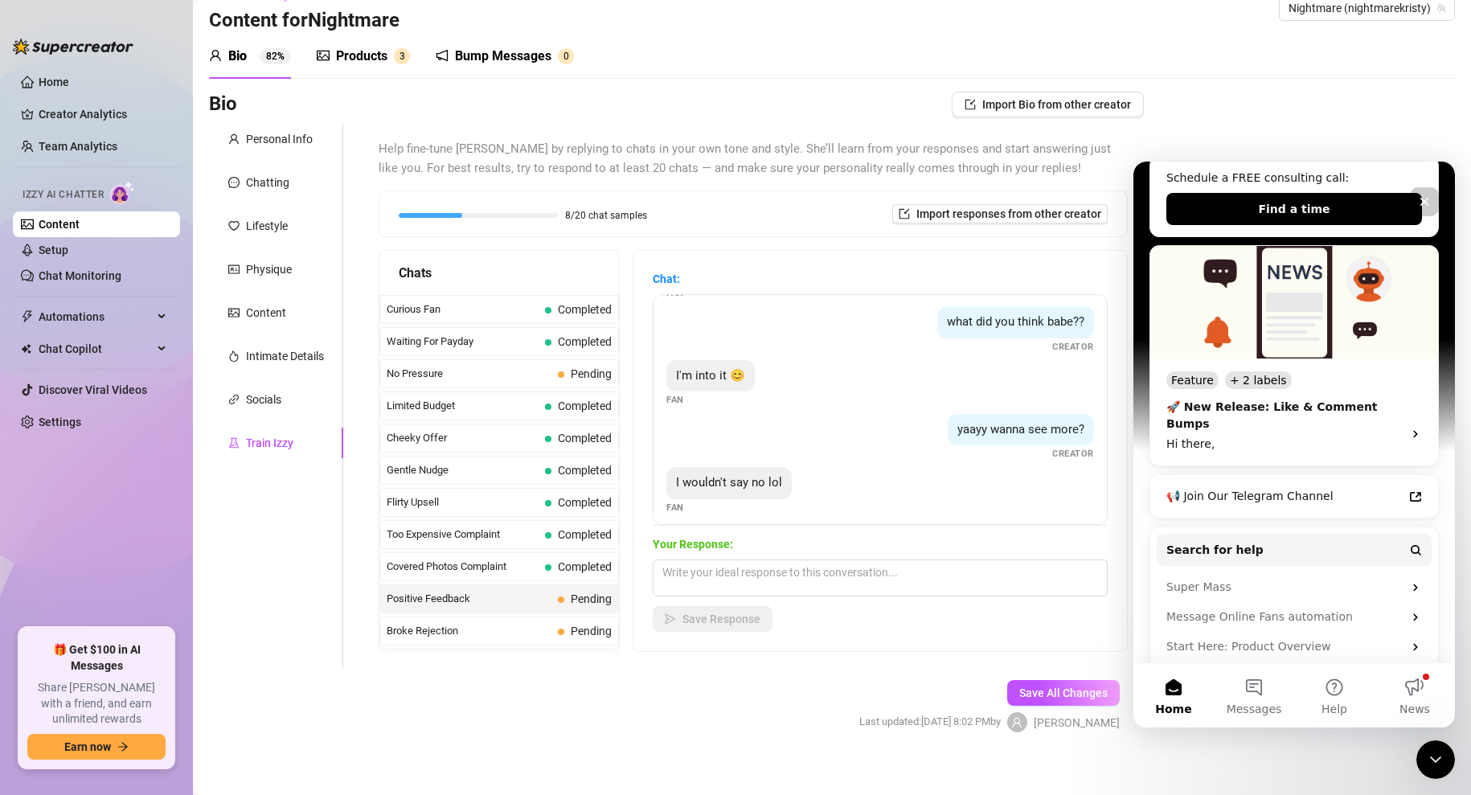
scroll to position [65, 0]
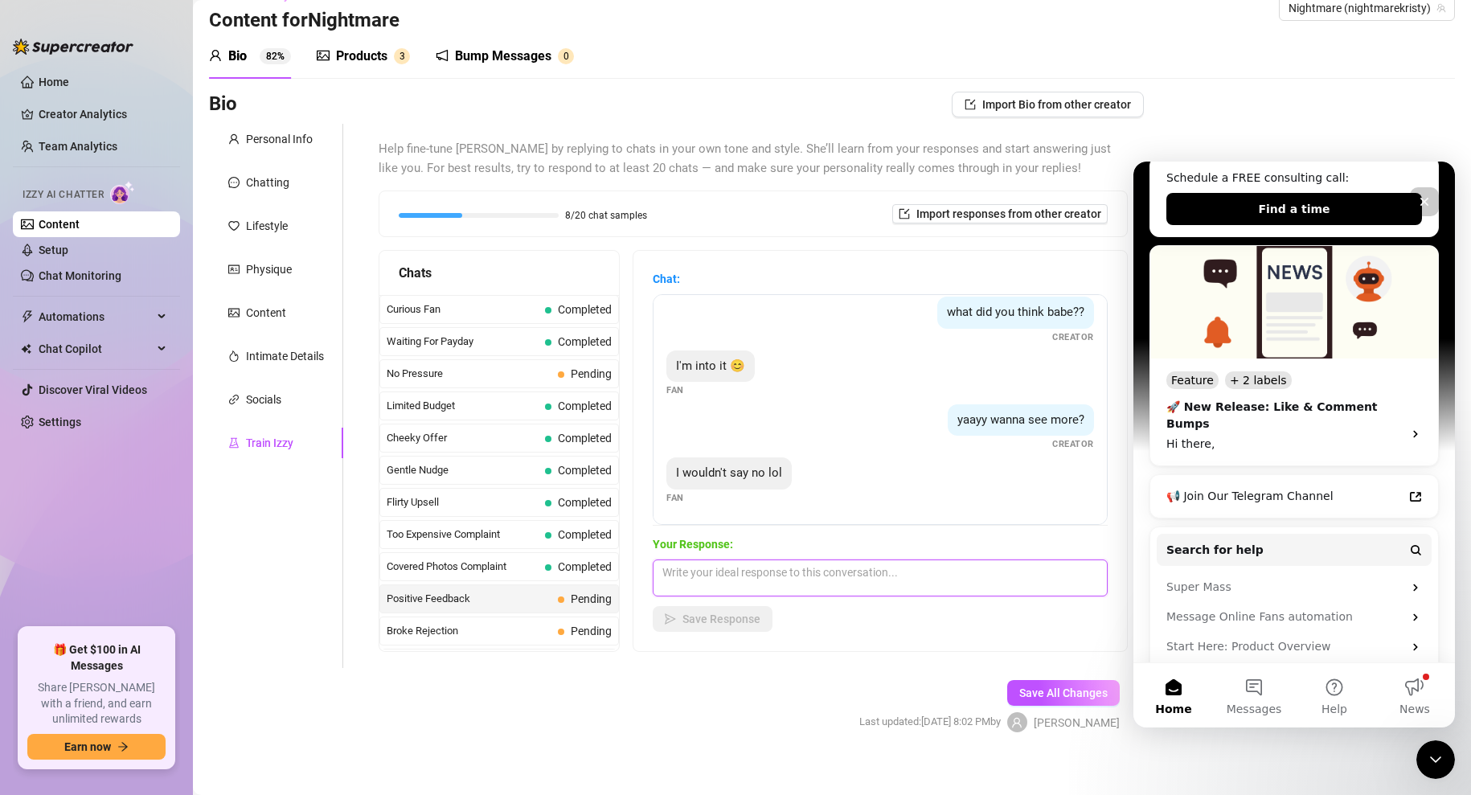
click at [728, 577] on textarea at bounding box center [880, 578] width 455 height 37
type textarea "Let's have some fun!"
click at [718, 621] on span "Save Response" at bounding box center [722, 619] width 78 height 13
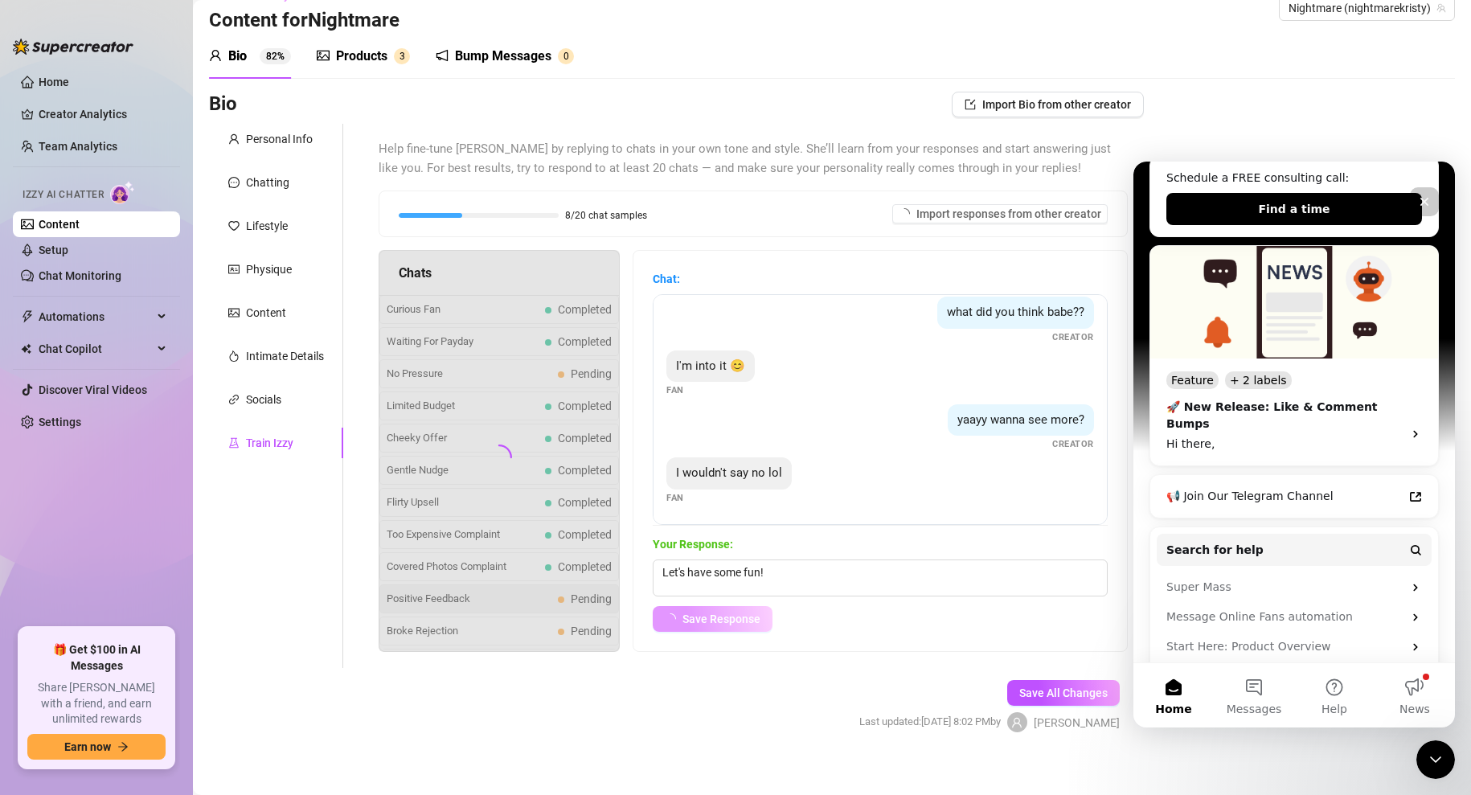
scroll to position [46, 0]
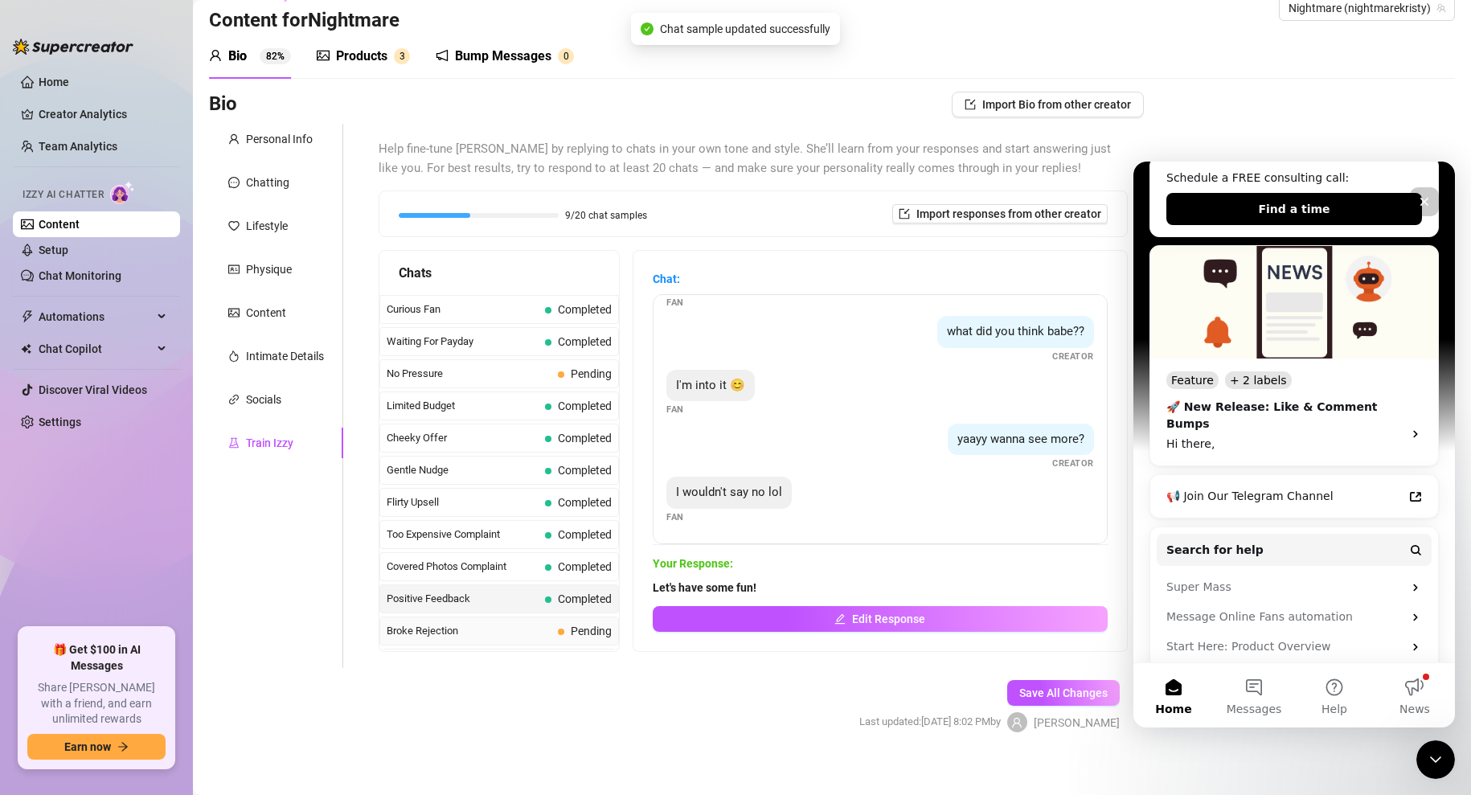
click at [443, 634] on span "Broke Rejection" at bounding box center [469, 631] width 165 height 16
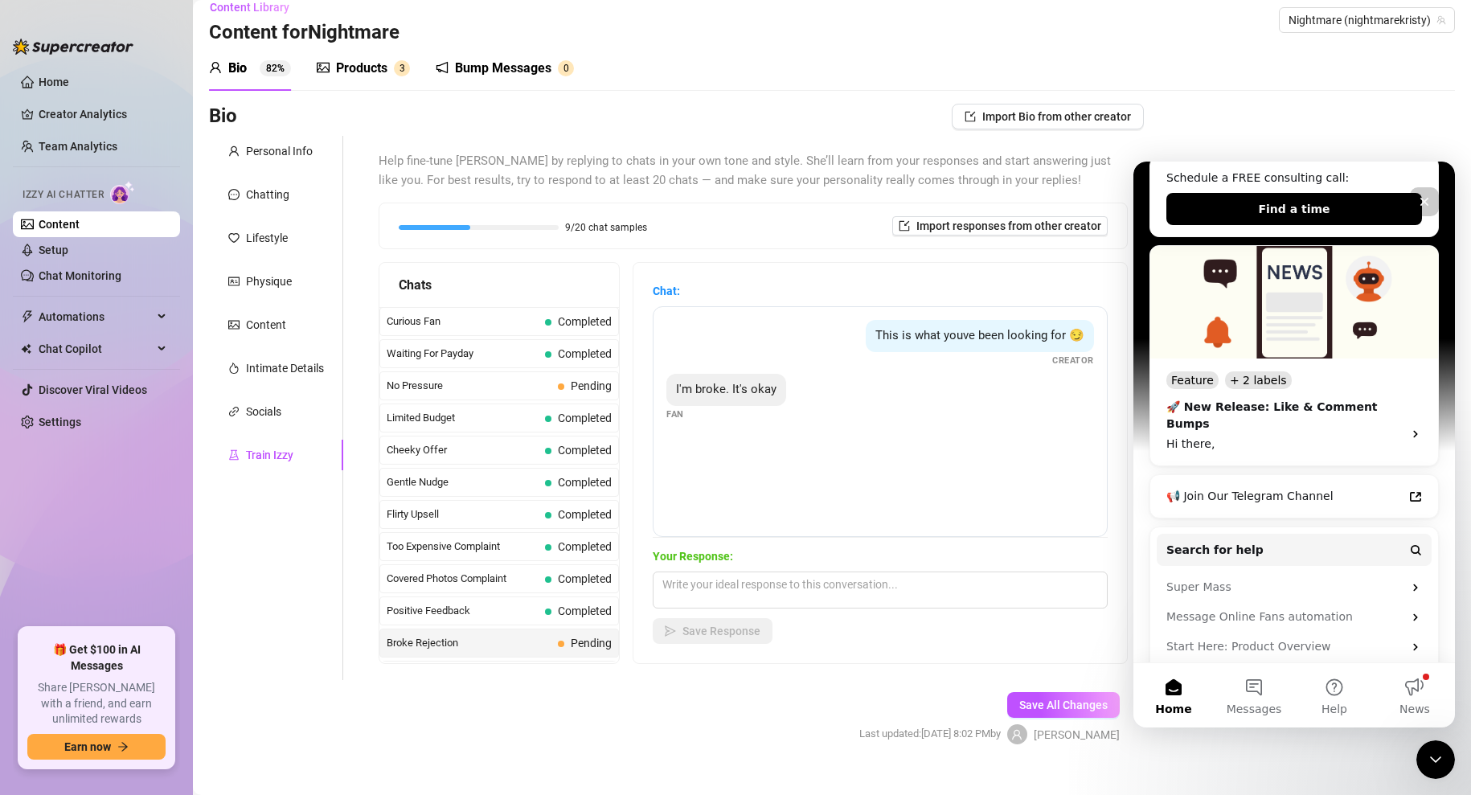
scroll to position [10, 0]
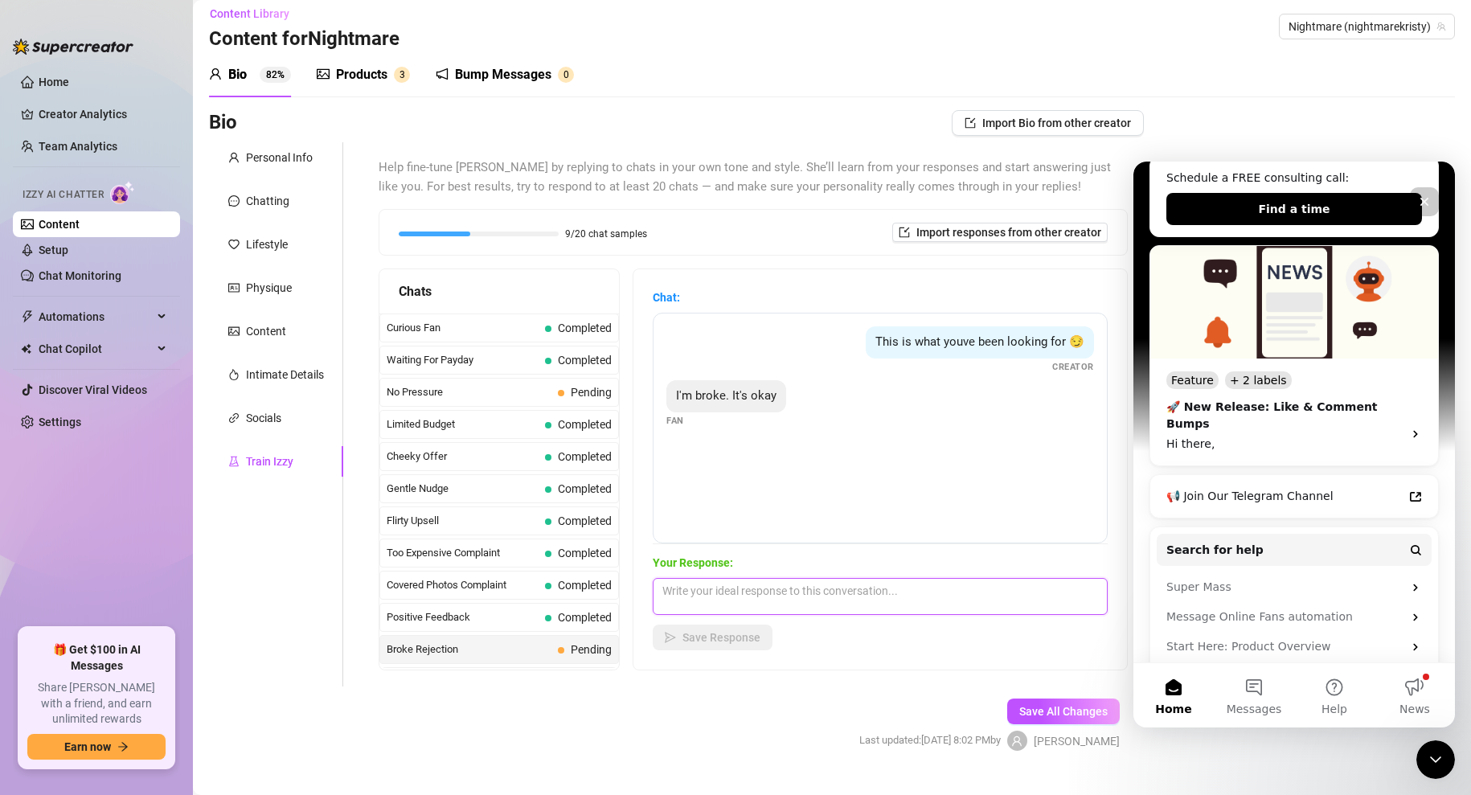
click at [690, 592] on textarea at bounding box center [880, 596] width 455 height 37
type textarea "Let's talk again on pay day 🥰"
click at [711, 641] on span "Save Response" at bounding box center [722, 637] width 78 height 13
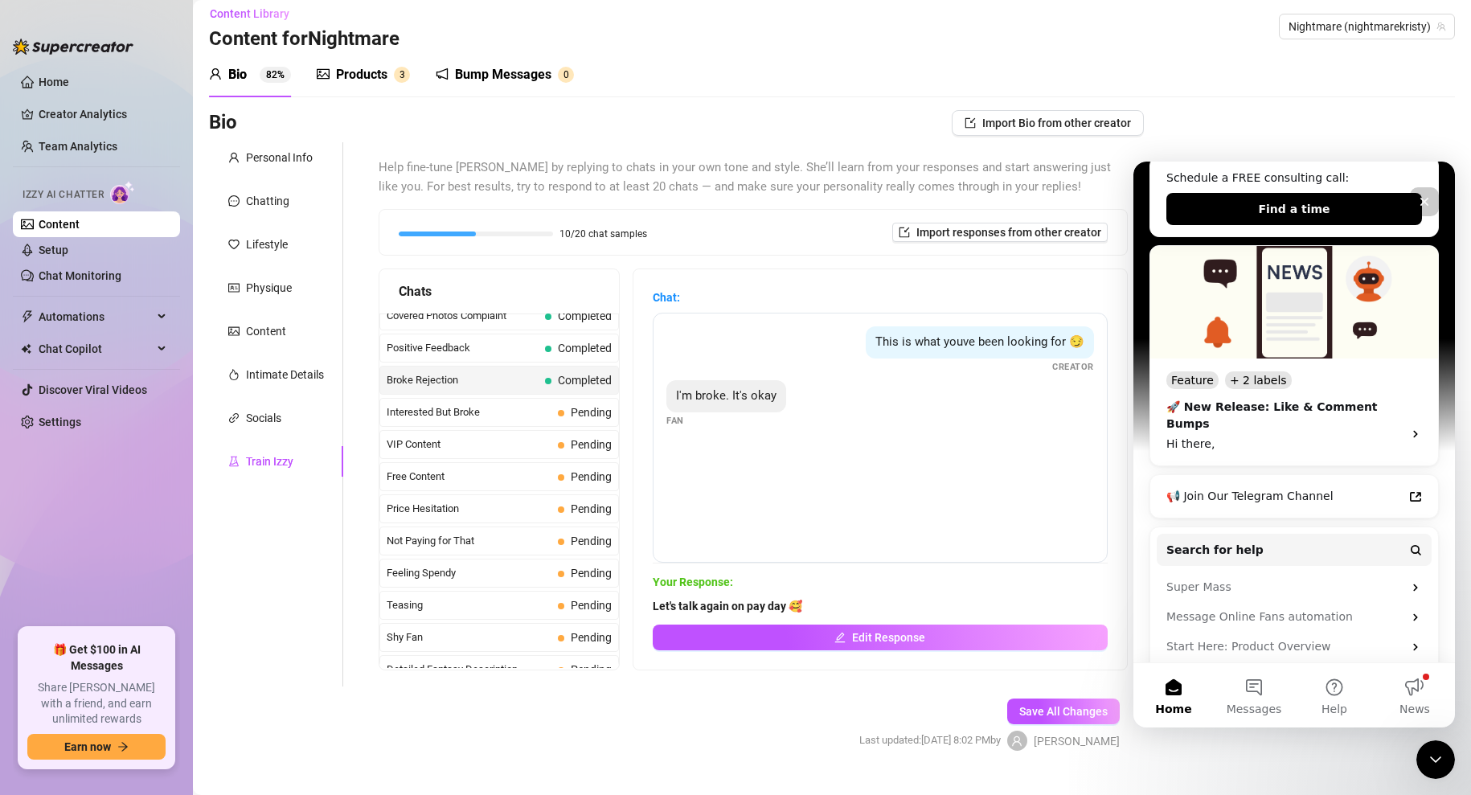
scroll to position [267, 0]
click at [445, 415] on span "Interested But Broke" at bounding box center [469, 415] width 165 height 16
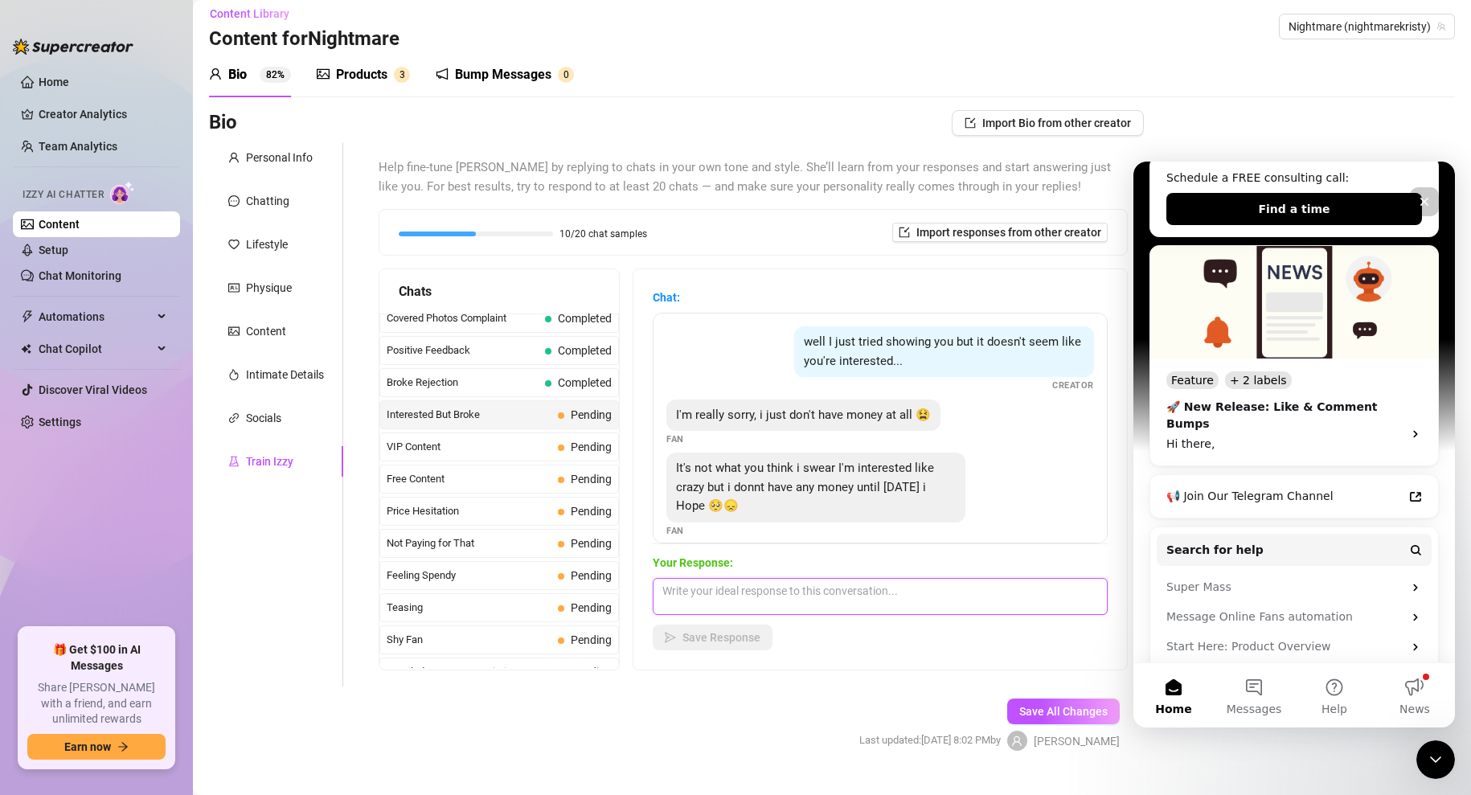
click at [684, 598] on textarea at bounding box center [880, 596] width 455 height 37
type textarea "Let's pick this back up [DATE]! 😍"
click at [701, 639] on span "Save Response" at bounding box center [722, 637] width 78 height 13
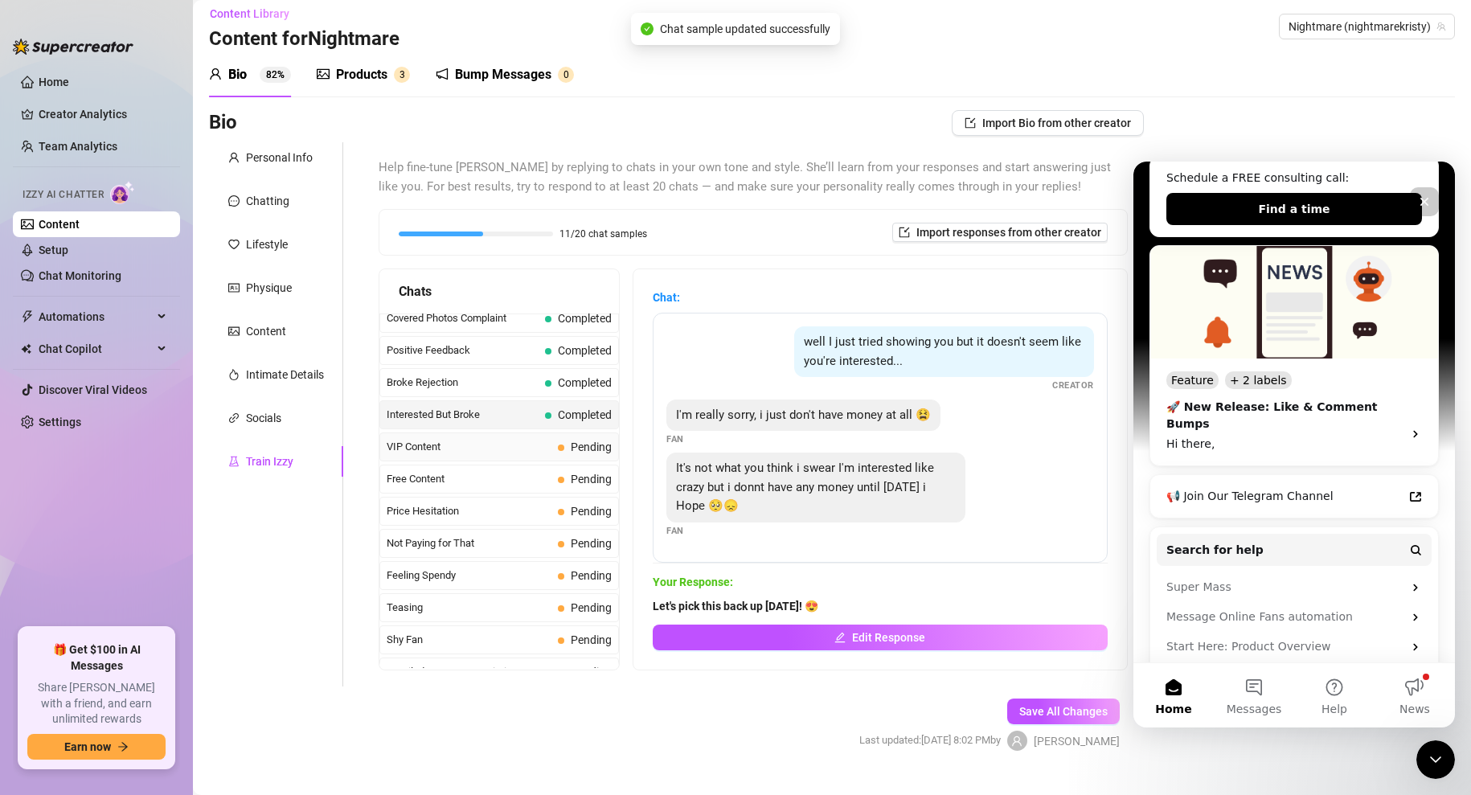
click at [476, 448] on span "VIP Content" at bounding box center [469, 447] width 165 height 16
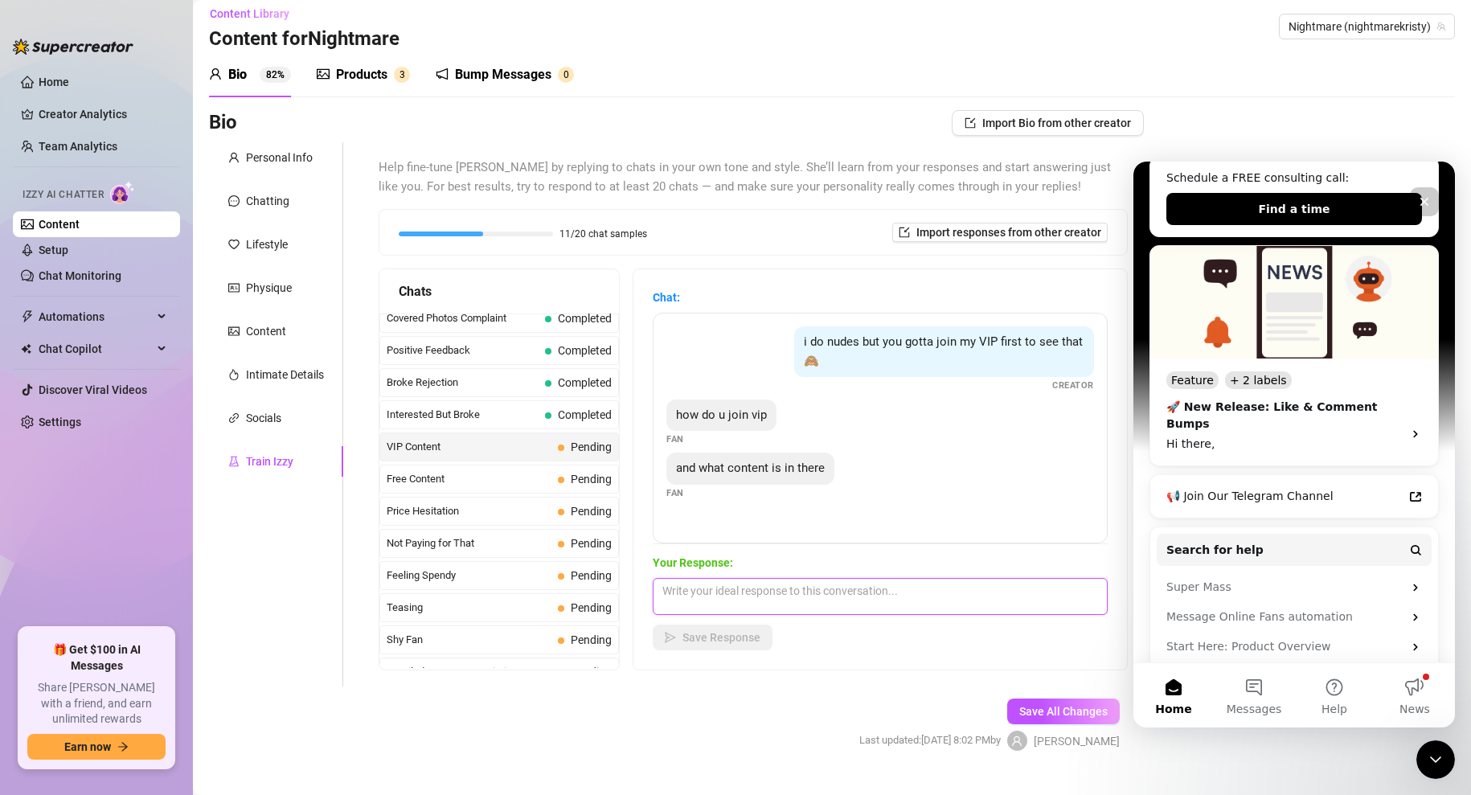
click at [747, 607] on textarea at bounding box center [880, 596] width 455 height 37
type textarea "That's where I keep the good stuff 😏"
click at [706, 637] on span "Save Response" at bounding box center [722, 637] width 78 height 13
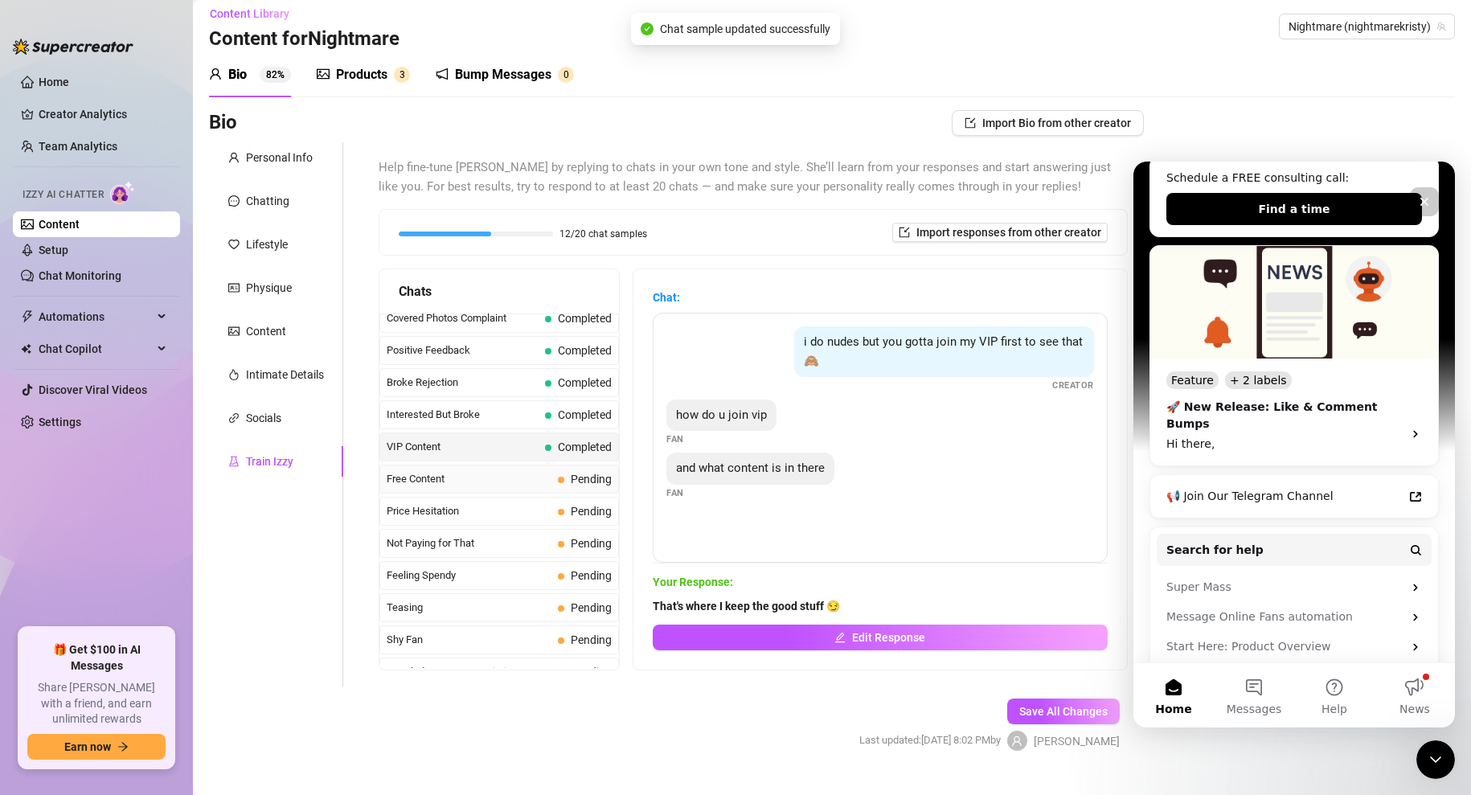
click at [424, 479] on span "Free Content" at bounding box center [469, 479] width 165 height 16
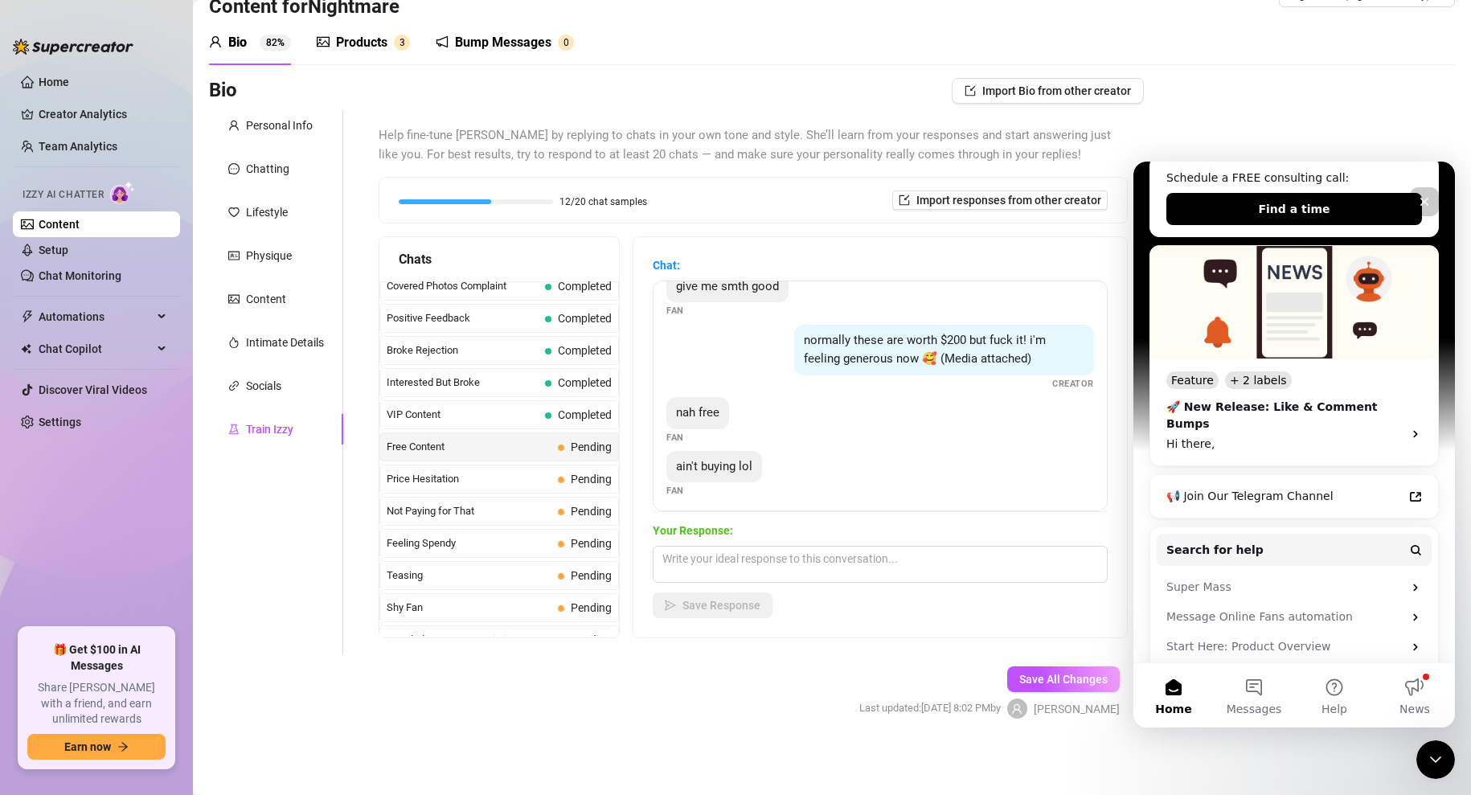
scroll to position [137, 0]
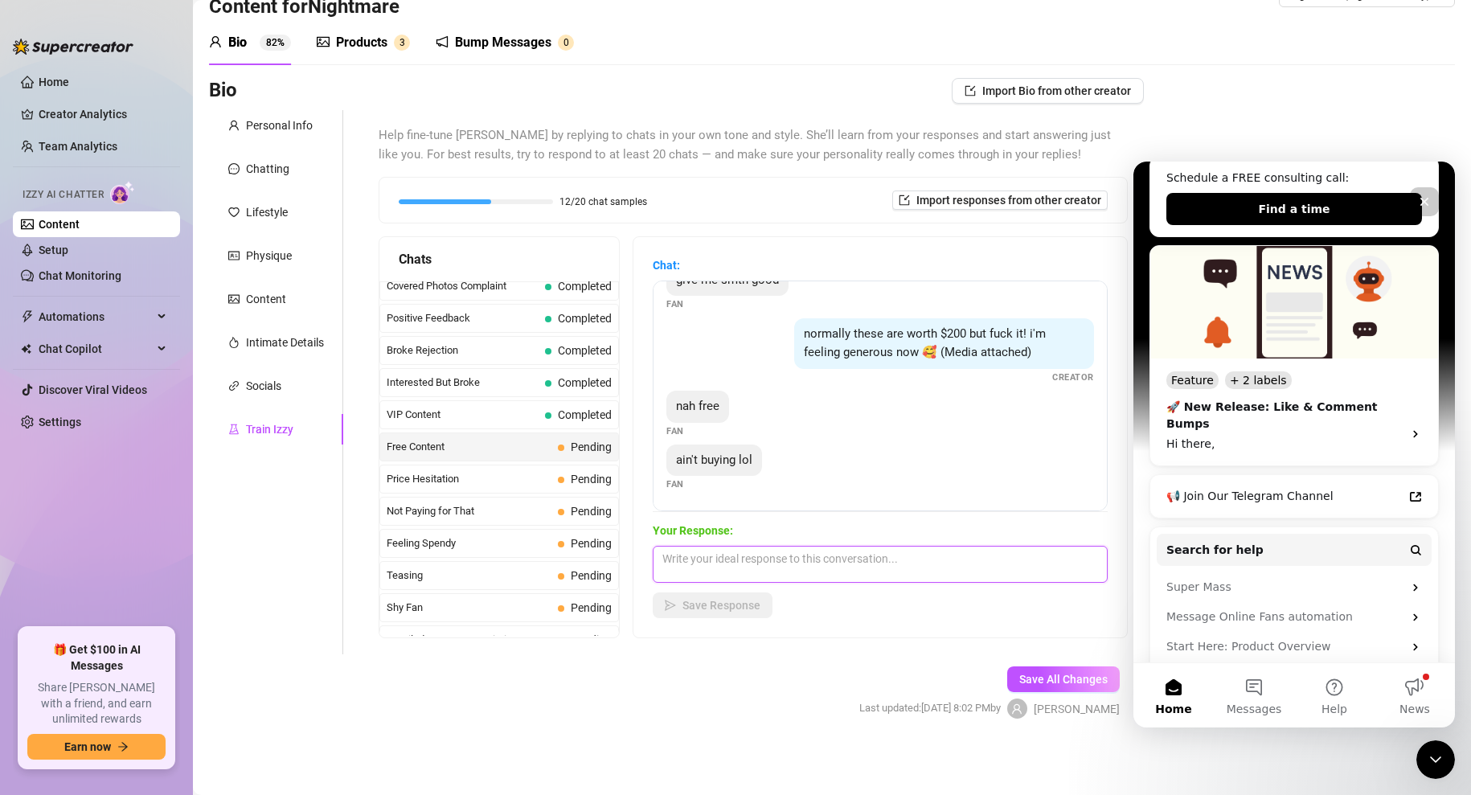
click at [701, 560] on textarea at bounding box center [880, 564] width 455 height 37
type textarea "M"
type textarea "F"
type textarea "You don't want the good stuff? 🤤"
click at [722, 605] on span "Save Response" at bounding box center [722, 605] width 78 height 13
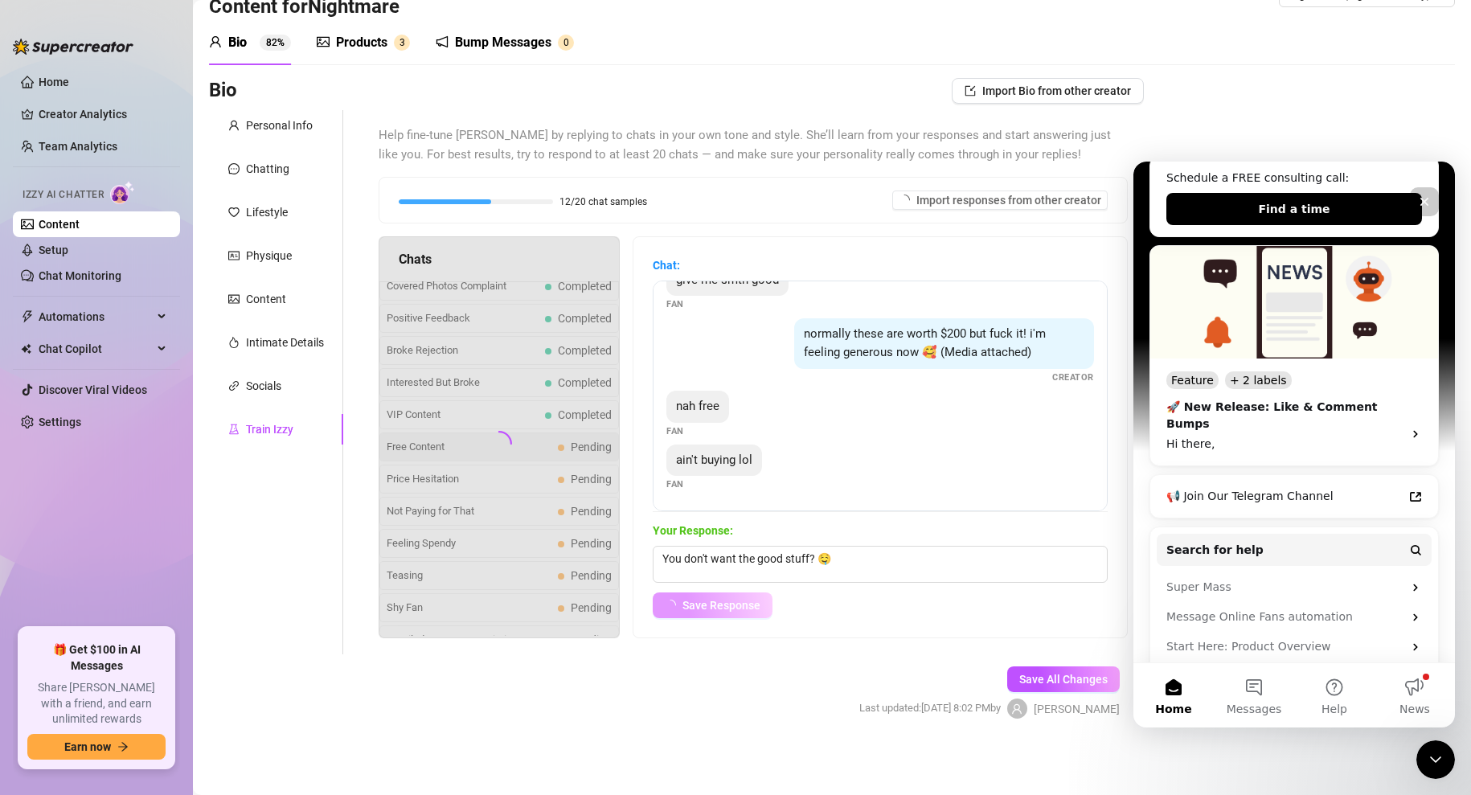
scroll to position [118, 0]
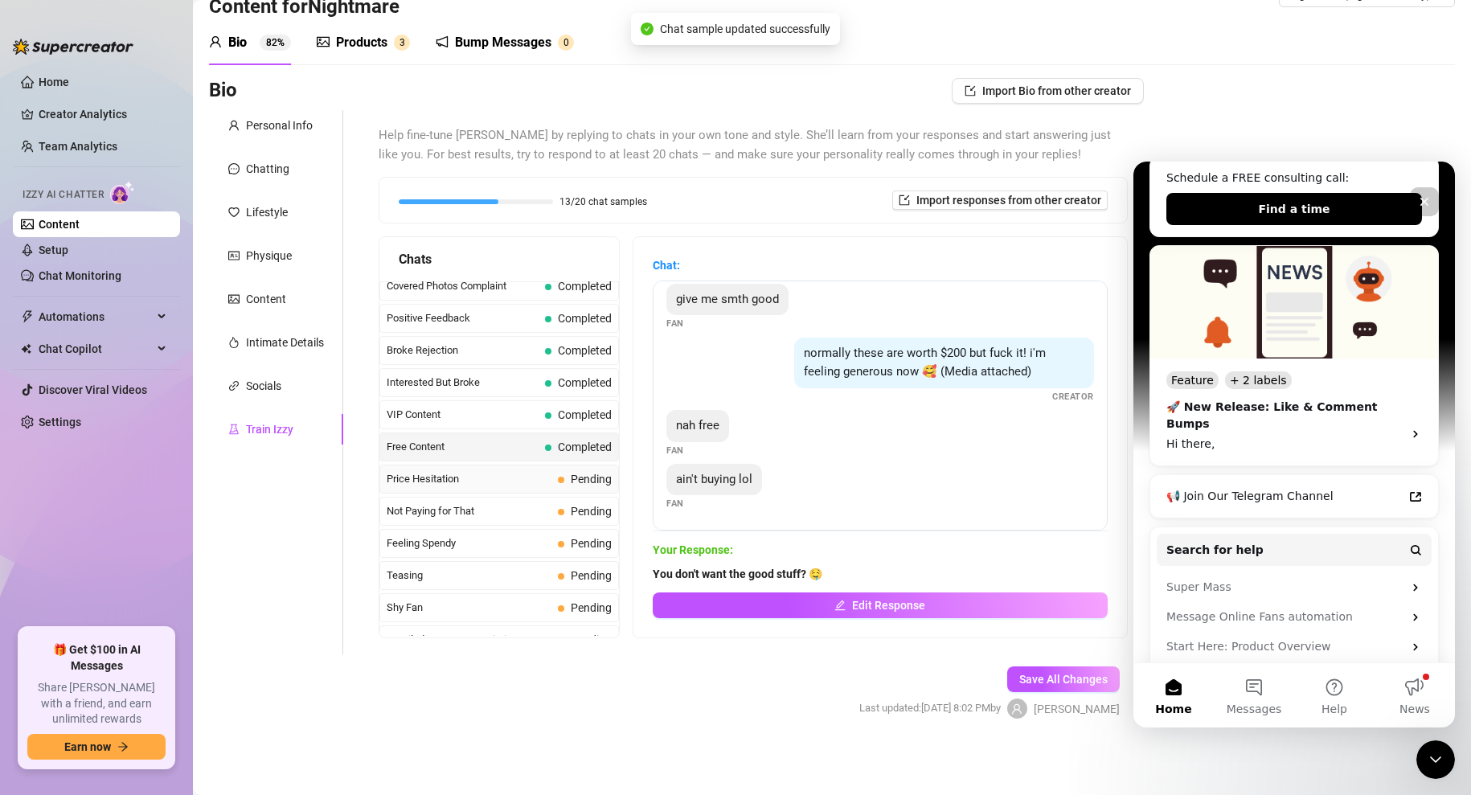
click at [492, 477] on span "Price Hesitation" at bounding box center [469, 479] width 165 height 16
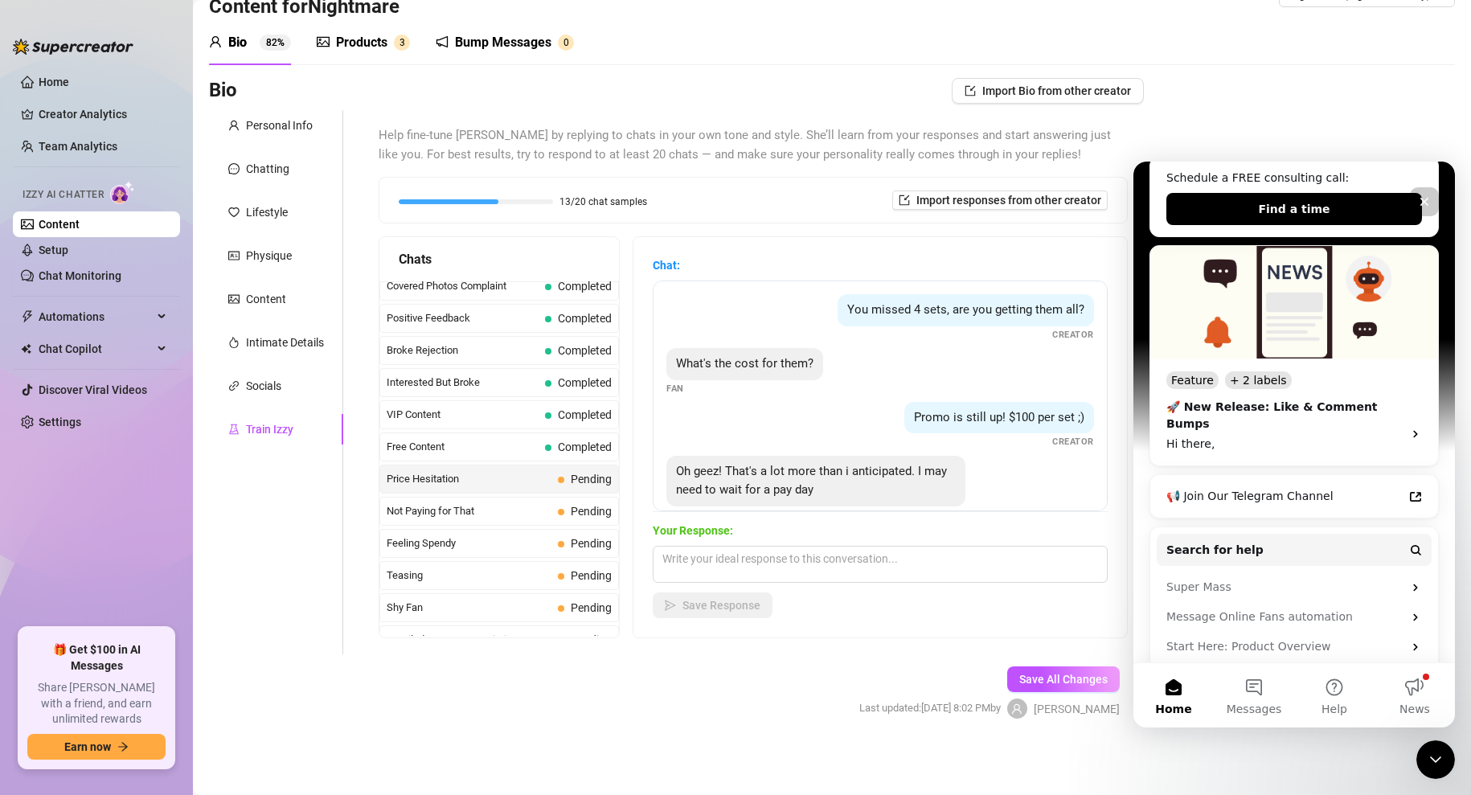
scroll to position [31, 0]
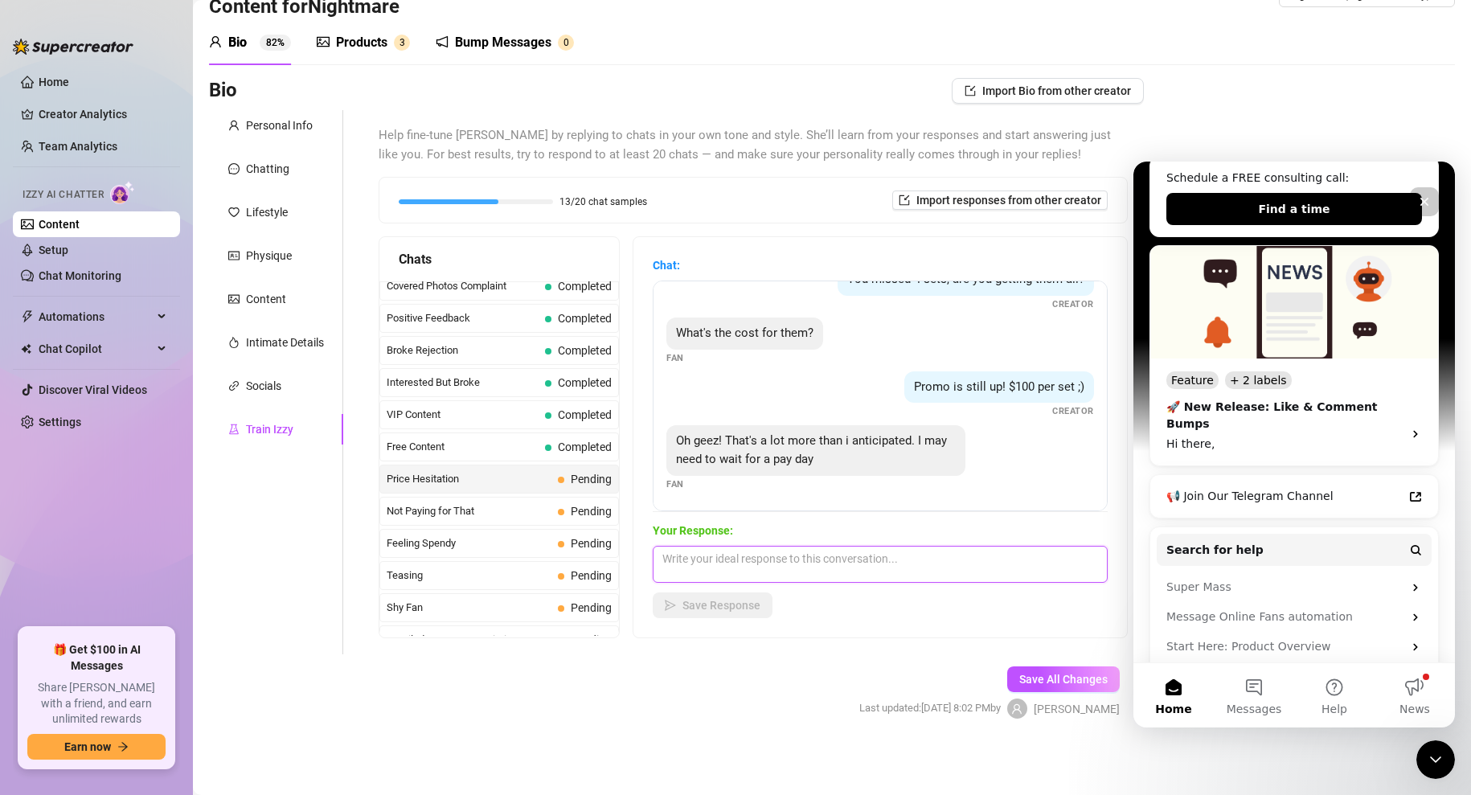
click at [710, 564] on textarea at bounding box center [880, 564] width 455 height 37
type textarea "Life is too short to wait!"
click at [725, 611] on span "Save Response" at bounding box center [722, 605] width 78 height 13
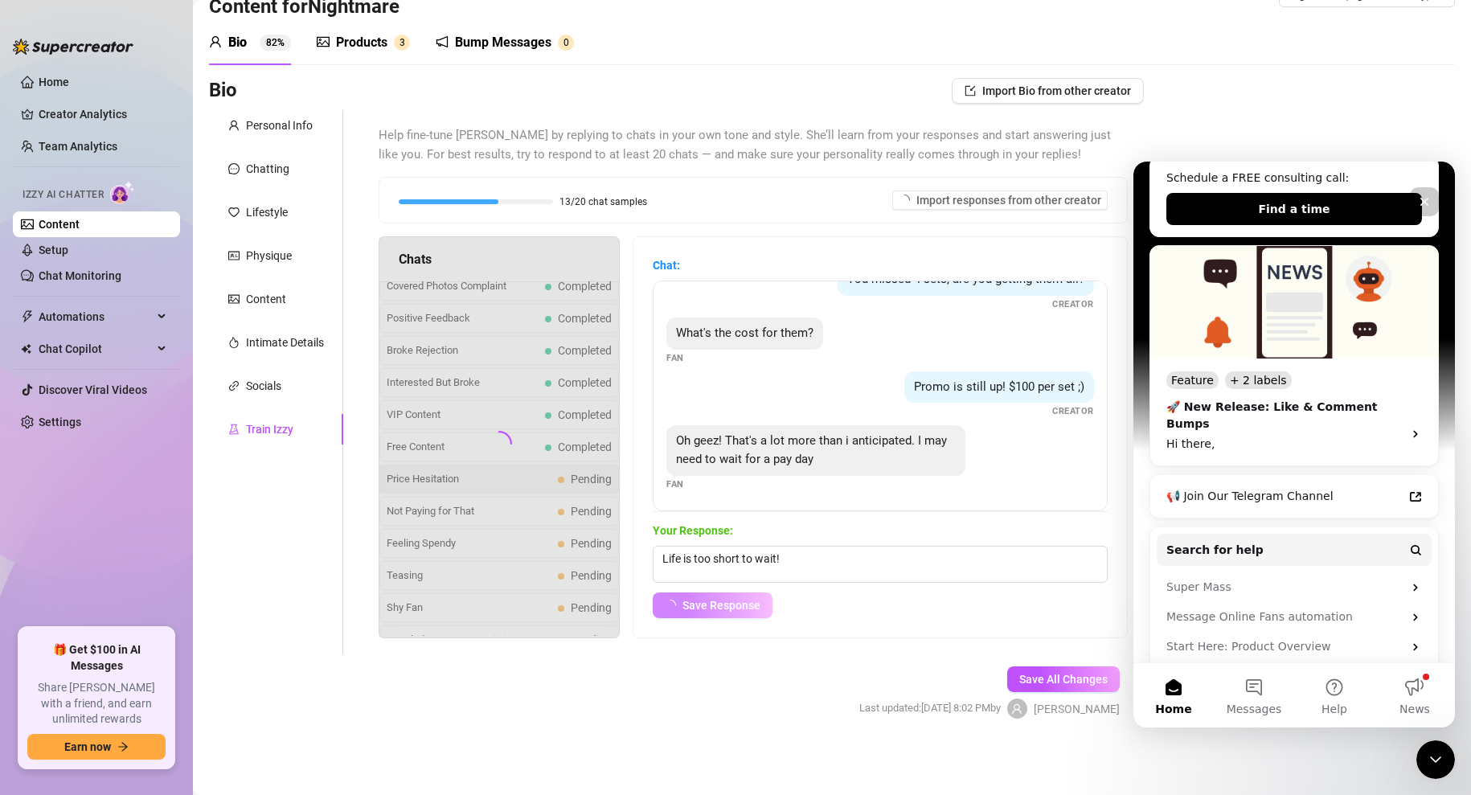
scroll to position [11, 0]
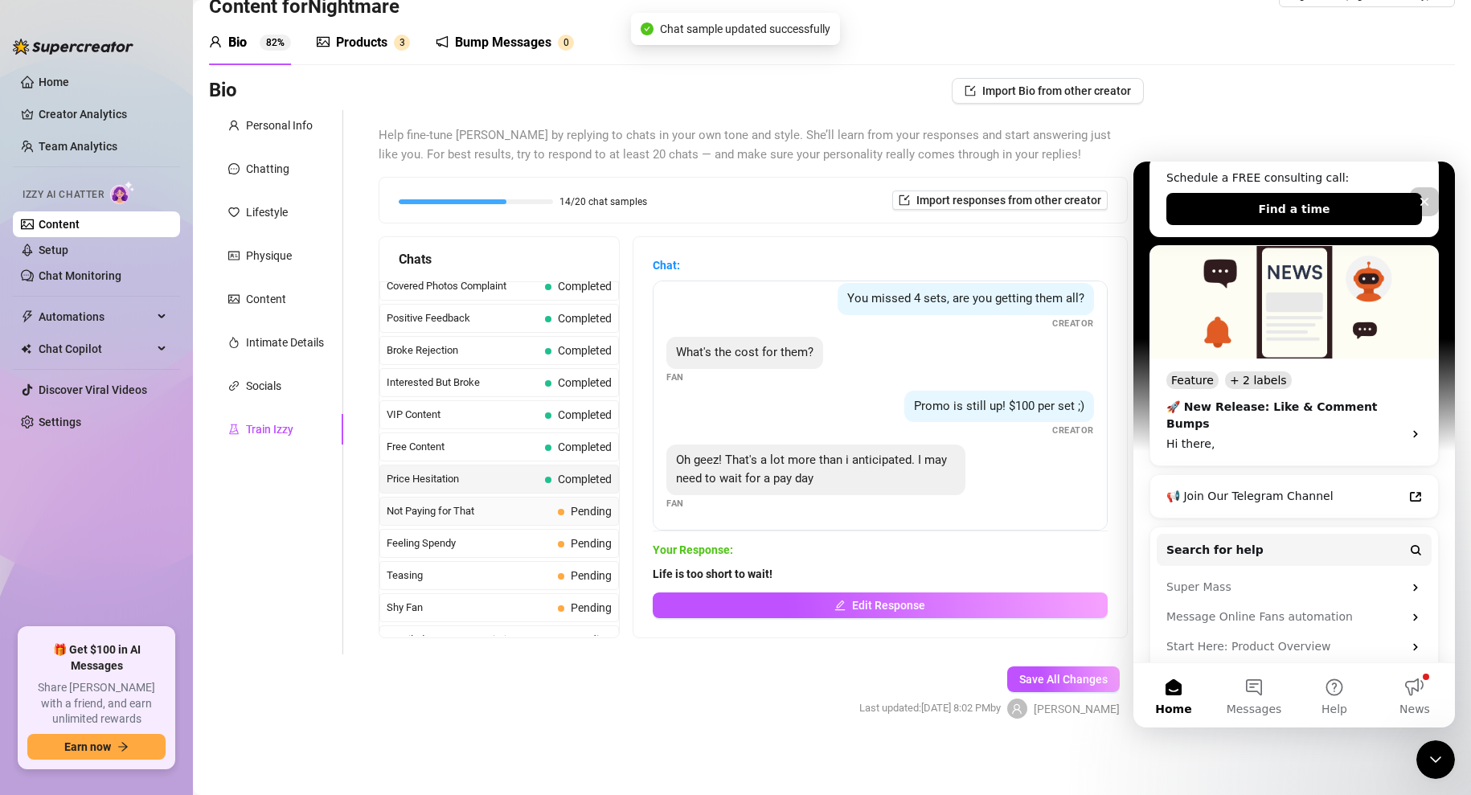
click at [462, 506] on span "Not Paying for That" at bounding box center [469, 511] width 165 height 16
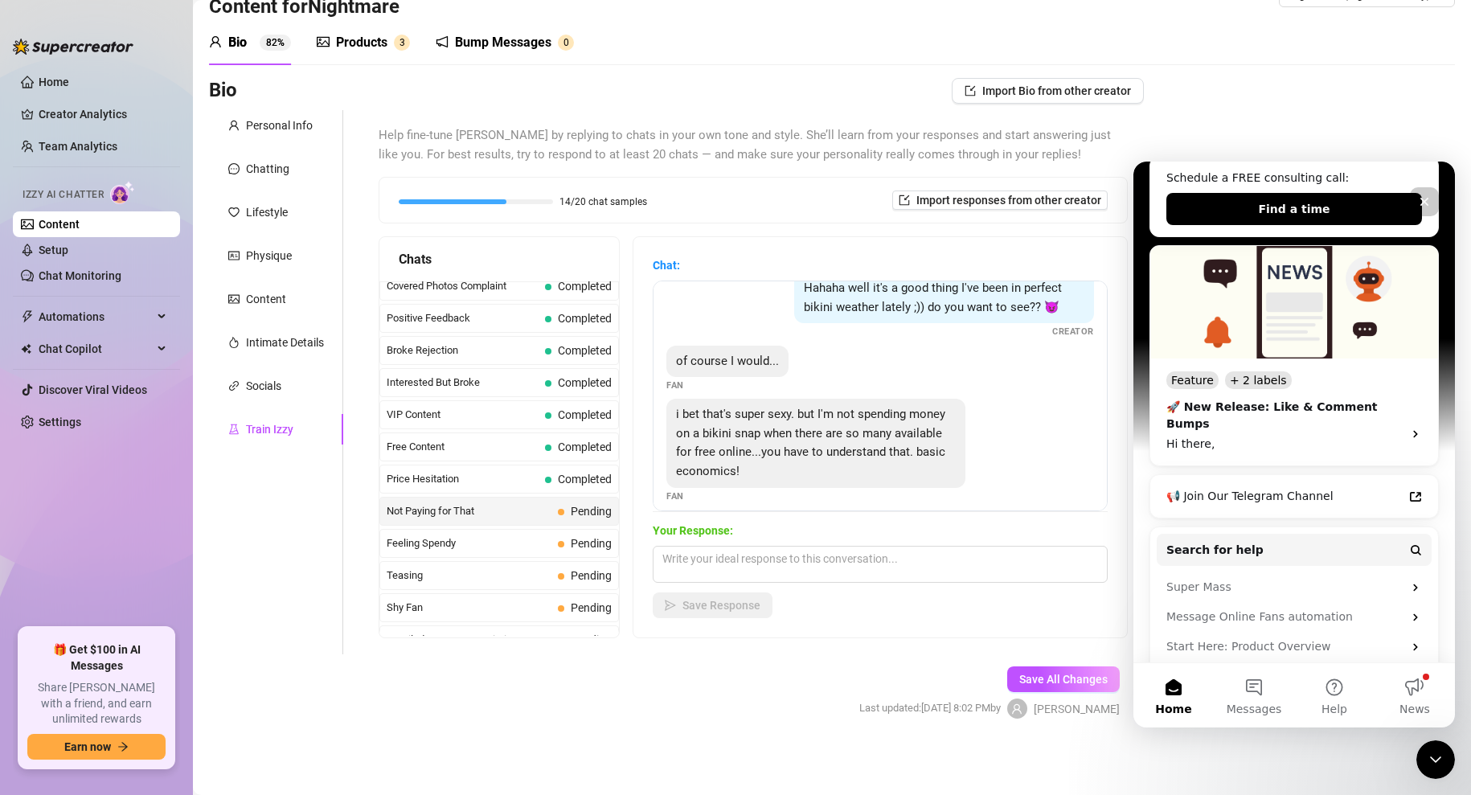
scroll to position [34, 0]
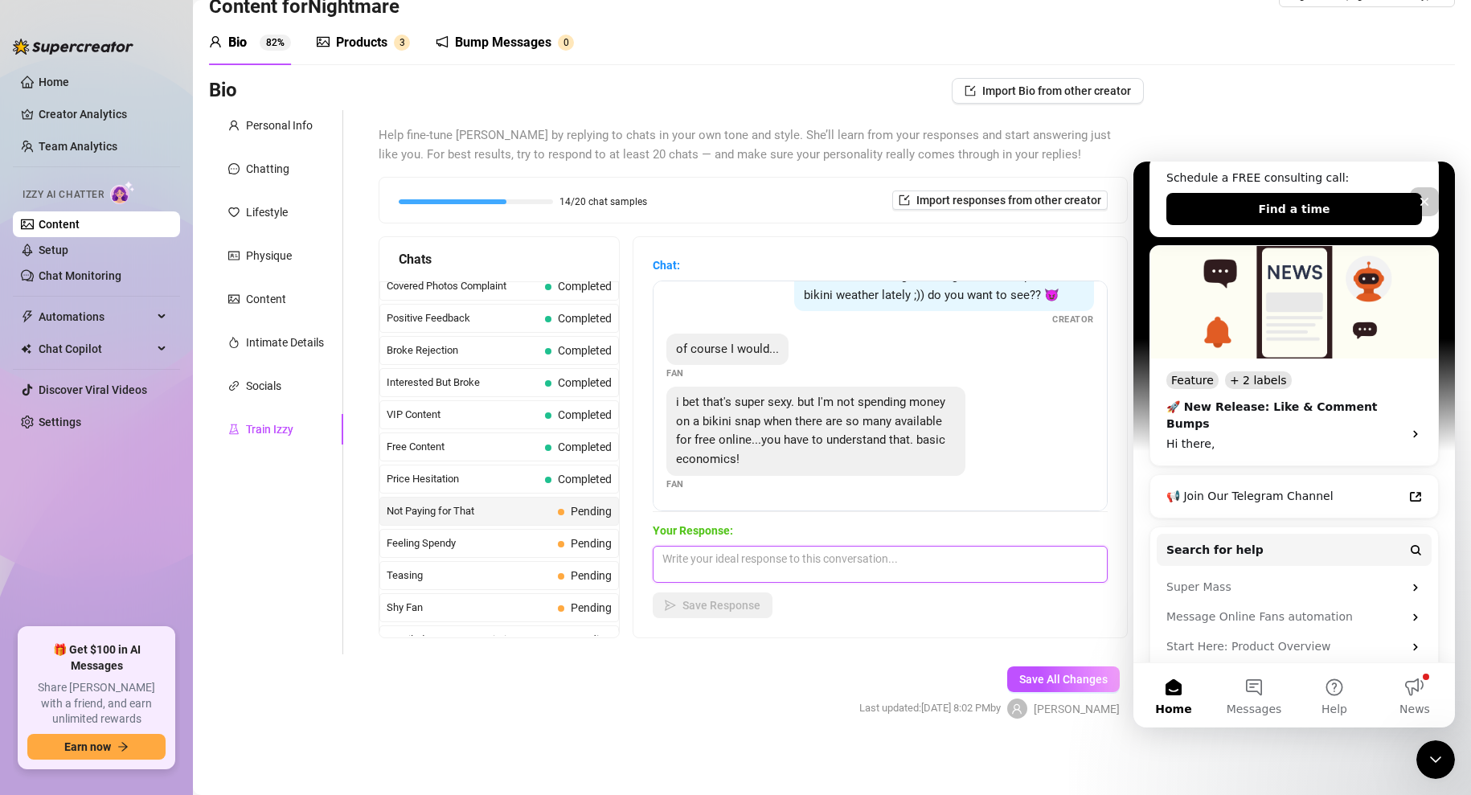
click at [717, 560] on textarea at bounding box center [880, 564] width 455 height 37
type textarea "So you want the good stuff? I like your style 😍"
click at [723, 609] on span "Save Response" at bounding box center [722, 605] width 78 height 13
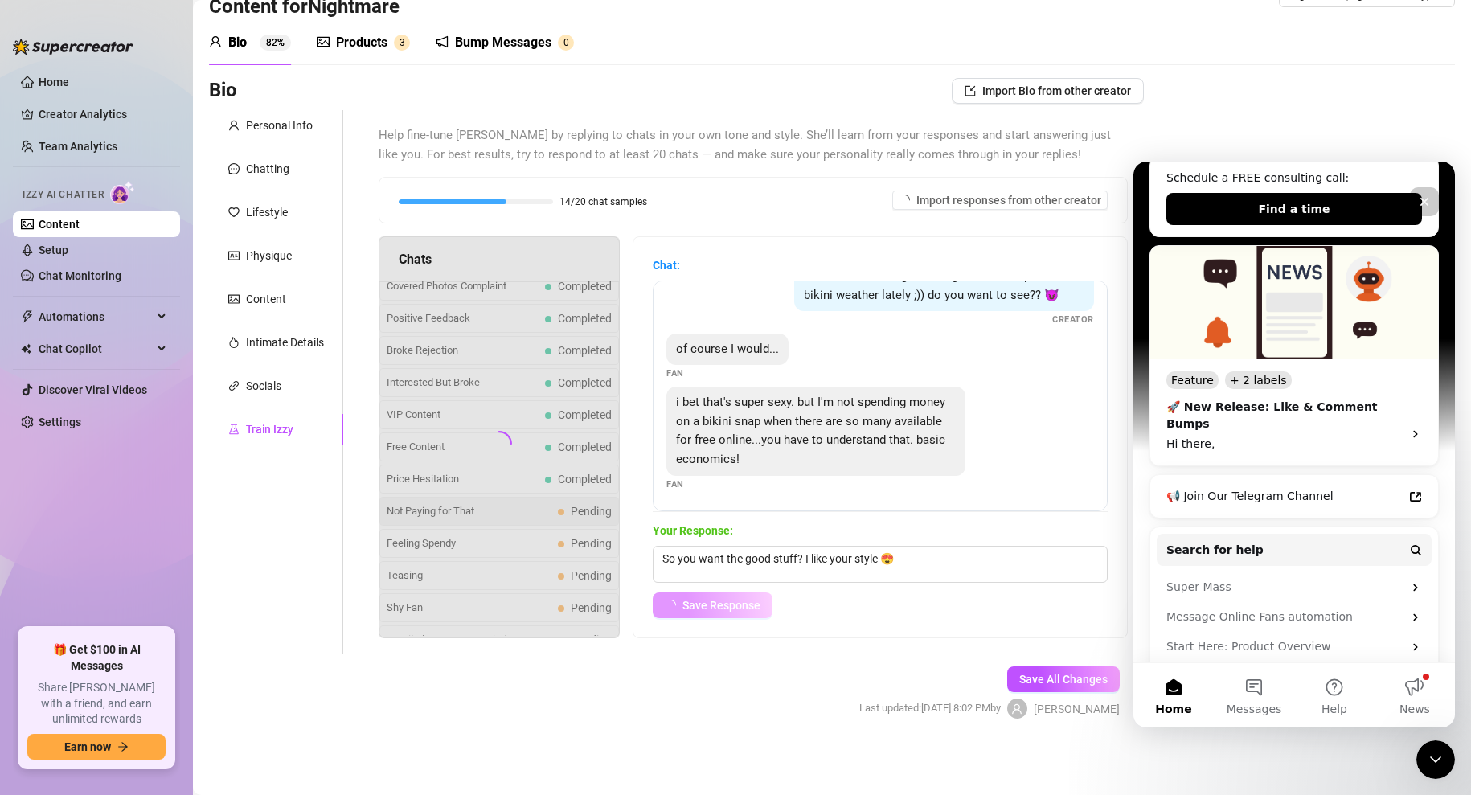
scroll to position [14, 0]
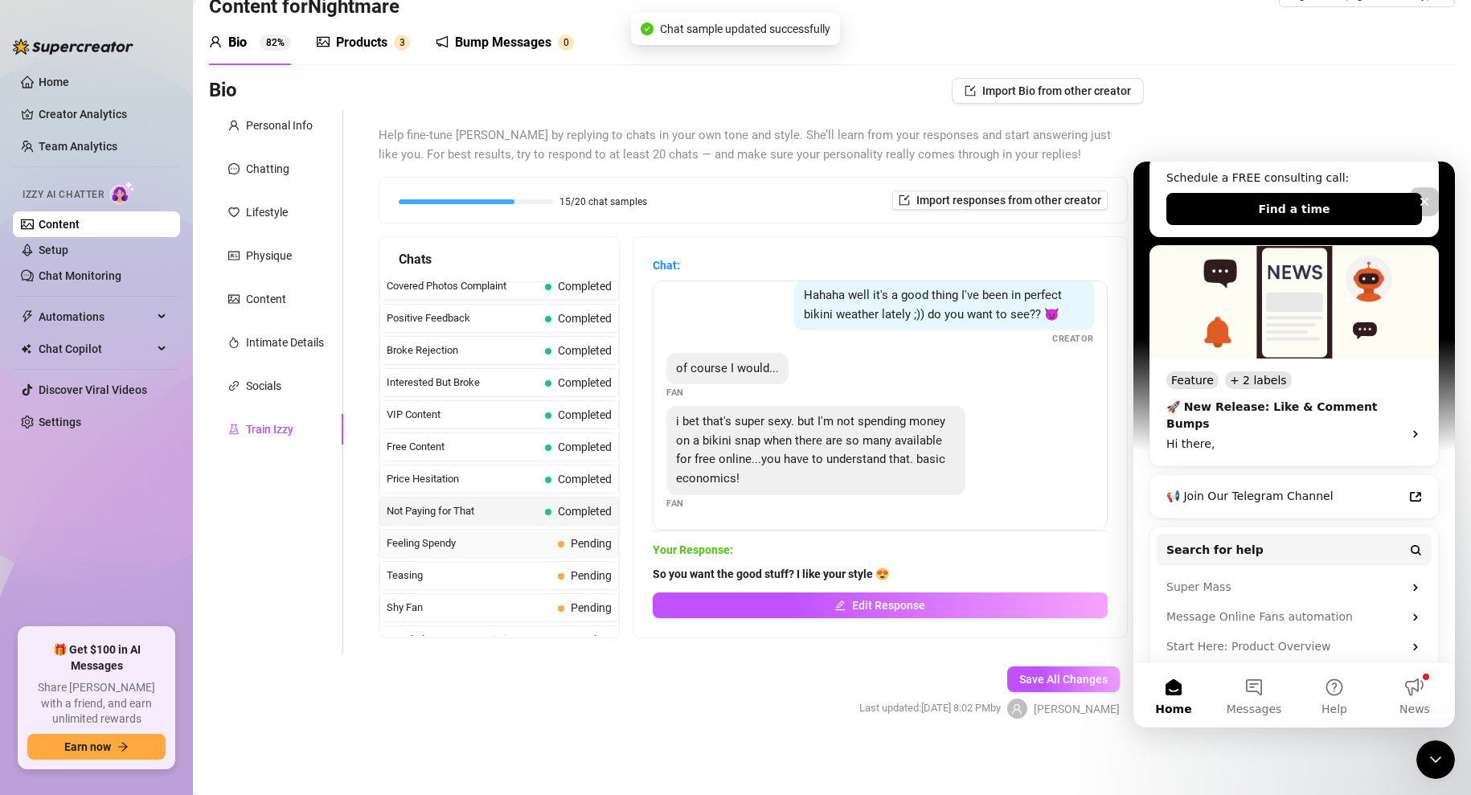
click at [433, 545] on span "Feeling Spendy" at bounding box center [469, 543] width 165 height 16
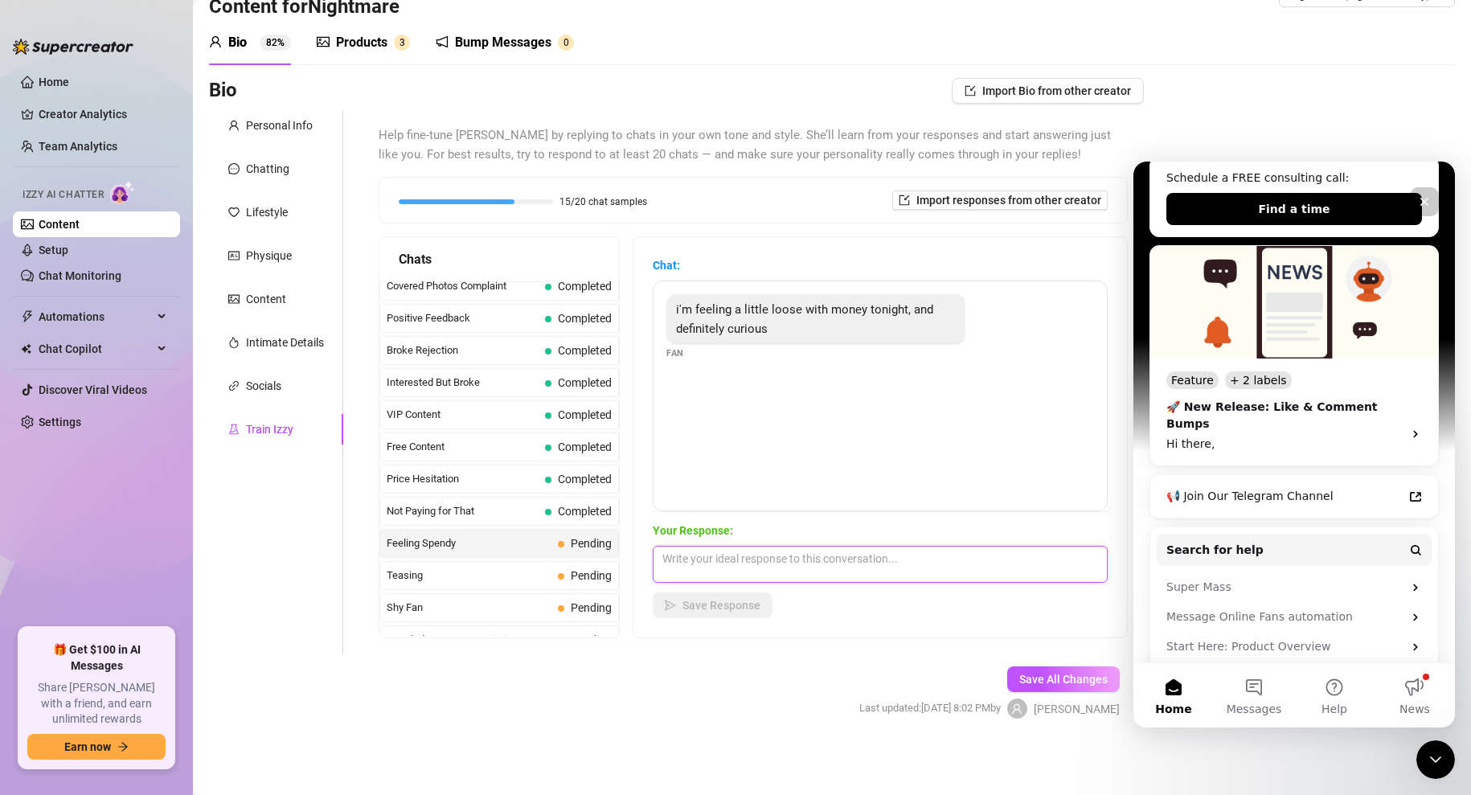
click at [737, 568] on textarea at bounding box center [880, 564] width 455 height 37
click at [696, 557] on textarea "I'm reeady to" at bounding box center [880, 564] width 455 height 37
click at [744, 560] on textarea "I'm ready to" at bounding box center [880, 564] width 455 height 37
type textarea "I'm ready to take it to the next level with you 😻"
click at [694, 605] on span "Save Response" at bounding box center [722, 605] width 78 height 13
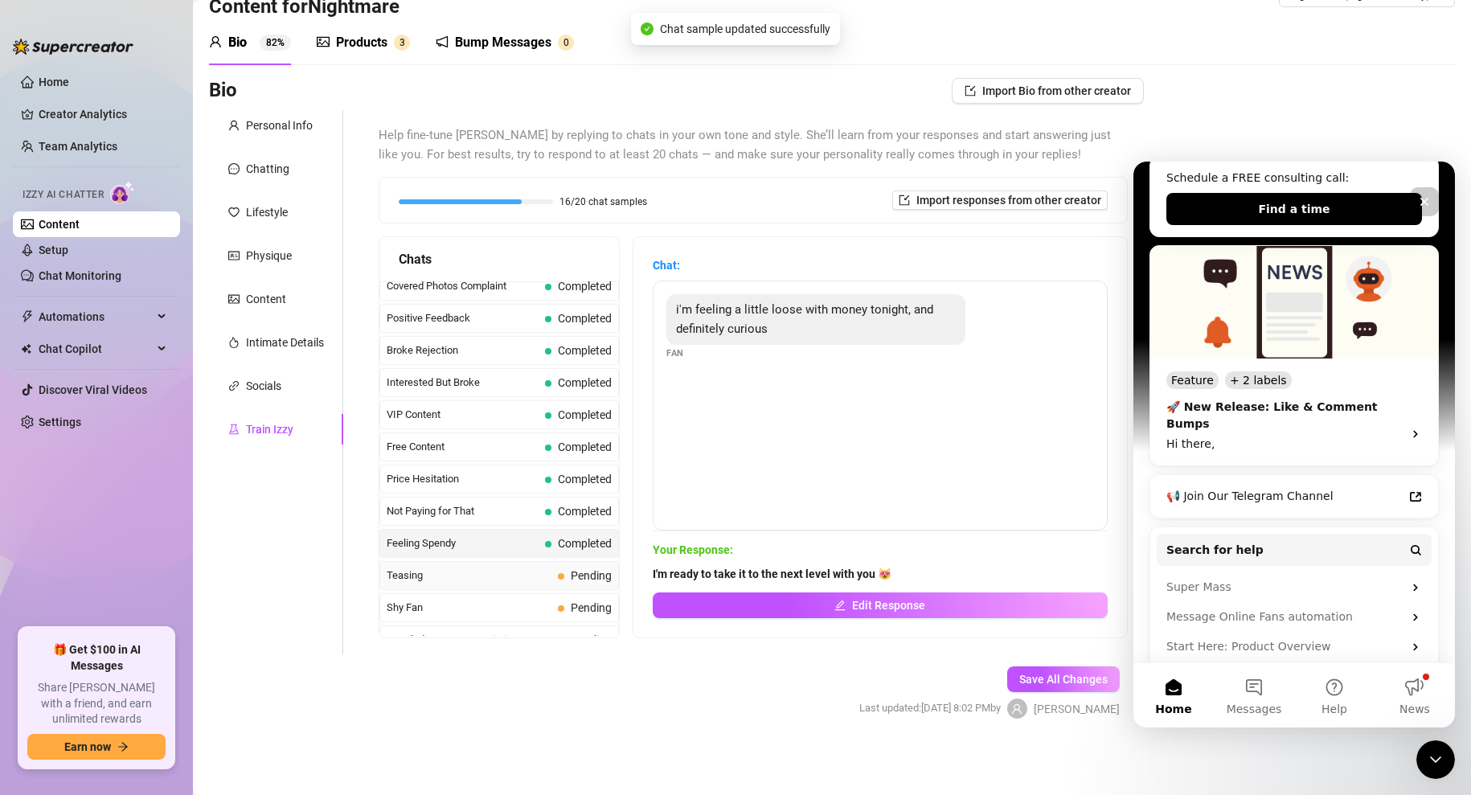
click at [454, 577] on span "Teasing" at bounding box center [469, 576] width 165 height 16
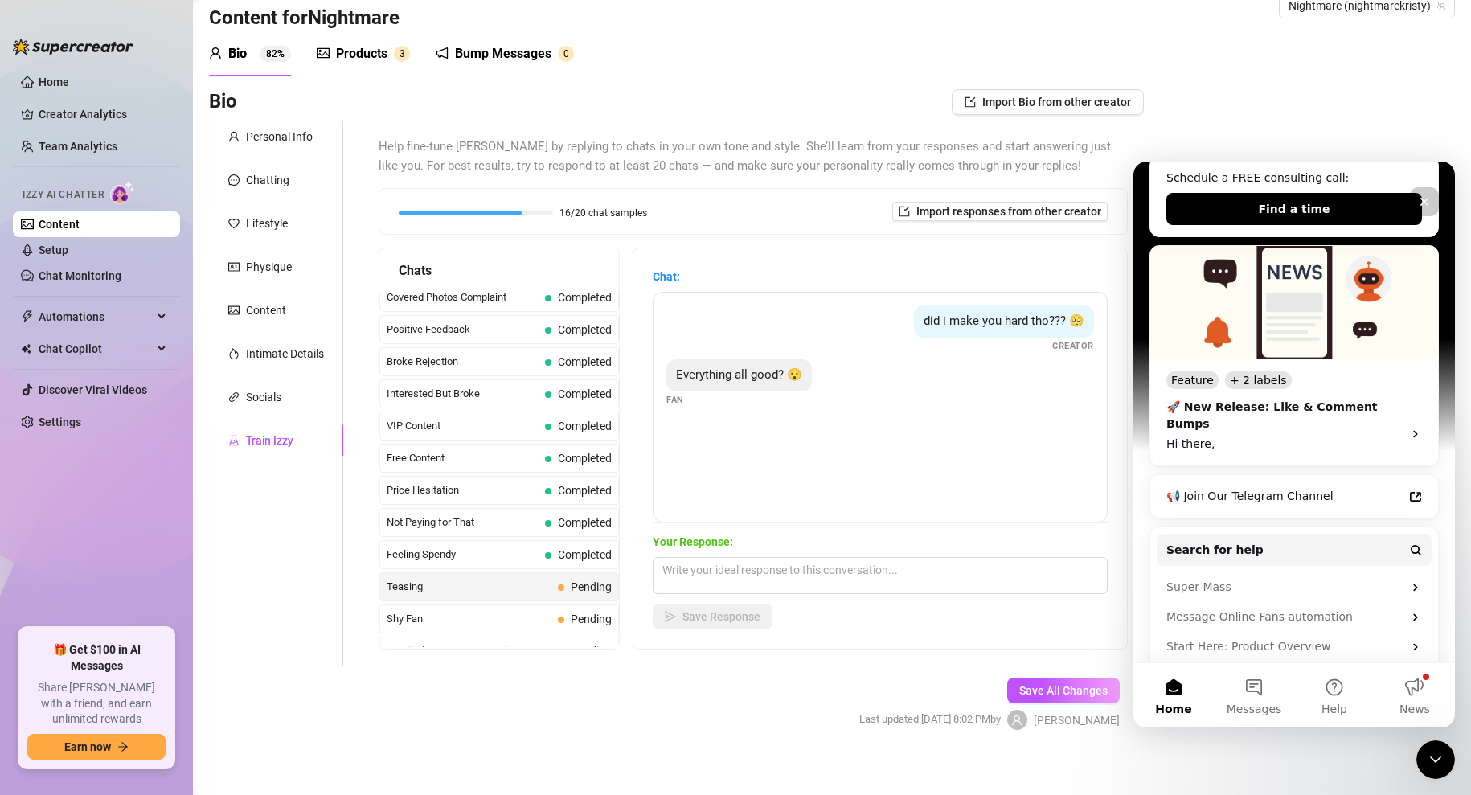
scroll to position [43, 0]
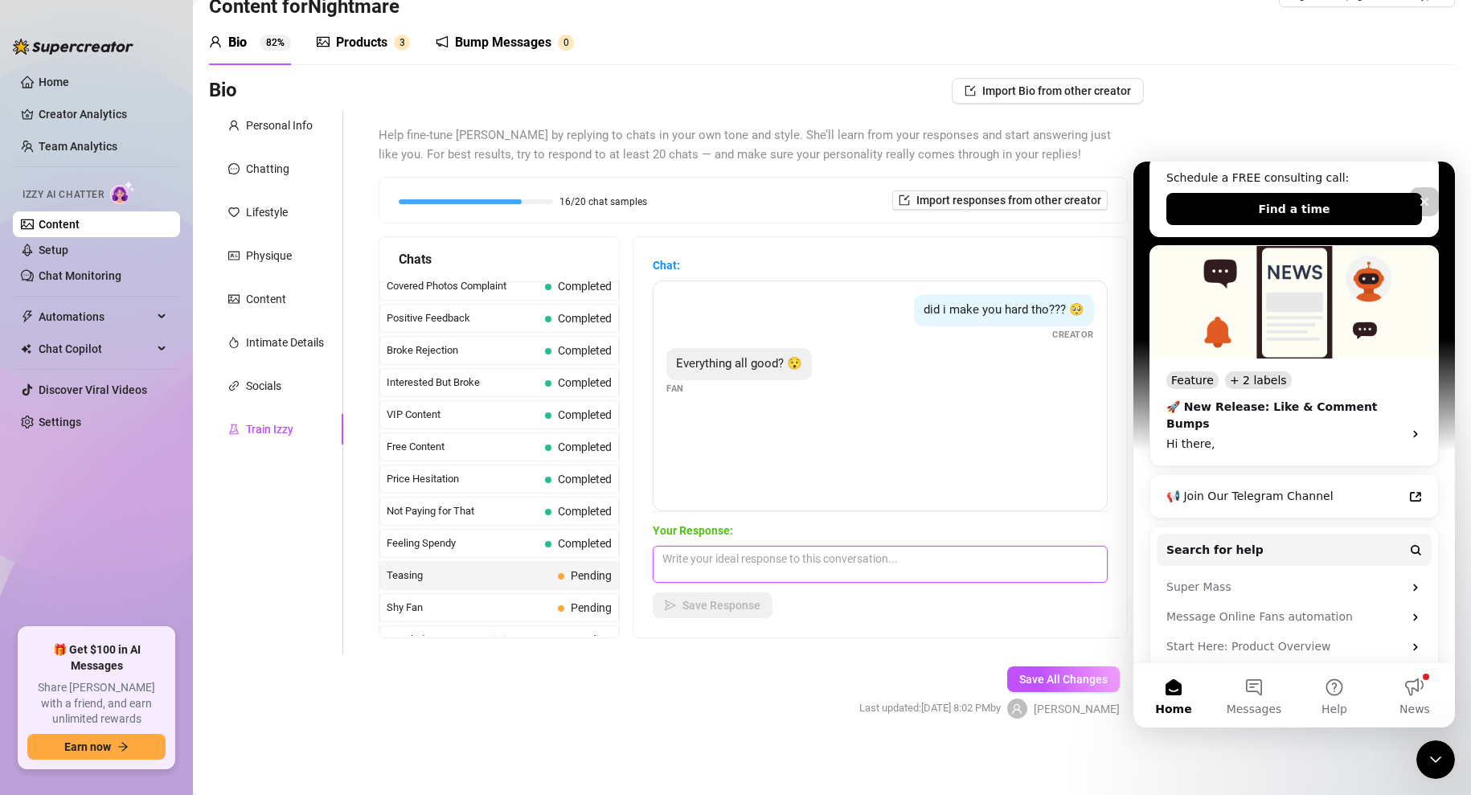
click at [708, 559] on textarea at bounding box center [880, 564] width 455 height 37
type textarea "Tell me what you want to see next😏"
click at [701, 605] on span "Save Response" at bounding box center [722, 605] width 78 height 13
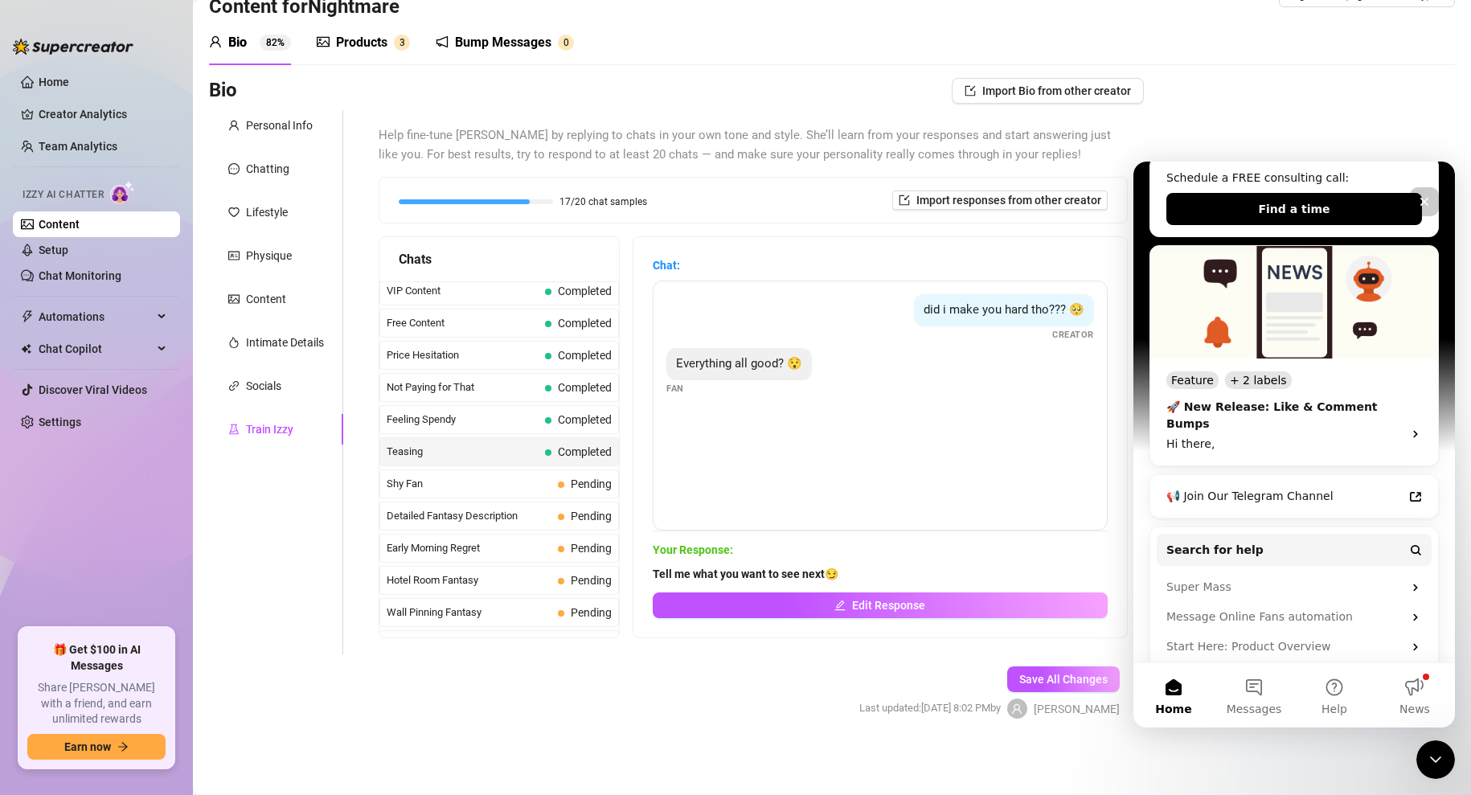
scroll to position [396, 0]
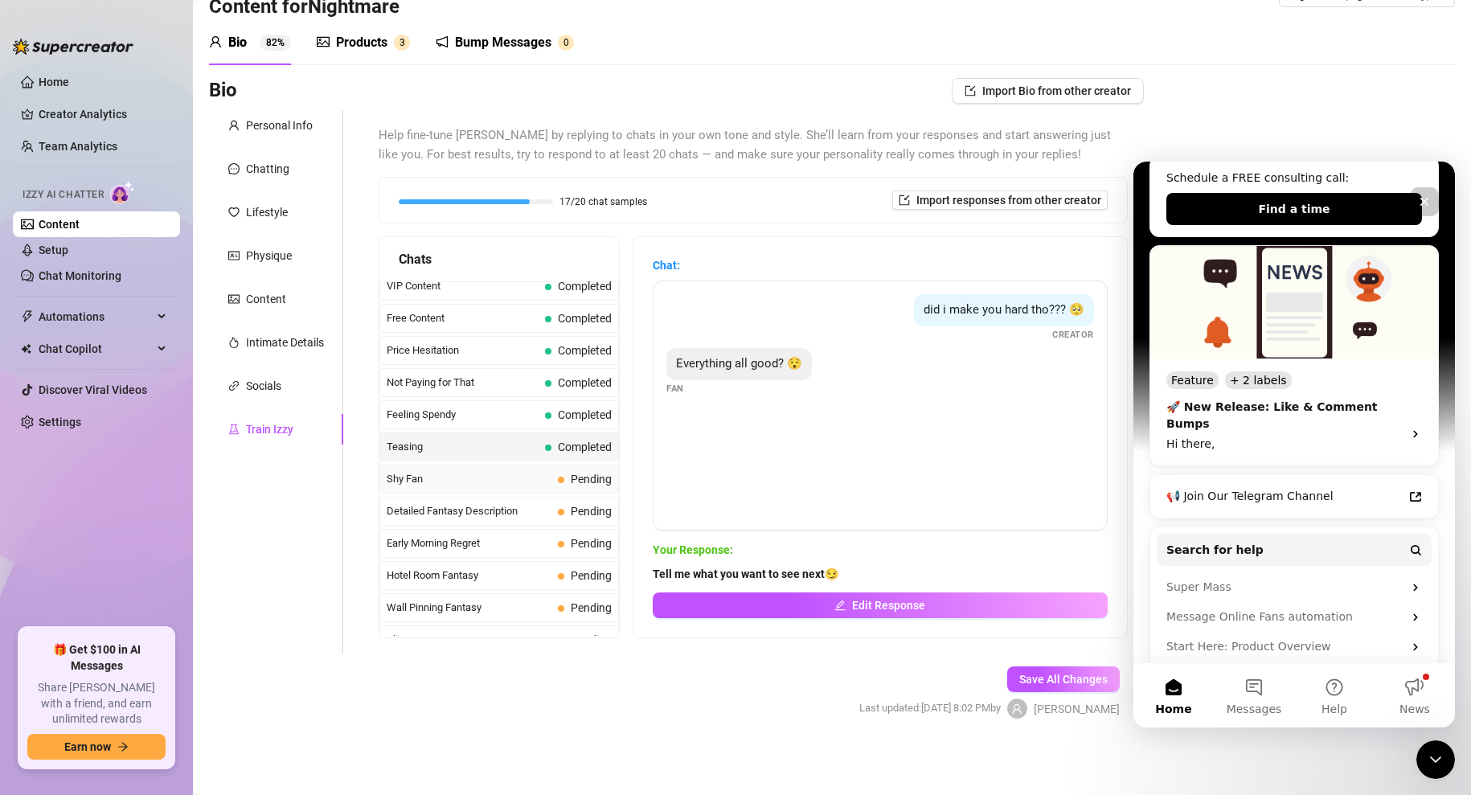
click at [394, 482] on span "Shy Fan" at bounding box center [469, 479] width 165 height 16
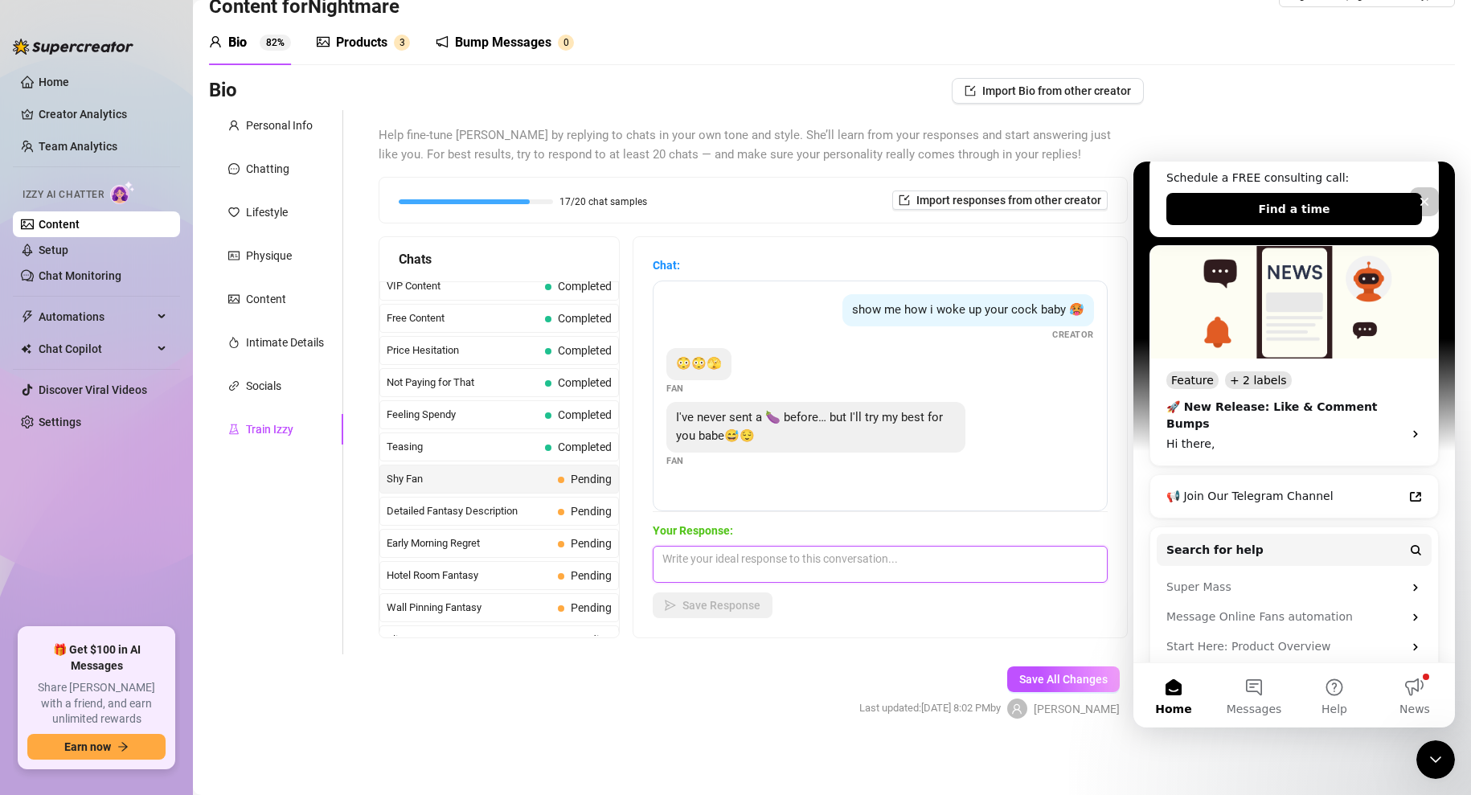
click at [753, 569] on textarea at bounding box center [880, 564] width 455 height 37
click at [732, 557] on textarea "I'm sure you" at bounding box center [880, 564] width 455 height 37
type textarea "I'm sure you can get it done! I can't wait to see it 🤤"
click at [714, 604] on span "Save Response" at bounding box center [722, 605] width 78 height 13
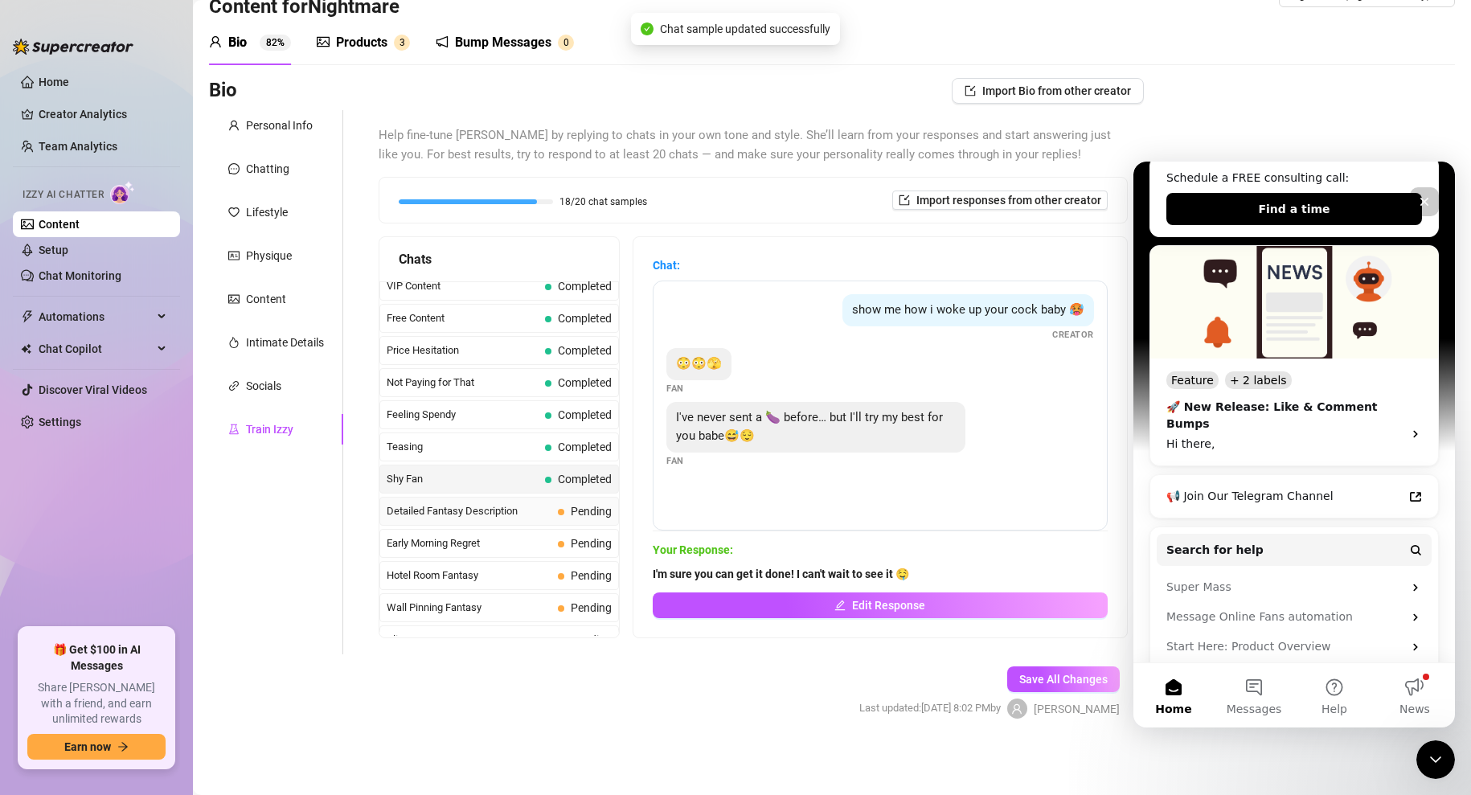
click at [502, 511] on span "Detailed Fantasy Description" at bounding box center [469, 511] width 165 height 16
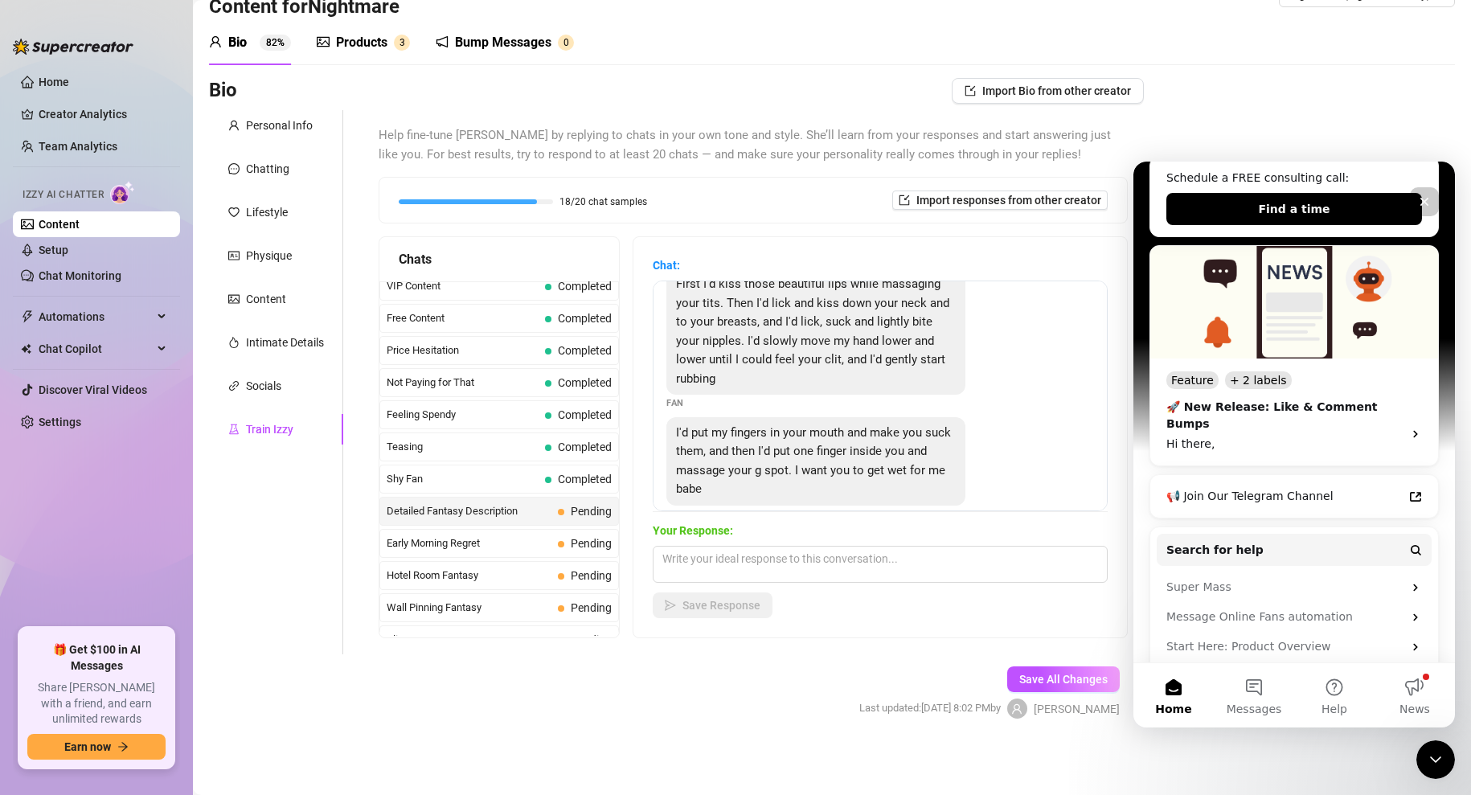
scroll to position [36, 0]
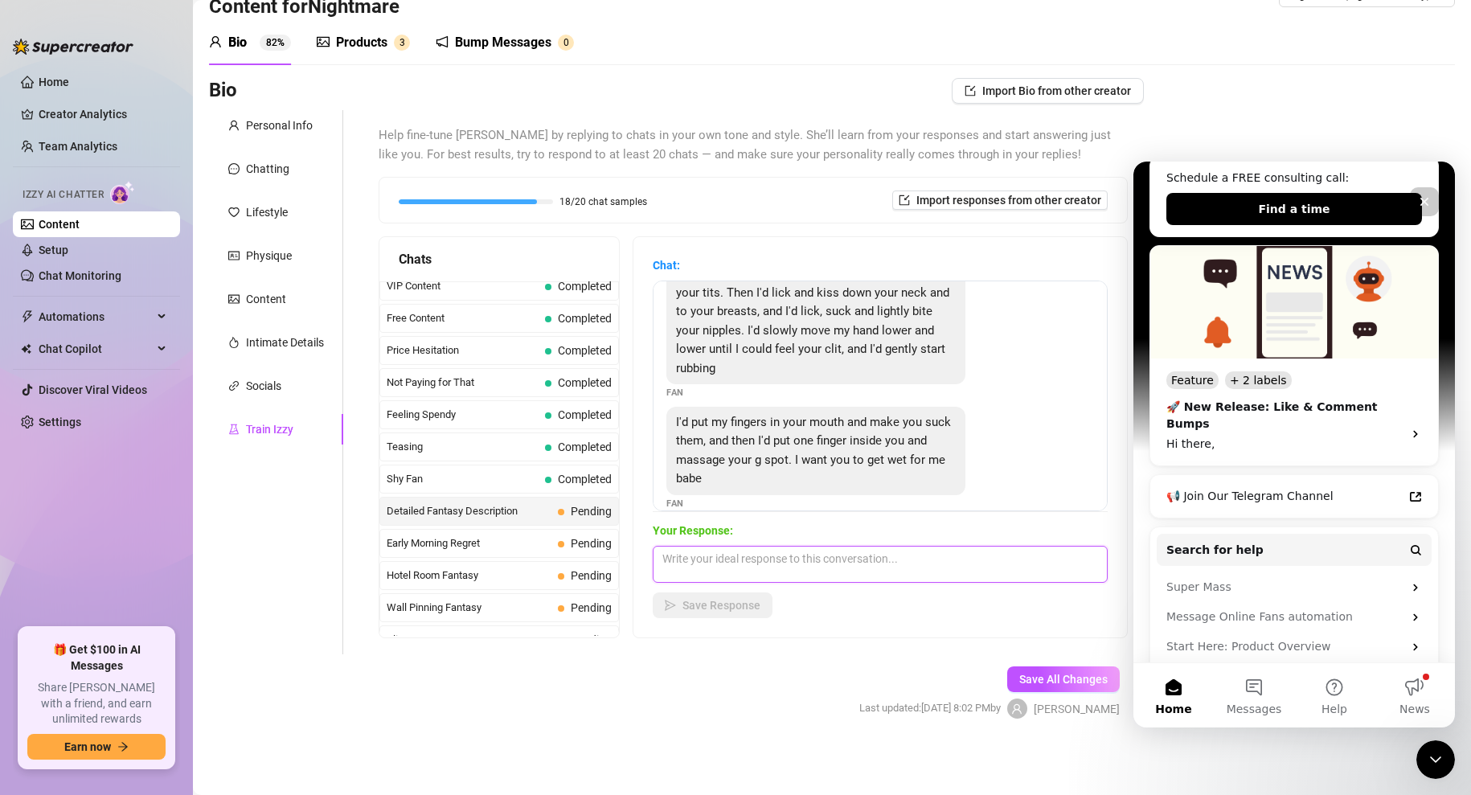
click at [739, 565] on textarea at bounding box center [880, 564] width 455 height 37
type textarea "Oh my! You're making me blush. I want to hear more 🥵"
click at [698, 612] on span "Save Response" at bounding box center [722, 605] width 78 height 13
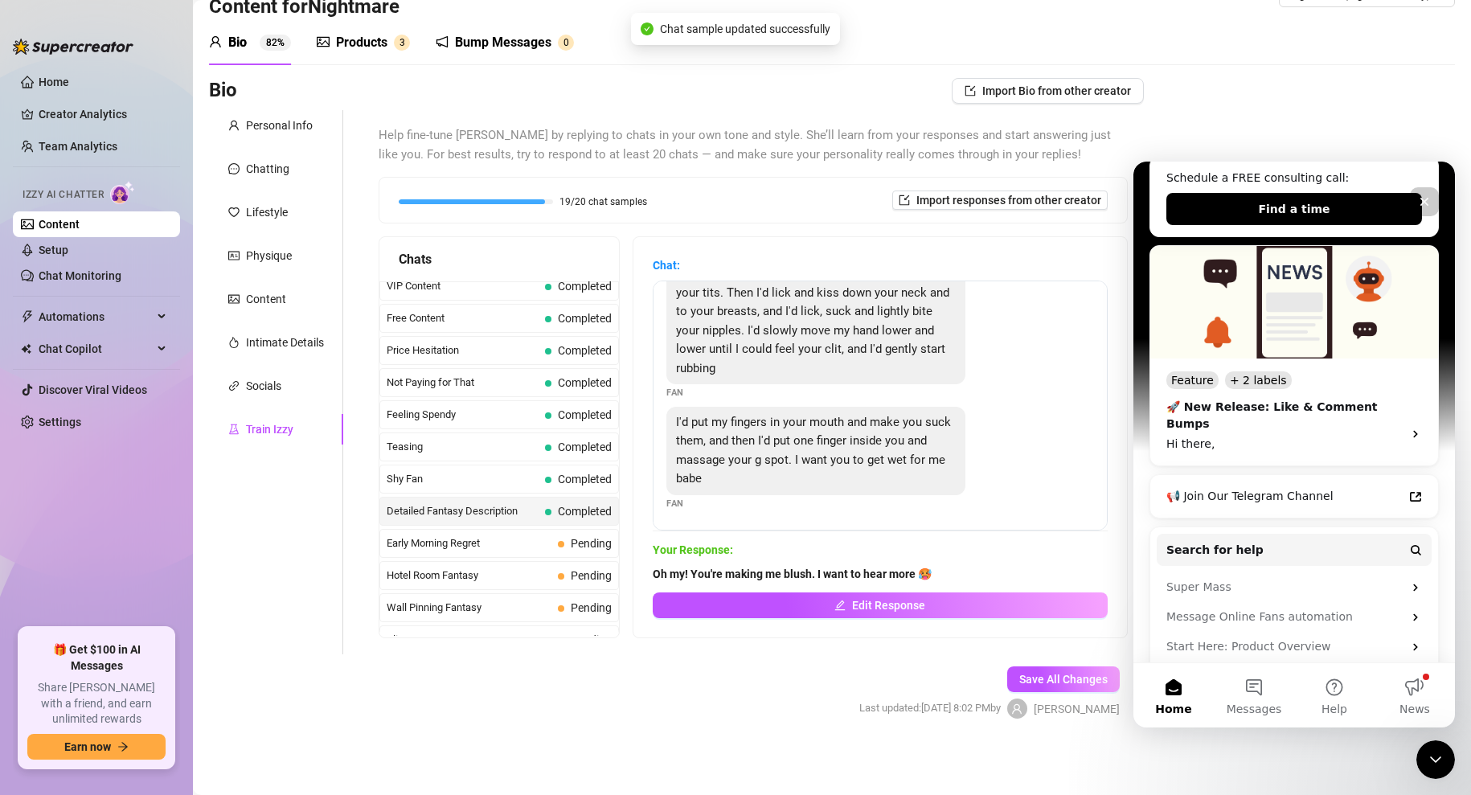
scroll to position [17, 0]
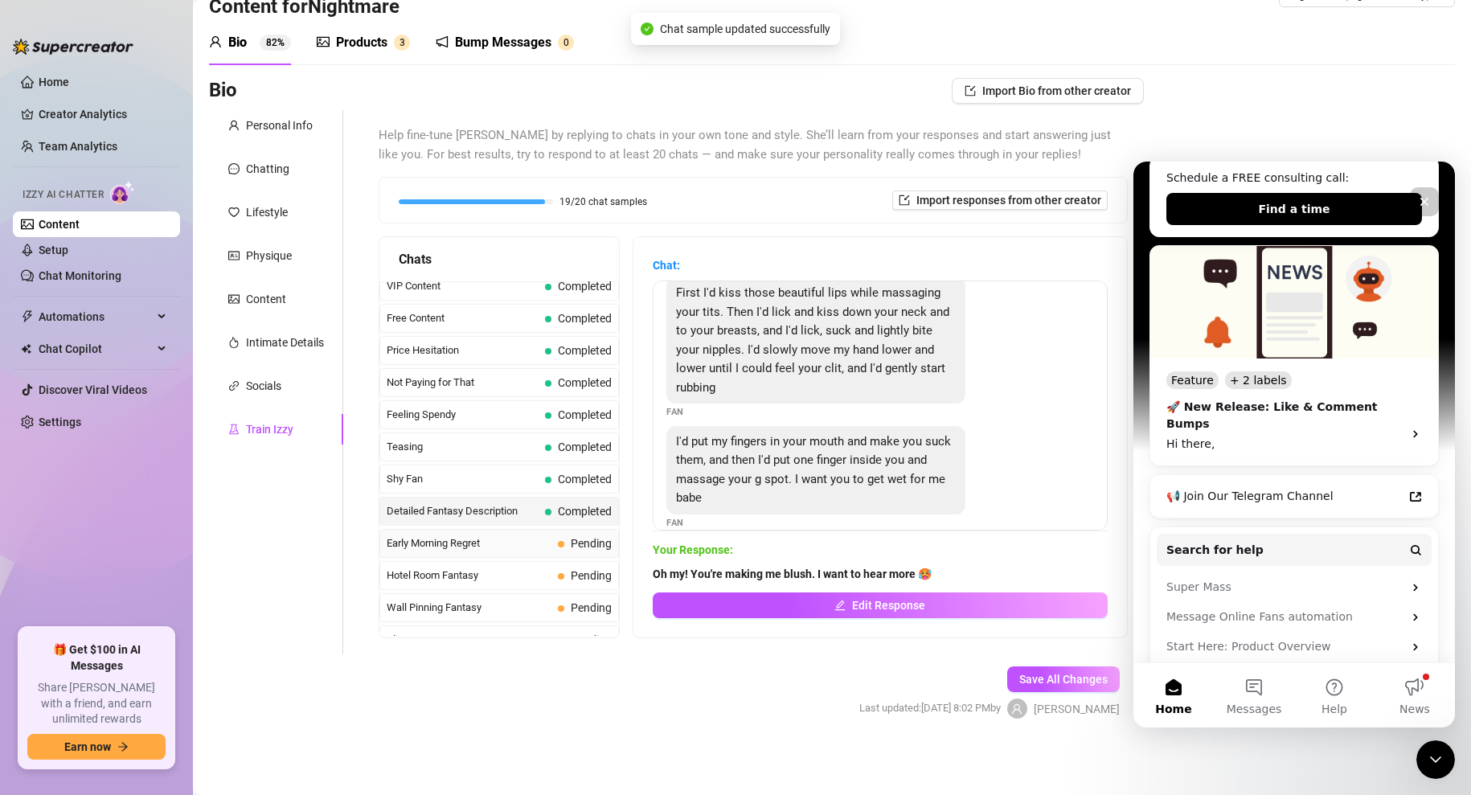
click at [465, 543] on span "Early Morning Regret" at bounding box center [469, 543] width 165 height 16
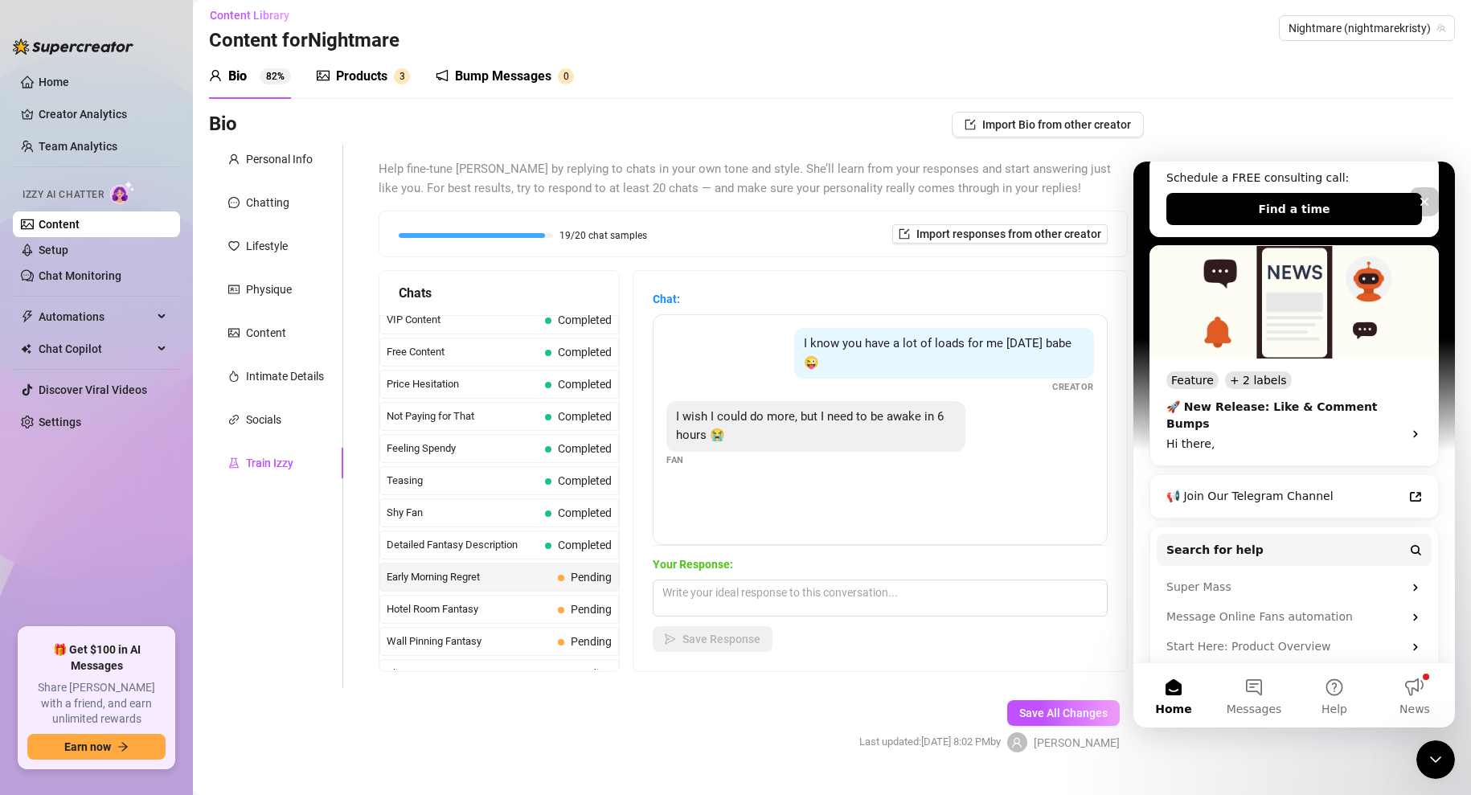
scroll to position [2, 0]
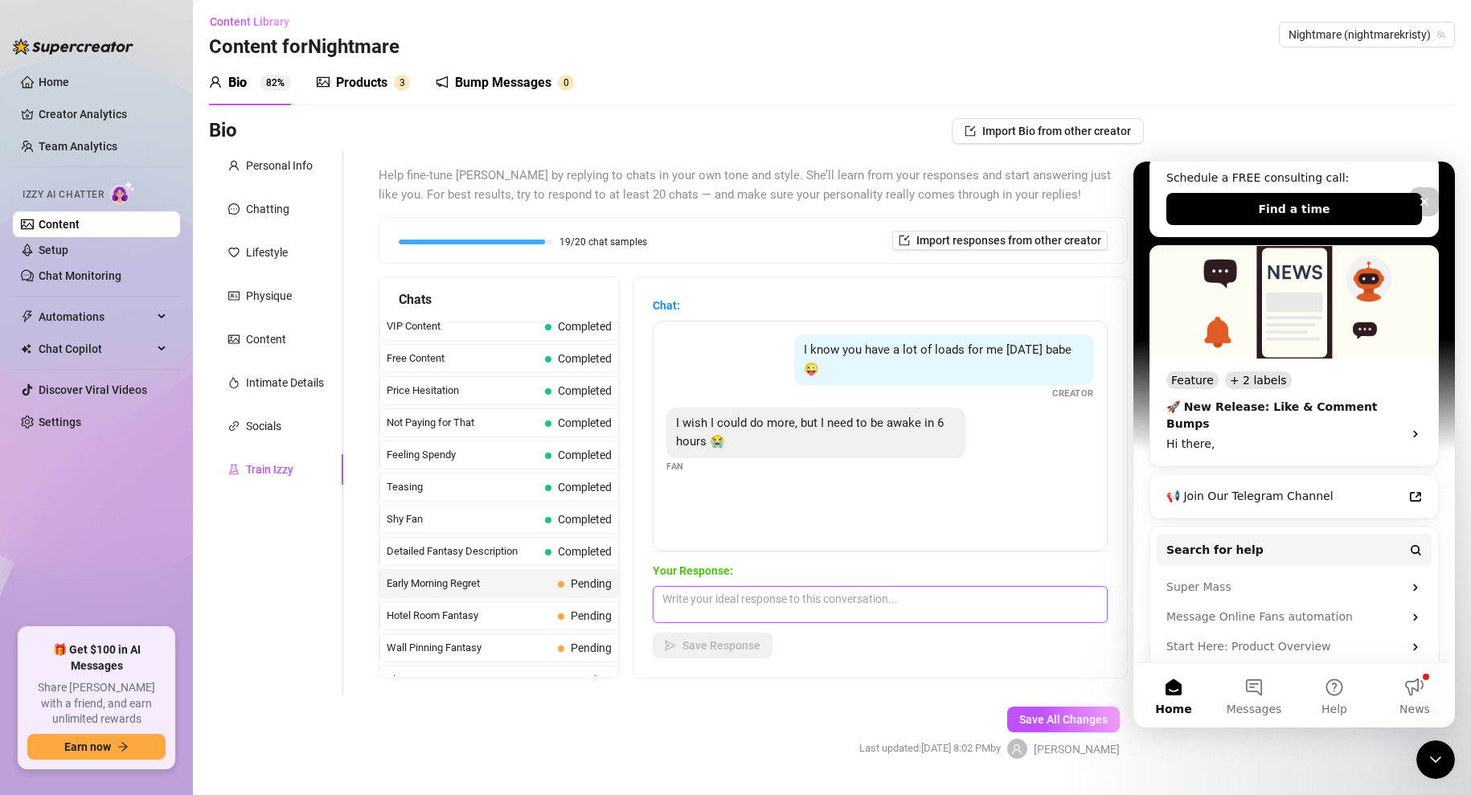
click at [716, 608] on textarea at bounding box center [880, 604] width 455 height 37
type textarea "Just one more?"
click at [729, 641] on span "Save Response" at bounding box center [722, 645] width 78 height 13
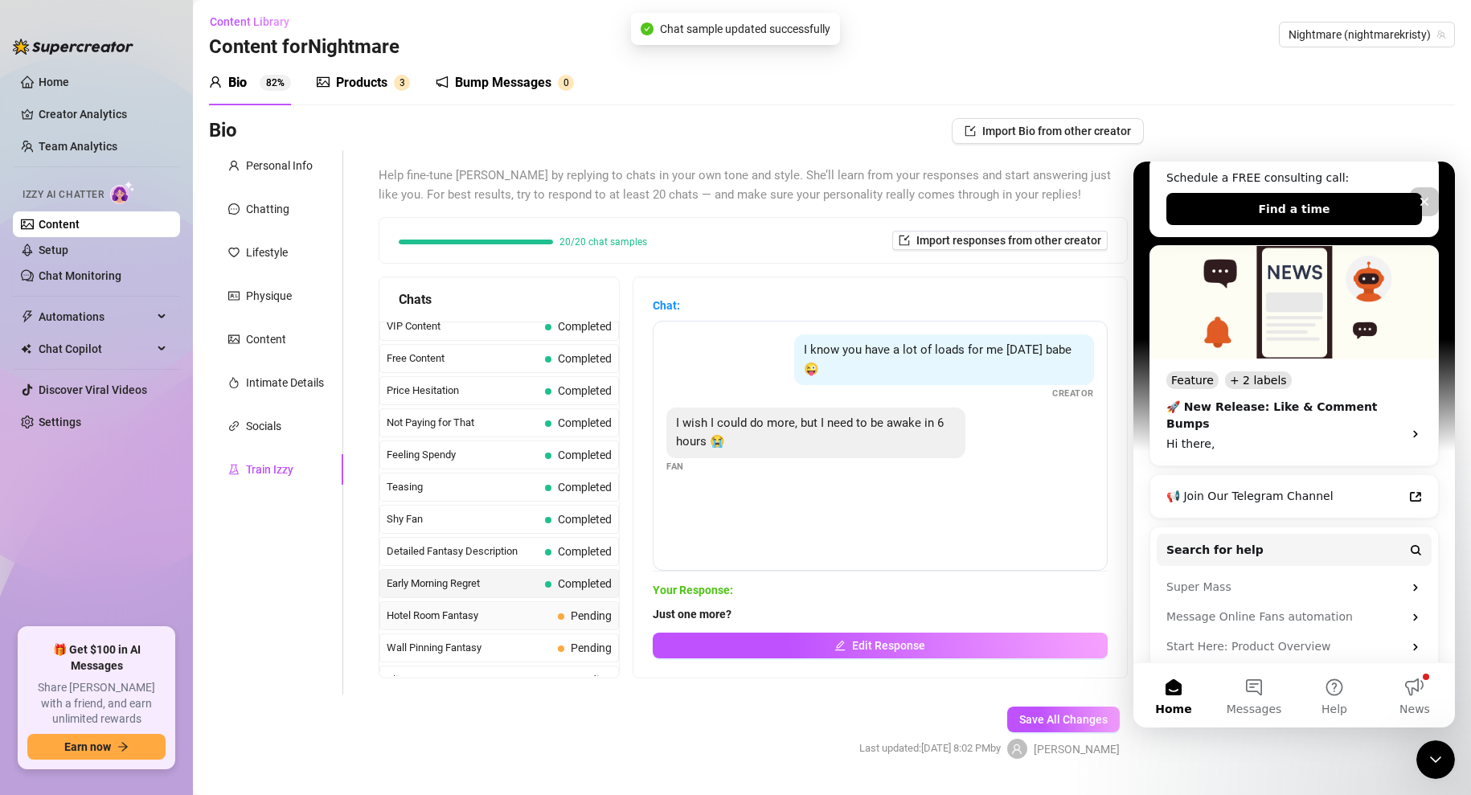
click at [455, 618] on span "Hotel Room Fantasy" at bounding box center [469, 616] width 165 height 16
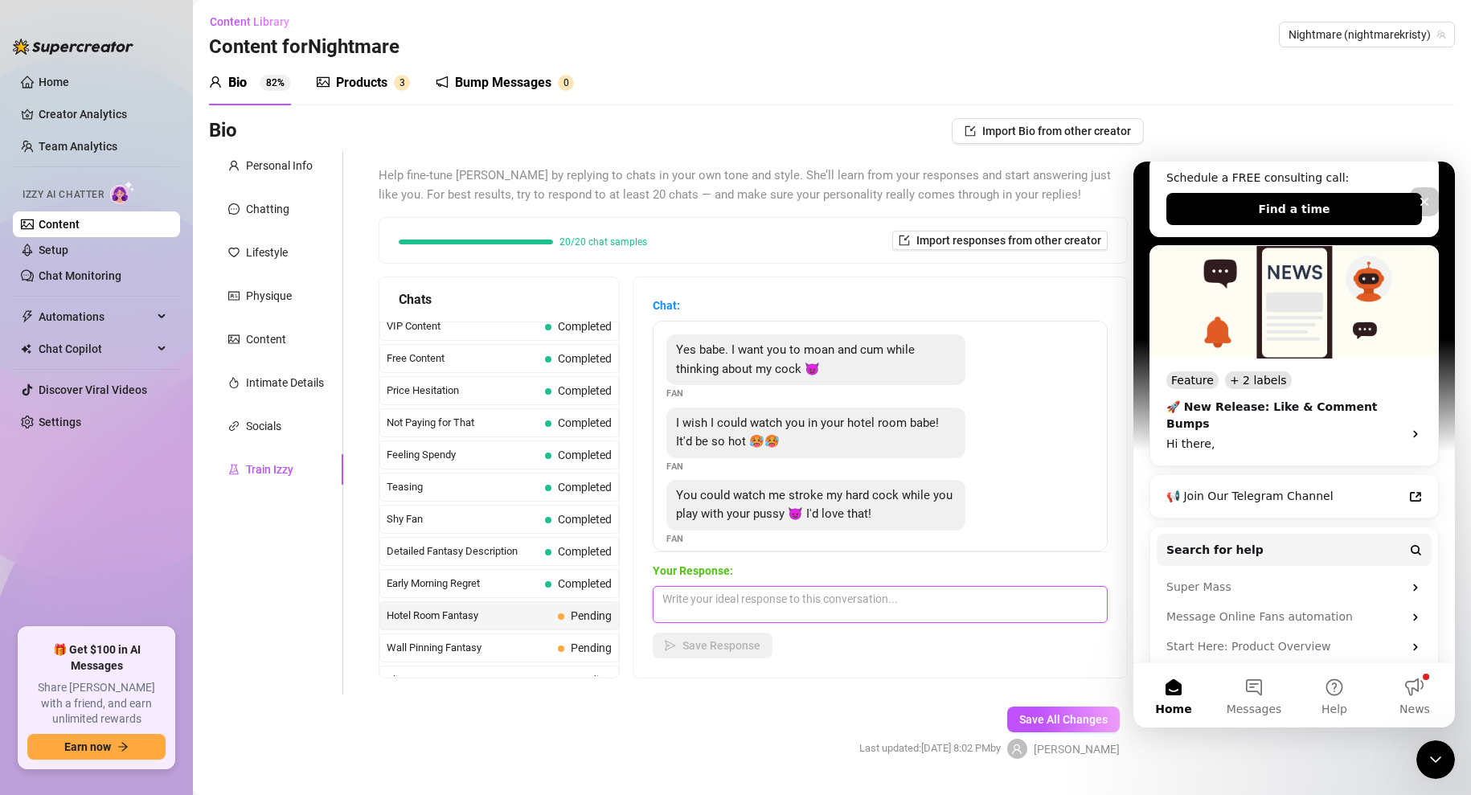
click at [773, 595] on textarea at bounding box center [880, 604] width 455 height 37
type textarea "You are making me wet. I need to hear more..."
click at [721, 643] on span "Save Response" at bounding box center [722, 645] width 78 height 13
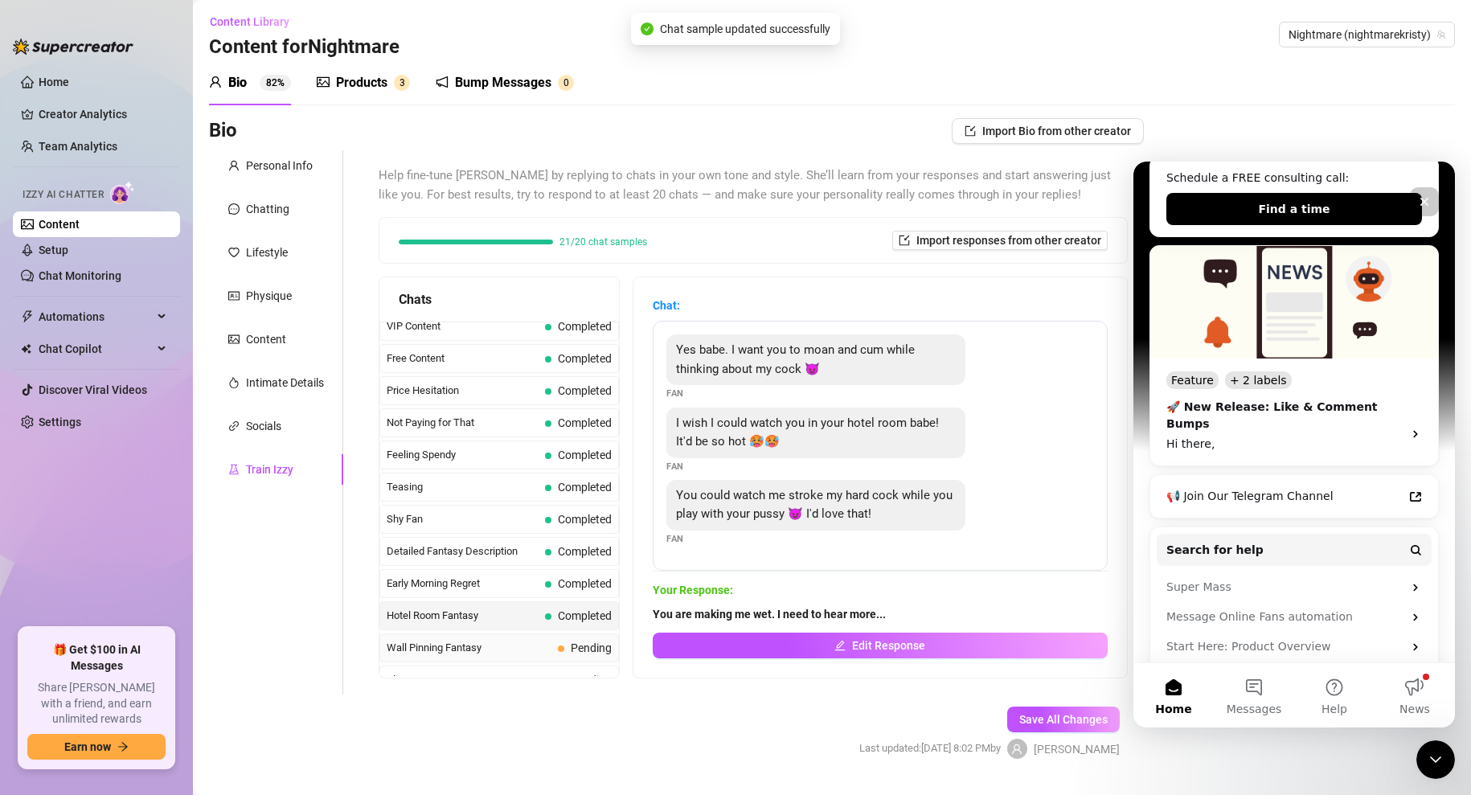
click at [515, 644] on span "Wall Pinning Fantasy" at bounding box center [469, 648] width 165 height 16
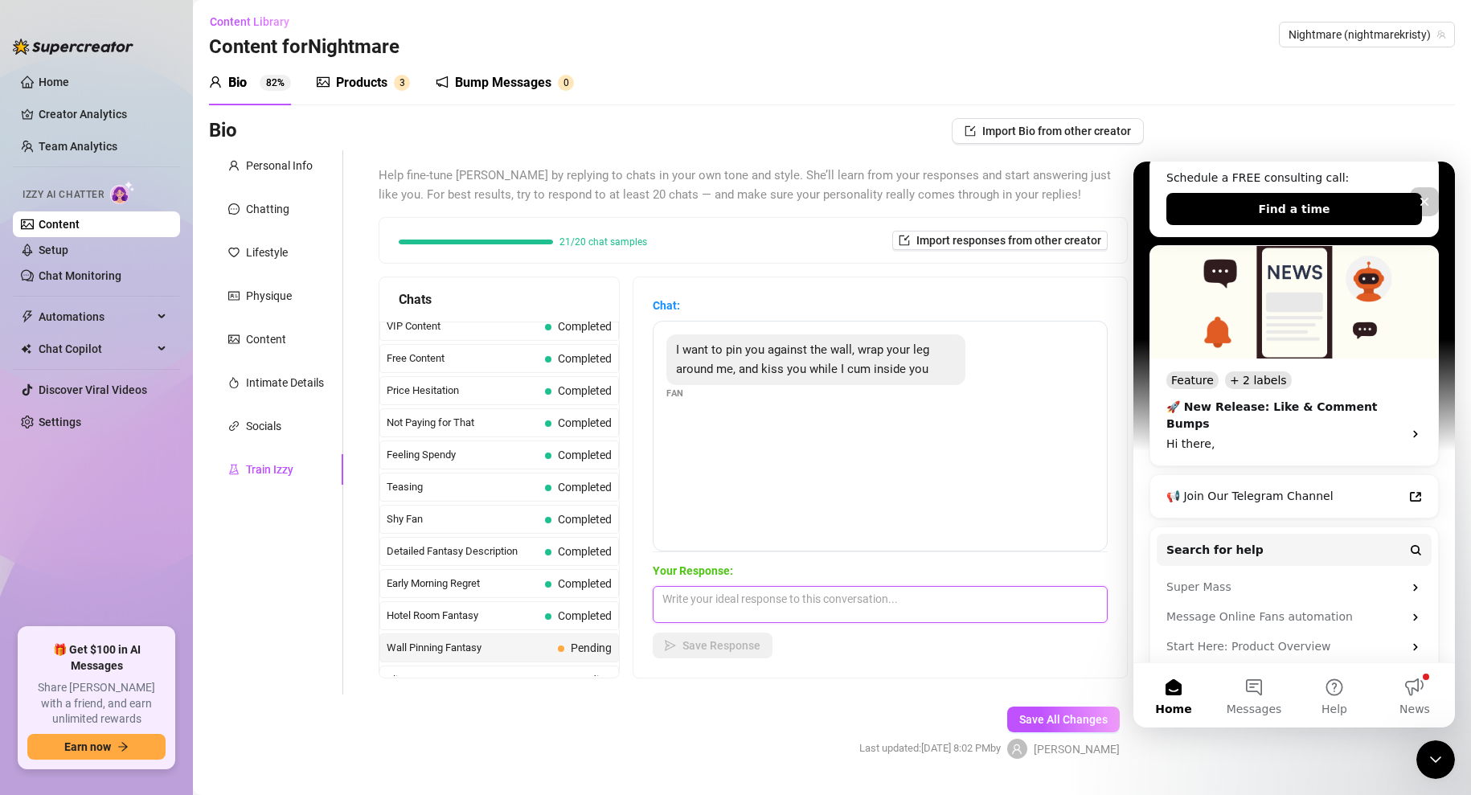
click at [724, 610] on textarea at bounding box center [880, 604] width 455 height 37
click at [918, 598] on textarea "That makes my pussy wet😻 Tell me what you woulld do next" at bounding box center [880, 604] width 455 height 37
click at [987, 596] on textarea "That makes my pussy wet😻 Tell me what you would do next" at bounding box center [880, 604] width 455 height 37
type textarea "That makes my pussy wet😻 Tell me what you would do next 🤤"
click at [708, 652] on button "Save Response" at bounding box center [713, 646] width 120 height 26
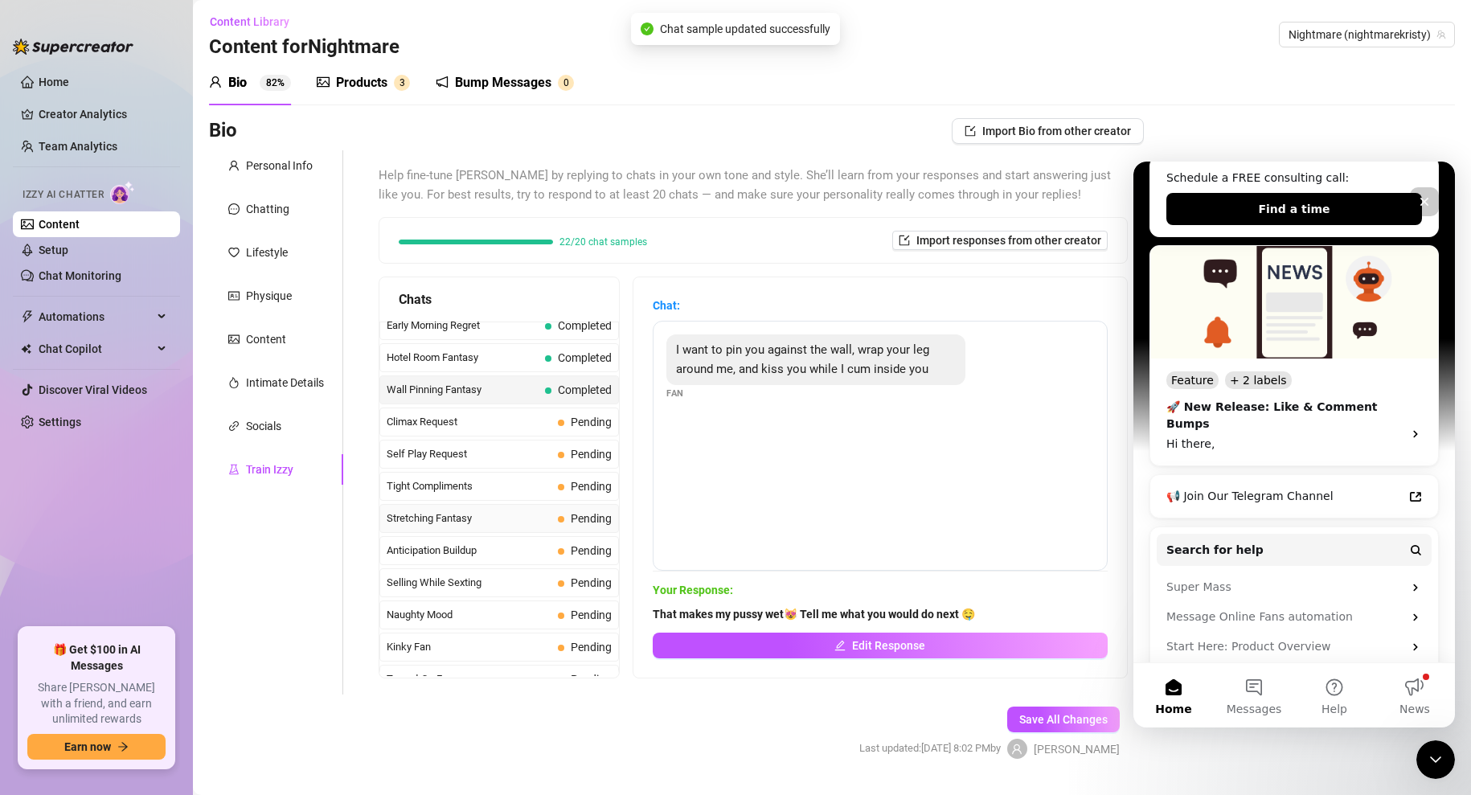
scroll to position [654, 0]
click at [430, 423] on span "Climax Request" at bounding box center [469, 421] width 165 height 16
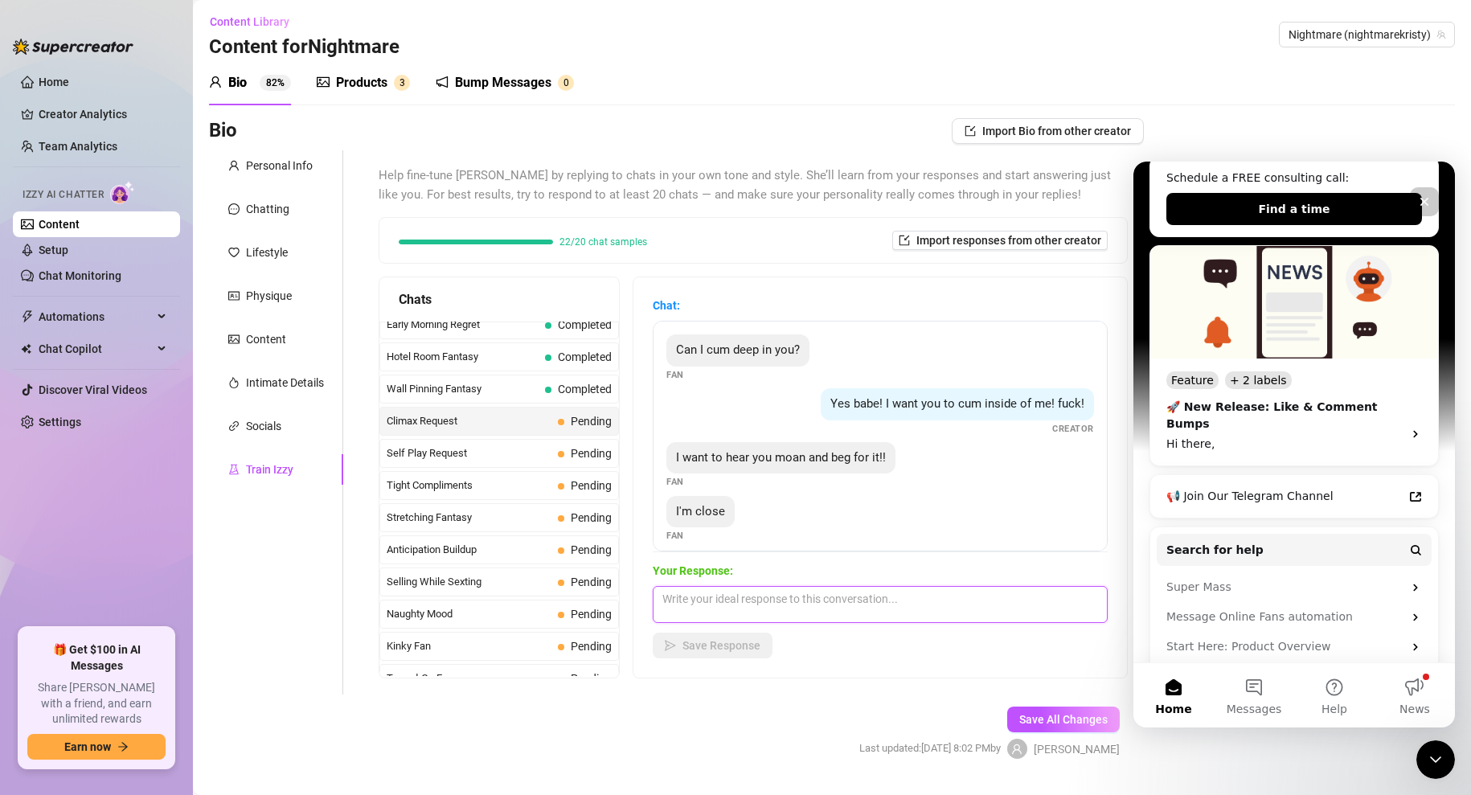
click at [771, 601] on textarea at bounding box center [880, 604] width 455 height 37
type textarea "Mmmm...I can't wait to feel you explode inside of me. Please fill me up with yo…"
click at [746, 639] on span "Save Response" at bounding box center [722, 645] width 78 height 13
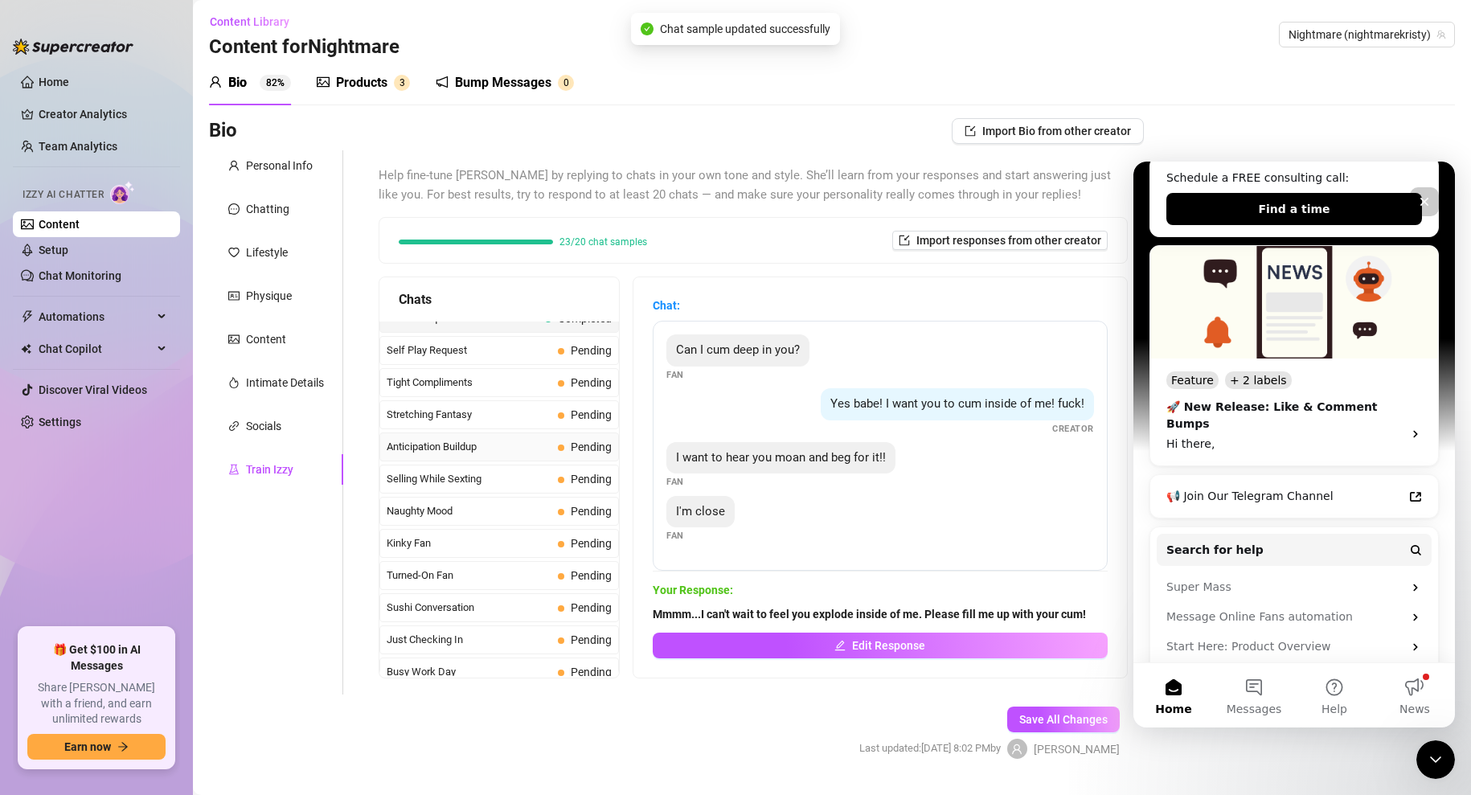
scroll to position [759, 0]
